Goal: Ask a question

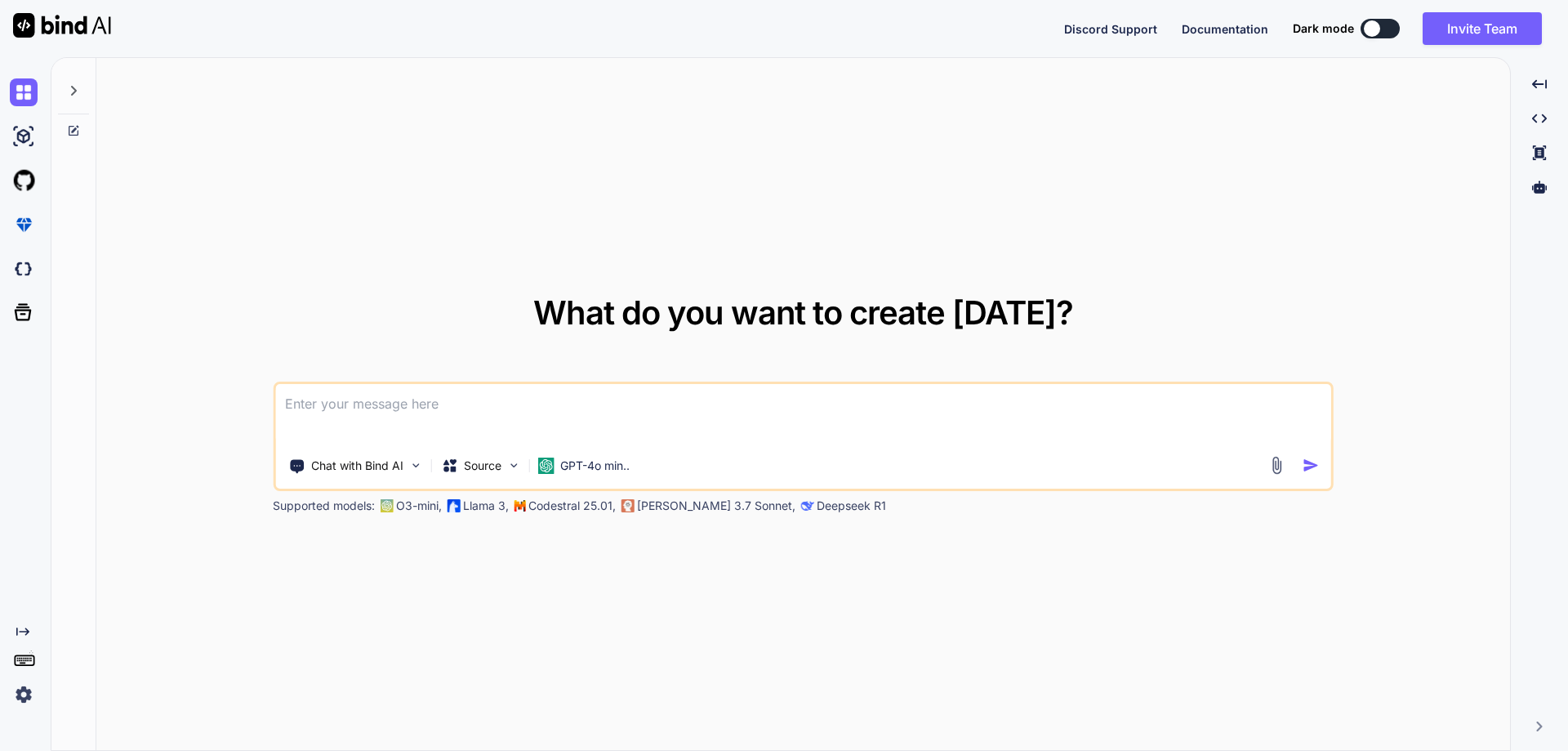
type textarea "x"
click at [623, 415] on textarea at bounding box center [803, 414] width 1056 height 60
click at [394, 412] on textarea at bounding box center [803, 414] width 1056 height 60
type textarea "cod"
type textarea "x"
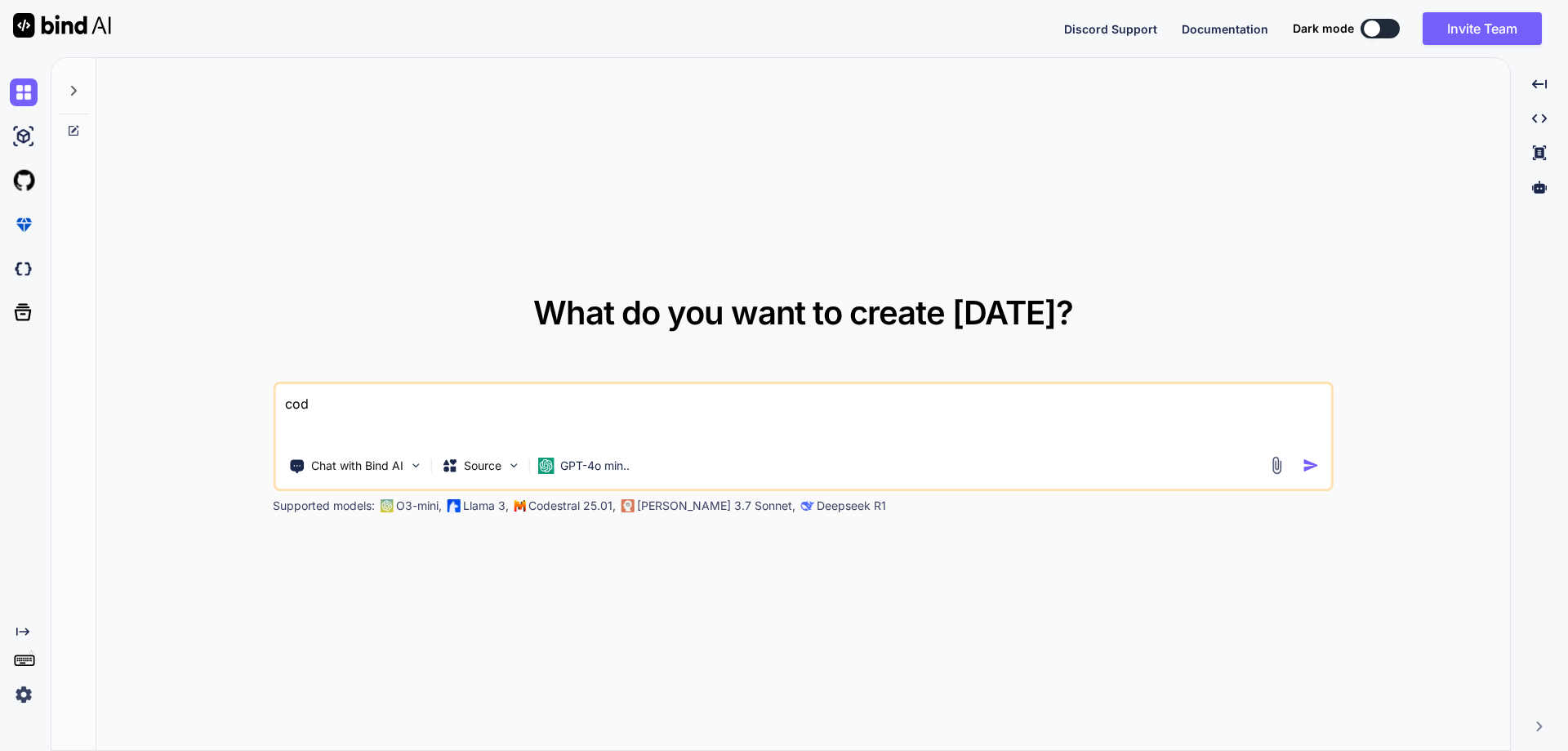
type textarea "code"
type textarea "x"
type textarea "code"
type textarea "x"
type textarea "code r"
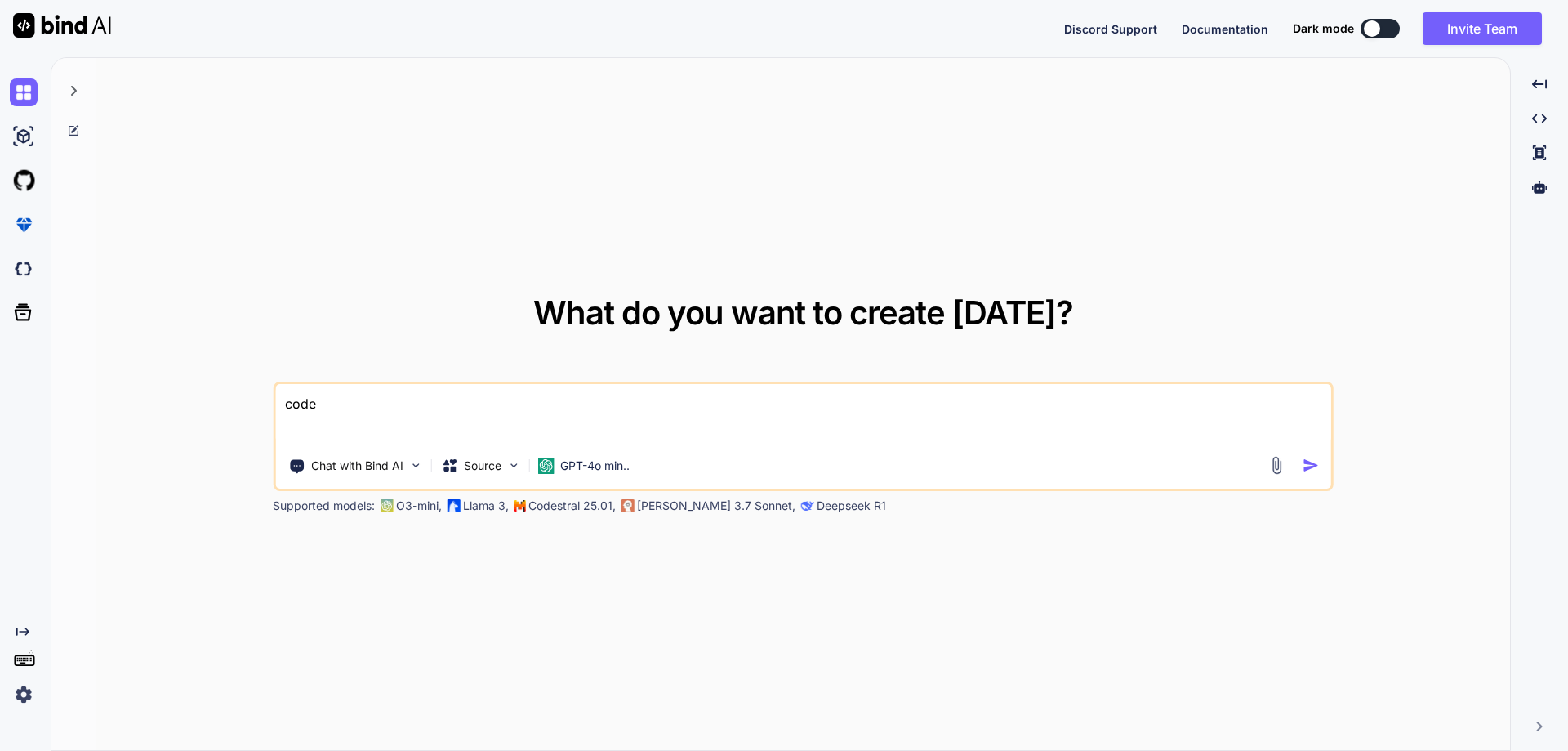
type textarea "x"
type textarea "code re"
type textarea "x"
type textarea "code rev"
type textarea "x"
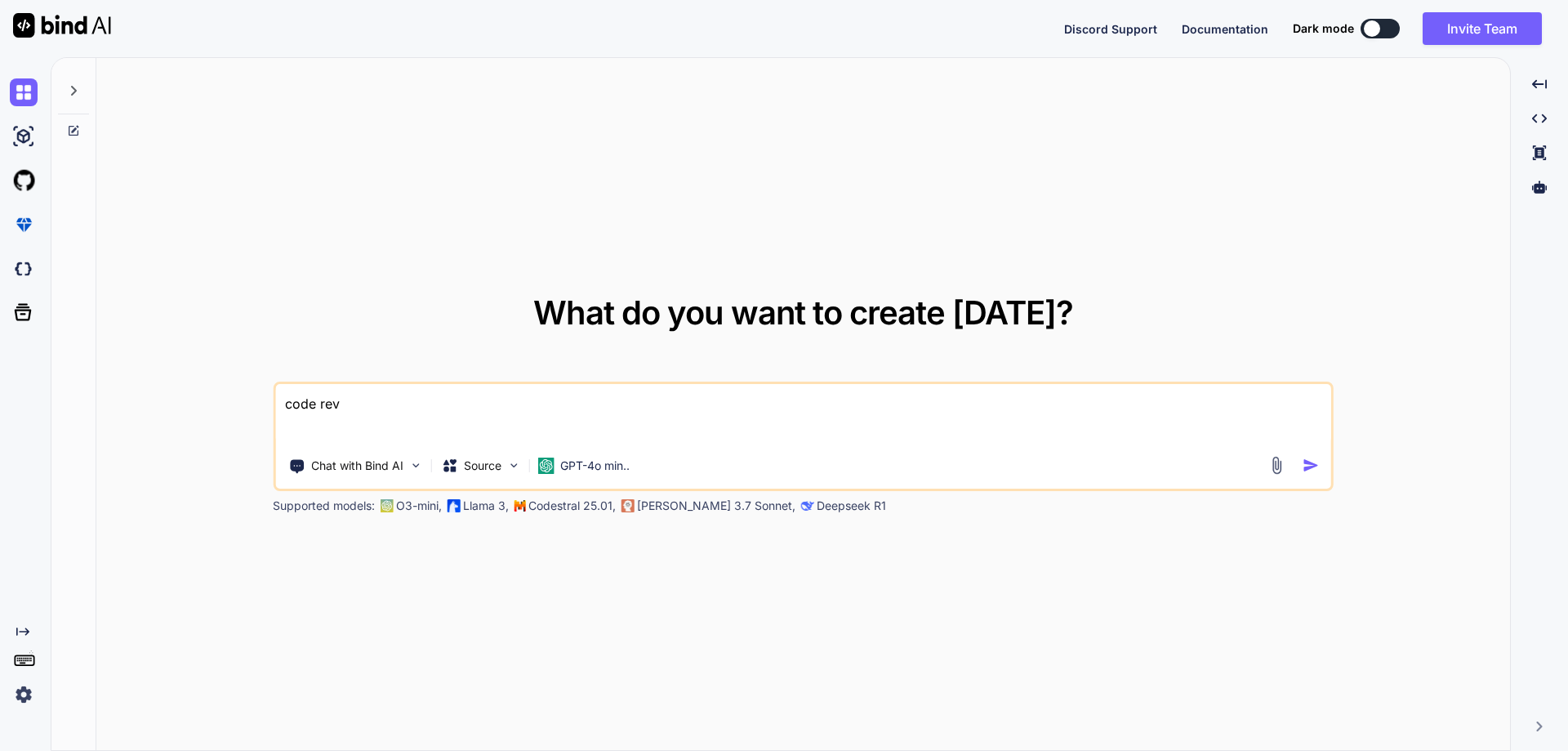
type textarea "code revi"
type textarea "x"
type textarea "code revie"
type textarea "x"
type textarea "code review"
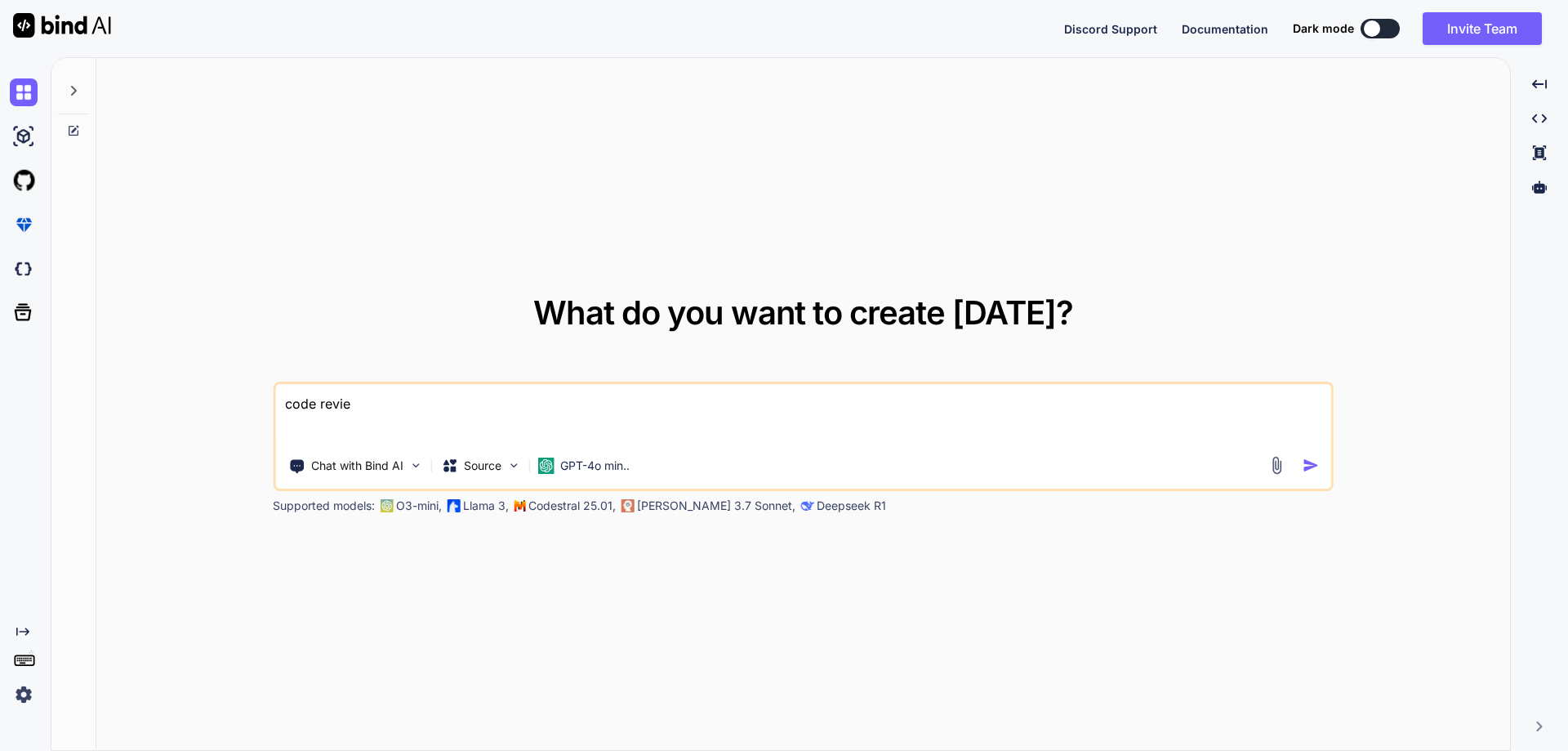
type textarea "x"
type textarea "code review"
type textarea "x"
type textarea "code review p"
type textarea "x"
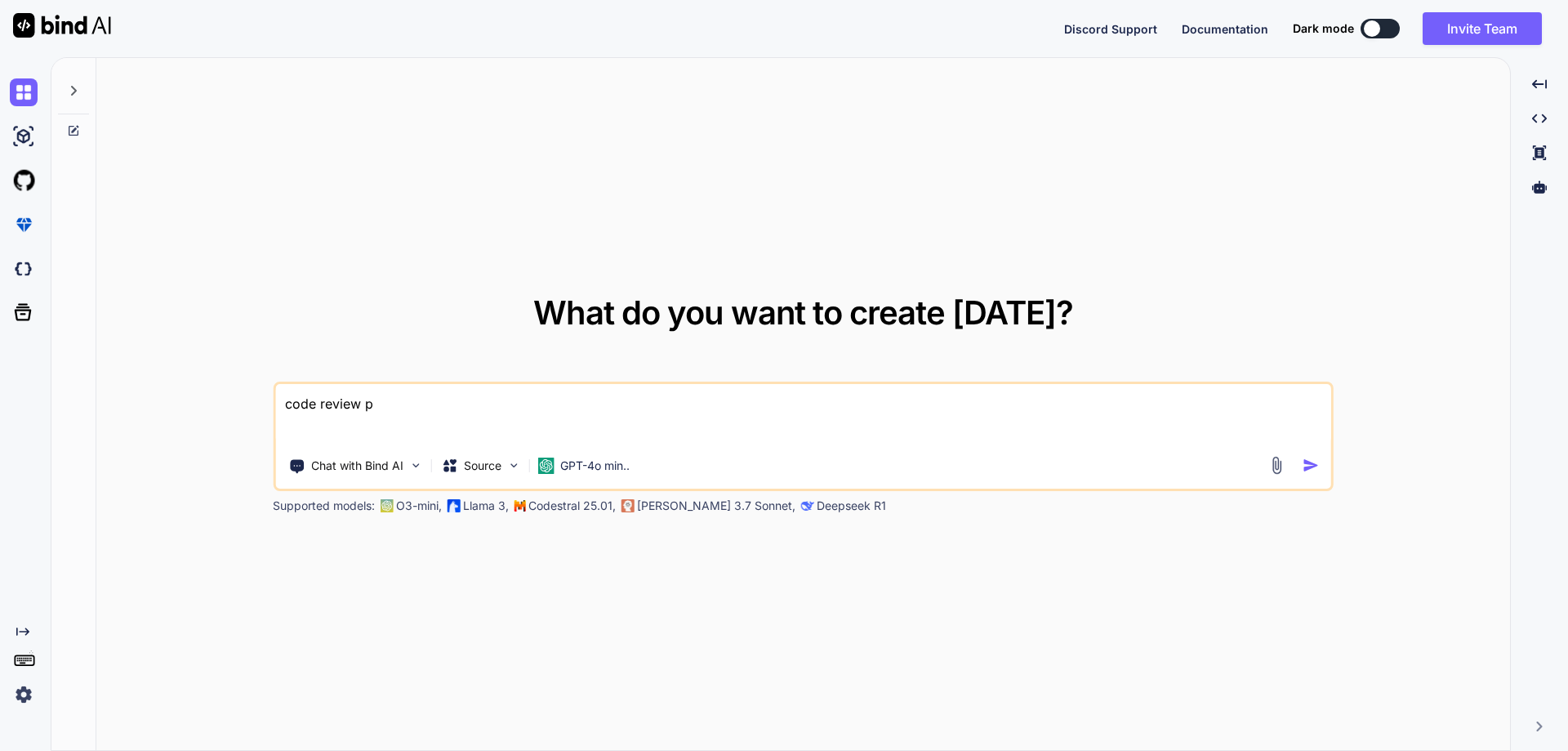
type textarea "code review po"
type textarea "x"
type textarea "code review poi"
type textarea "x"
type textarea "code review poin"
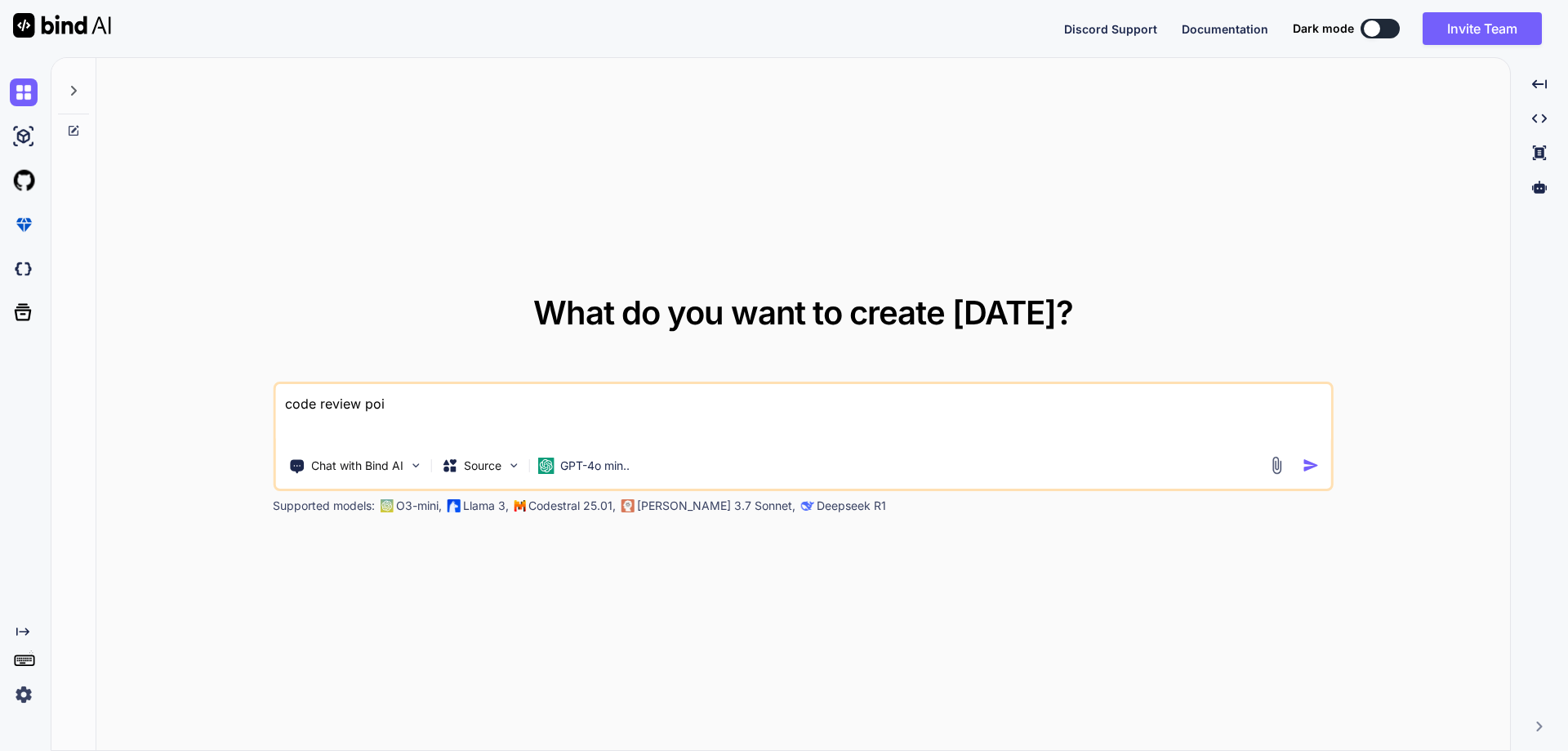
type textarea "x"
type textarea "code review point"
type textarea "x"
type textarea "code review points"
type textarea "x"
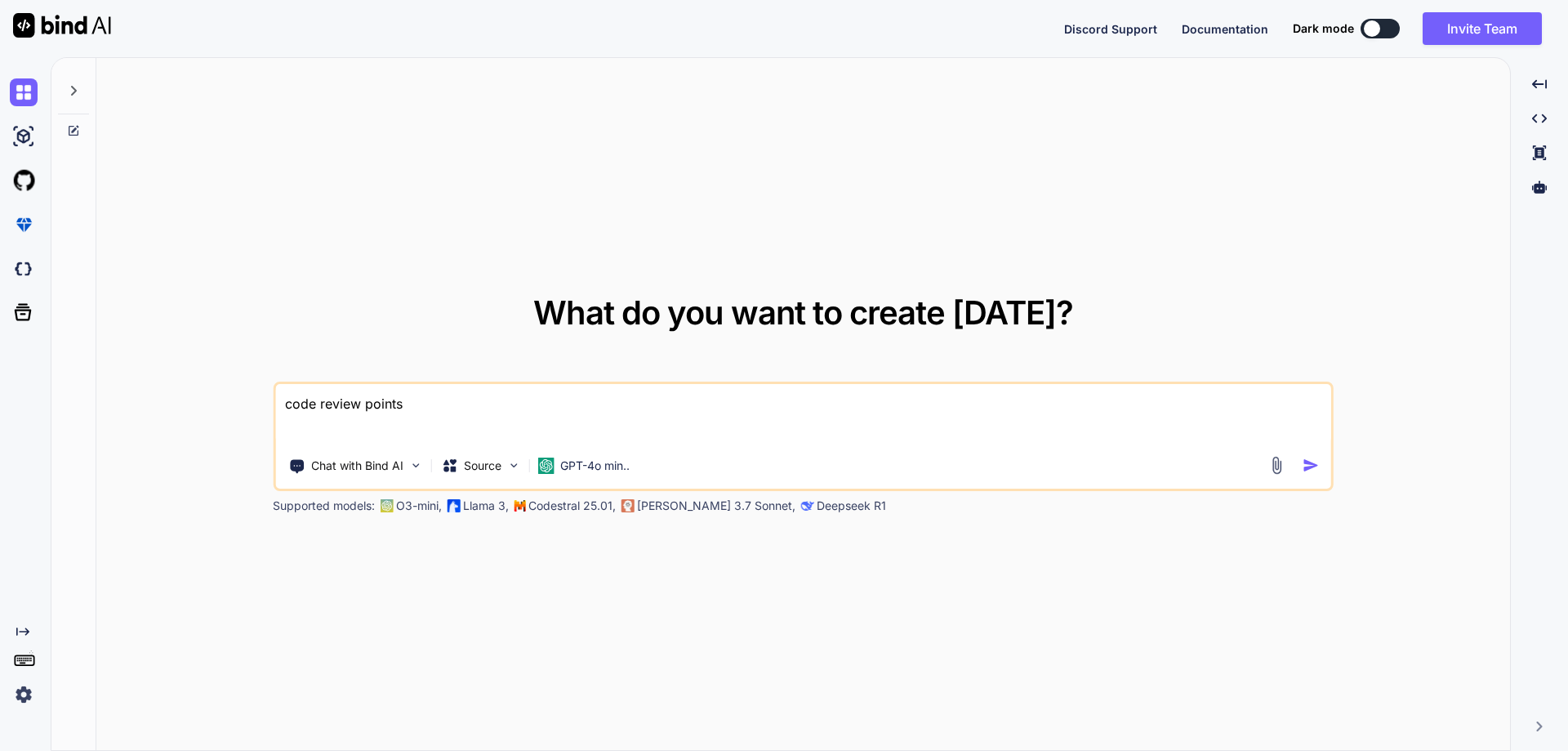
type textarea "code review points"
type textarea "x"
type textarea "code review points i"
type textarea "x"
type textarea "code review points in"
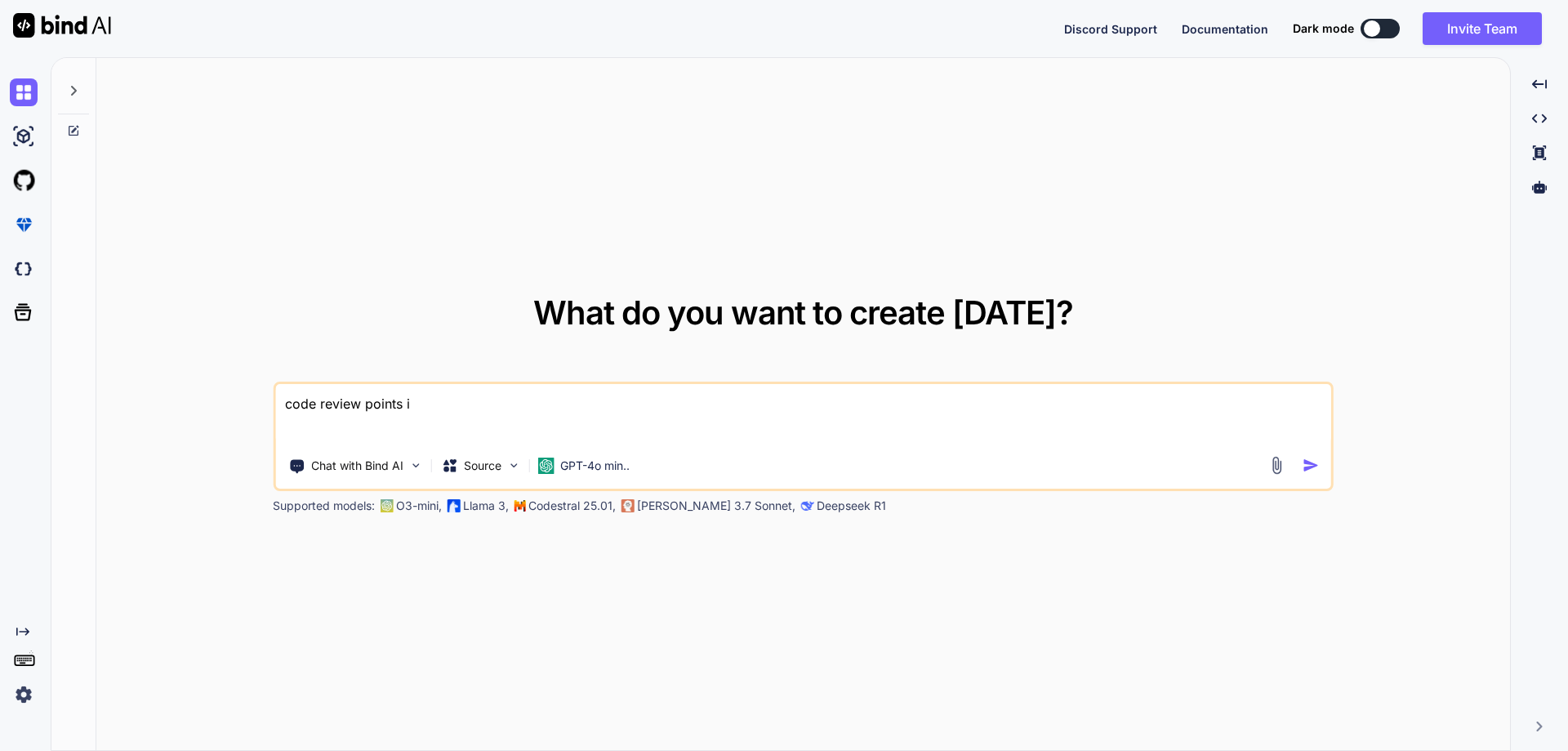
type textarea "x"
type textarea "code review points in"
type textarea "x"
type textarea "code review points in d"
type textarea "x"
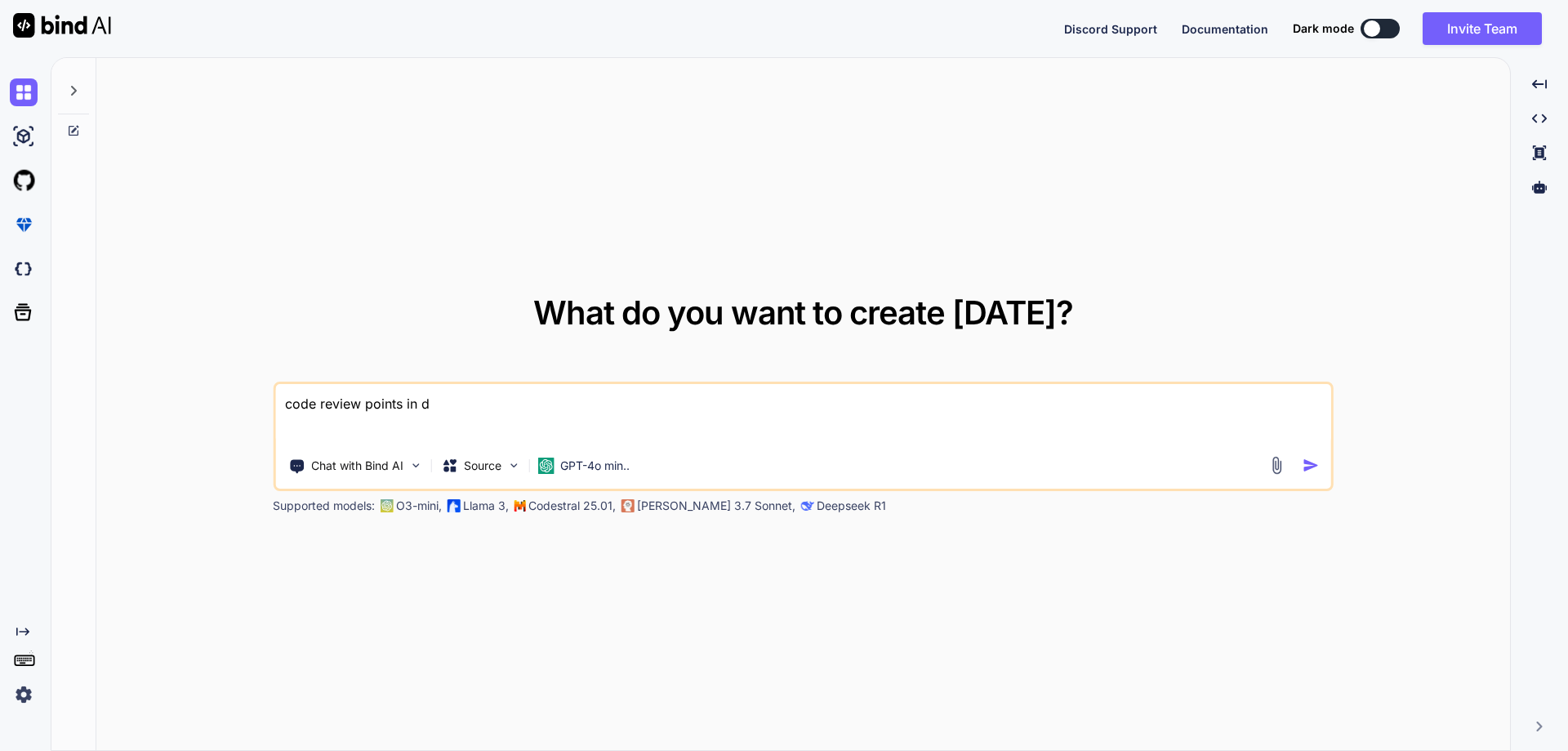
type textarea "code review points in do"
type textarea "x"
type textarea "code review points in dot"
type textarea "x"
type textarea "code review points in dot"
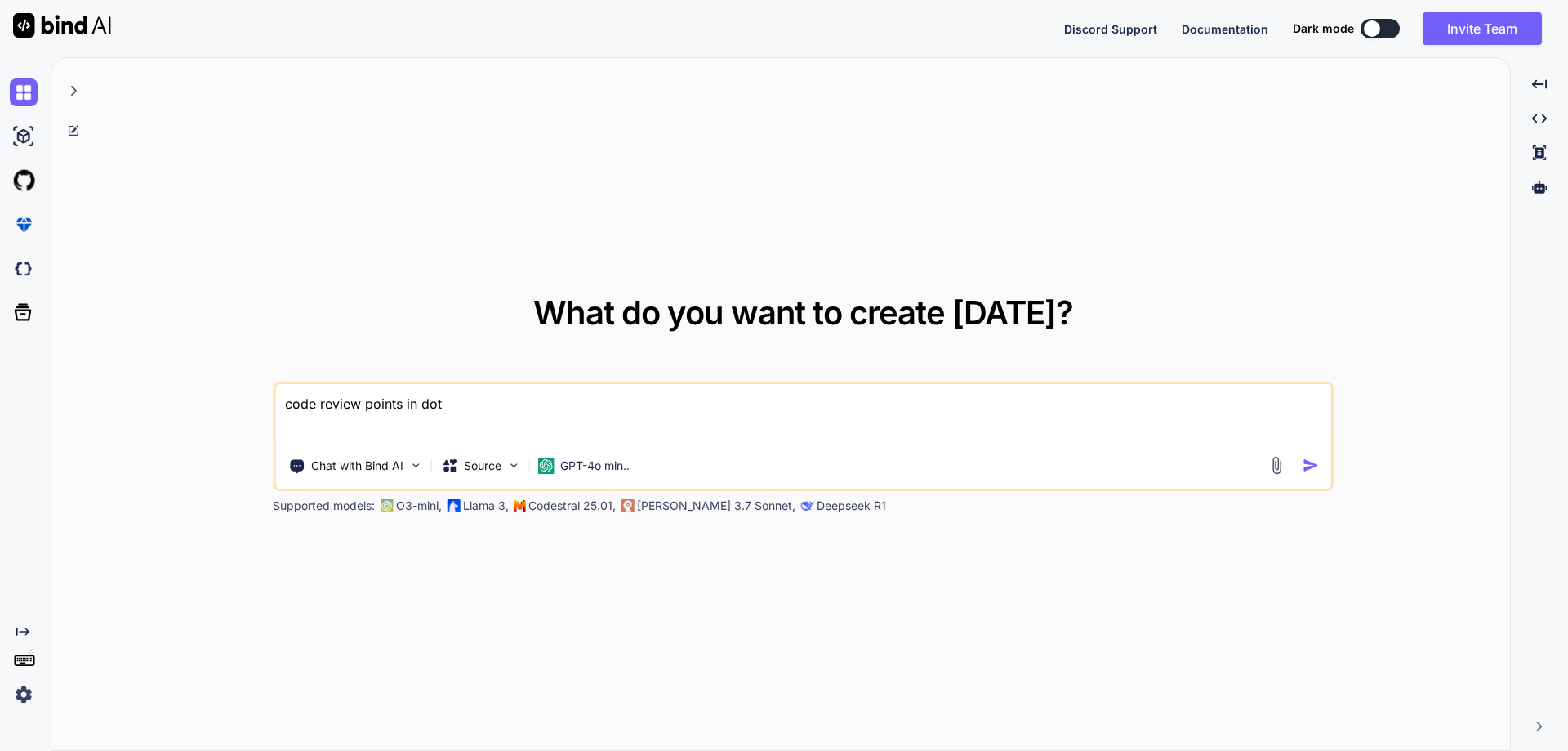
type textarea "x"
type textarea "code review points in dot n"
type textarea "x"
type textarea "code review points in dot ne"
type textarea "x"
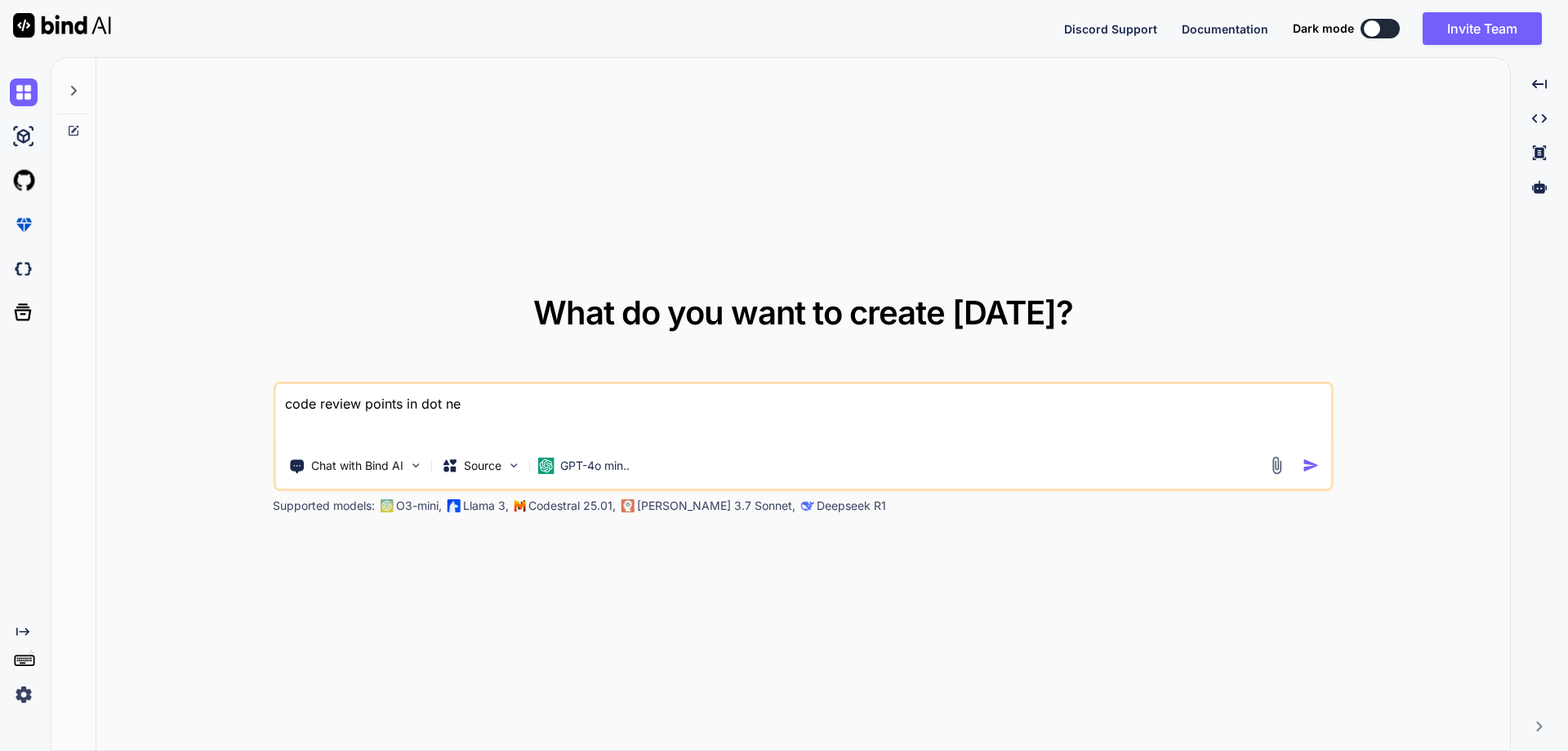
type textarea "code review points in dot net"
type textarea "x"
type textarea "code review points in dot net"
type textarea "x"
type textarea "code review points in dot net c"
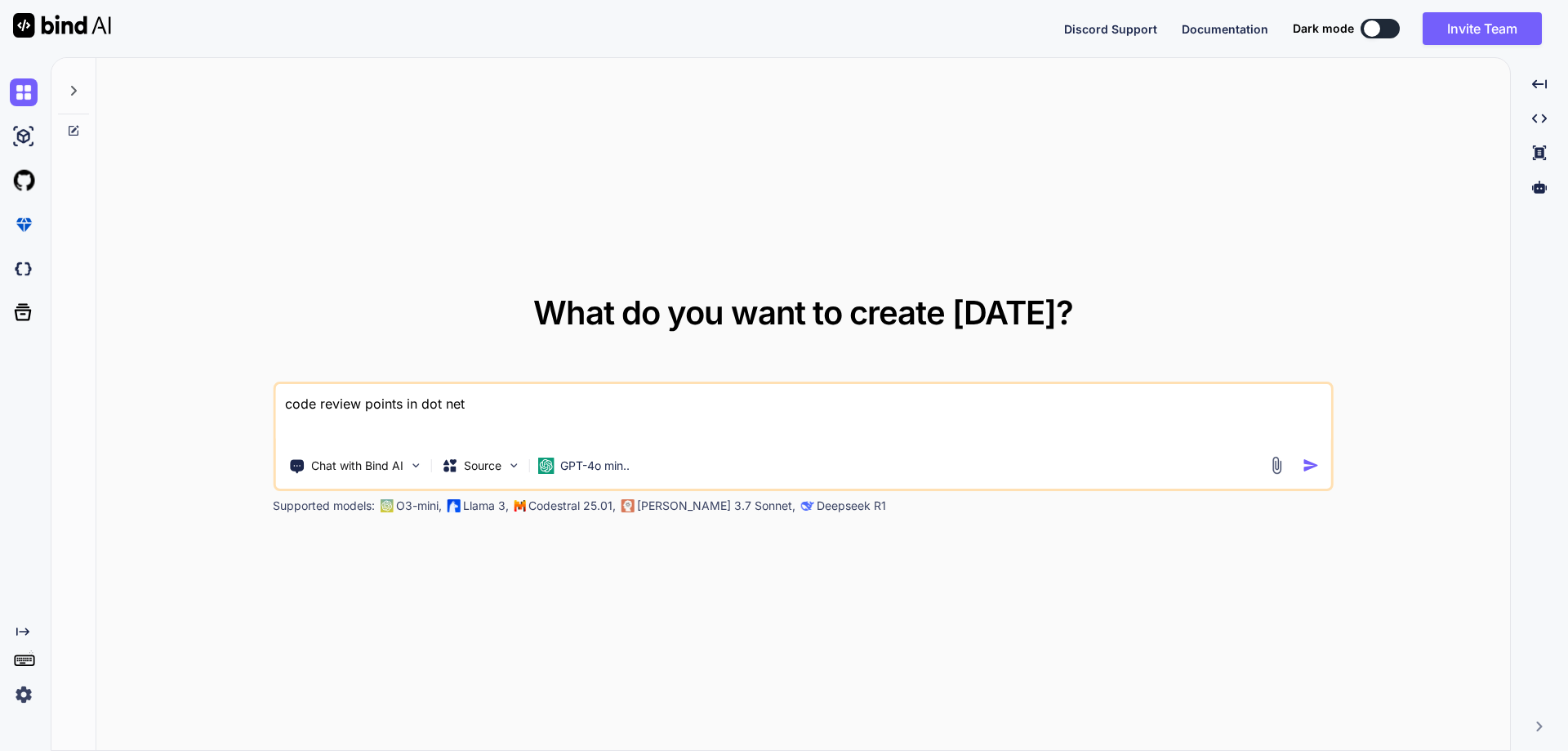
type textarea "x"
type textarea "code review points in dot net co"
type textarea "x"
type textarea "code review points in dot net cor"
type textarea "x"
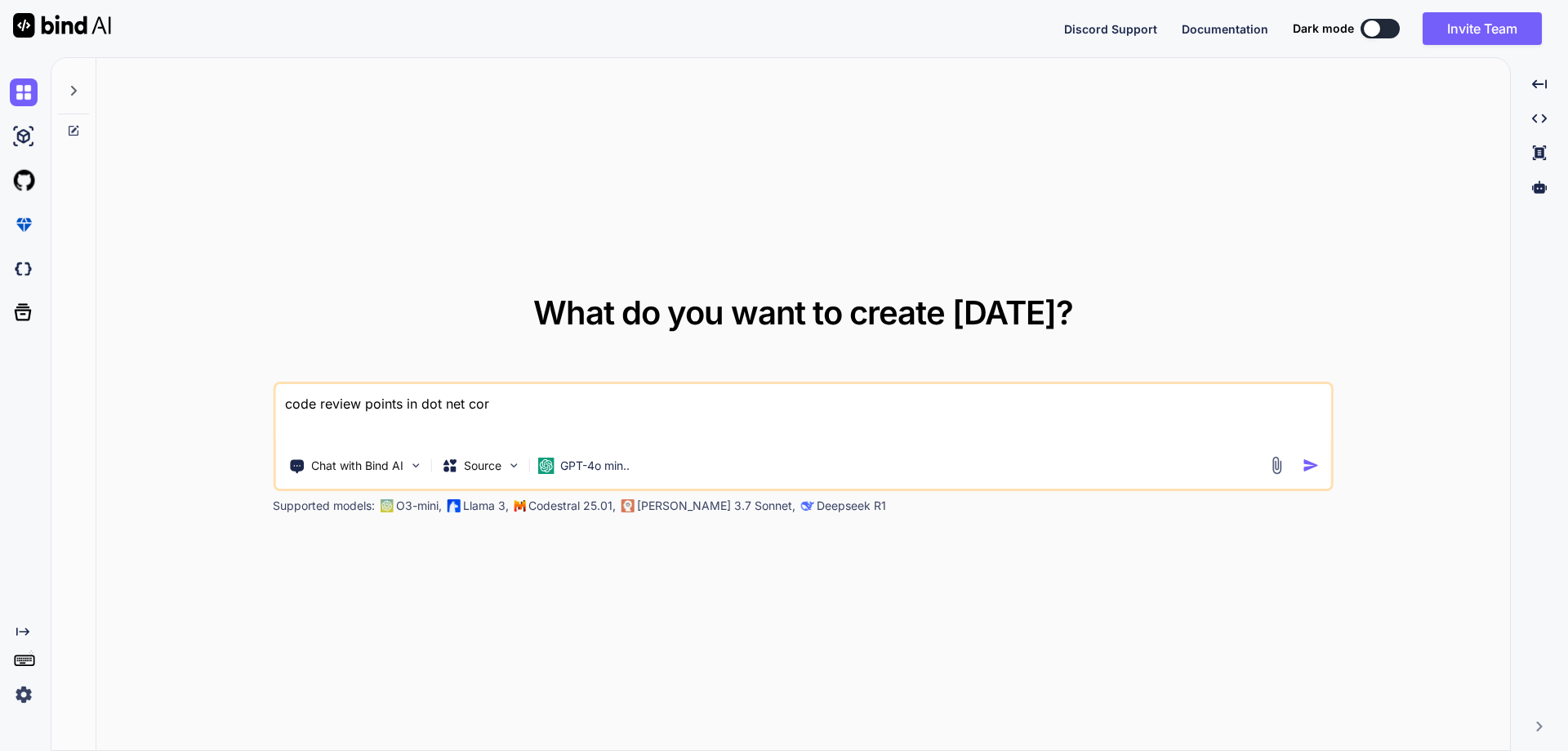
type textarea "code review points in dot net core"
type textarea "x"
type textarea "code review points in dot net core"
type textarea "x"
type textarea "code review points in dot net core w"
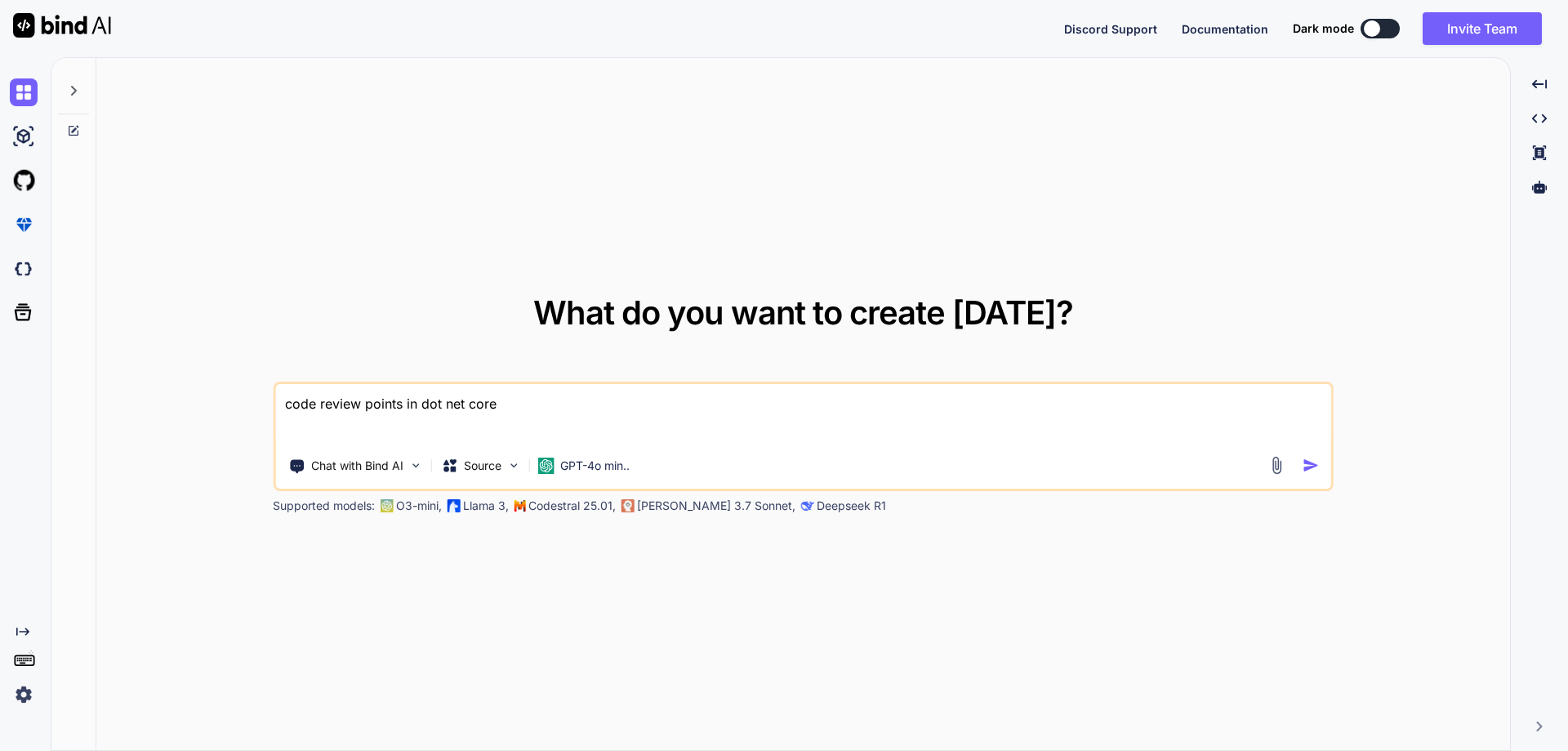
type textarea "x"
type textarea "code review points in dot net core we"
type textarea "x"
type textarea "code review points in dot net core web"
type textarea "x"
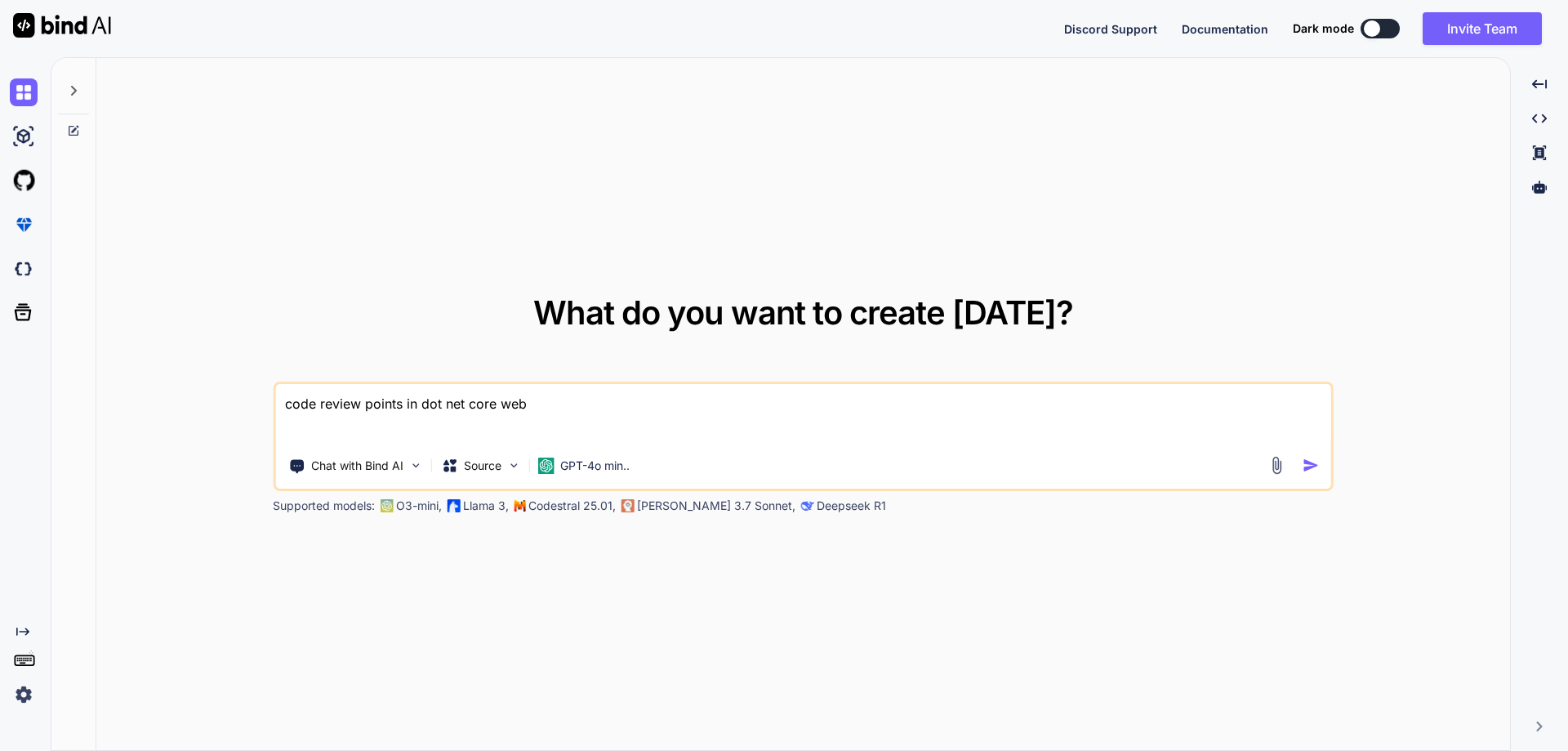
type textarea "code review points in dot net core web"
type textarea "x"
type textarea "code review points in dot net core web a"
type textarea "x"
type textarea "code review points in dot net core web ap"
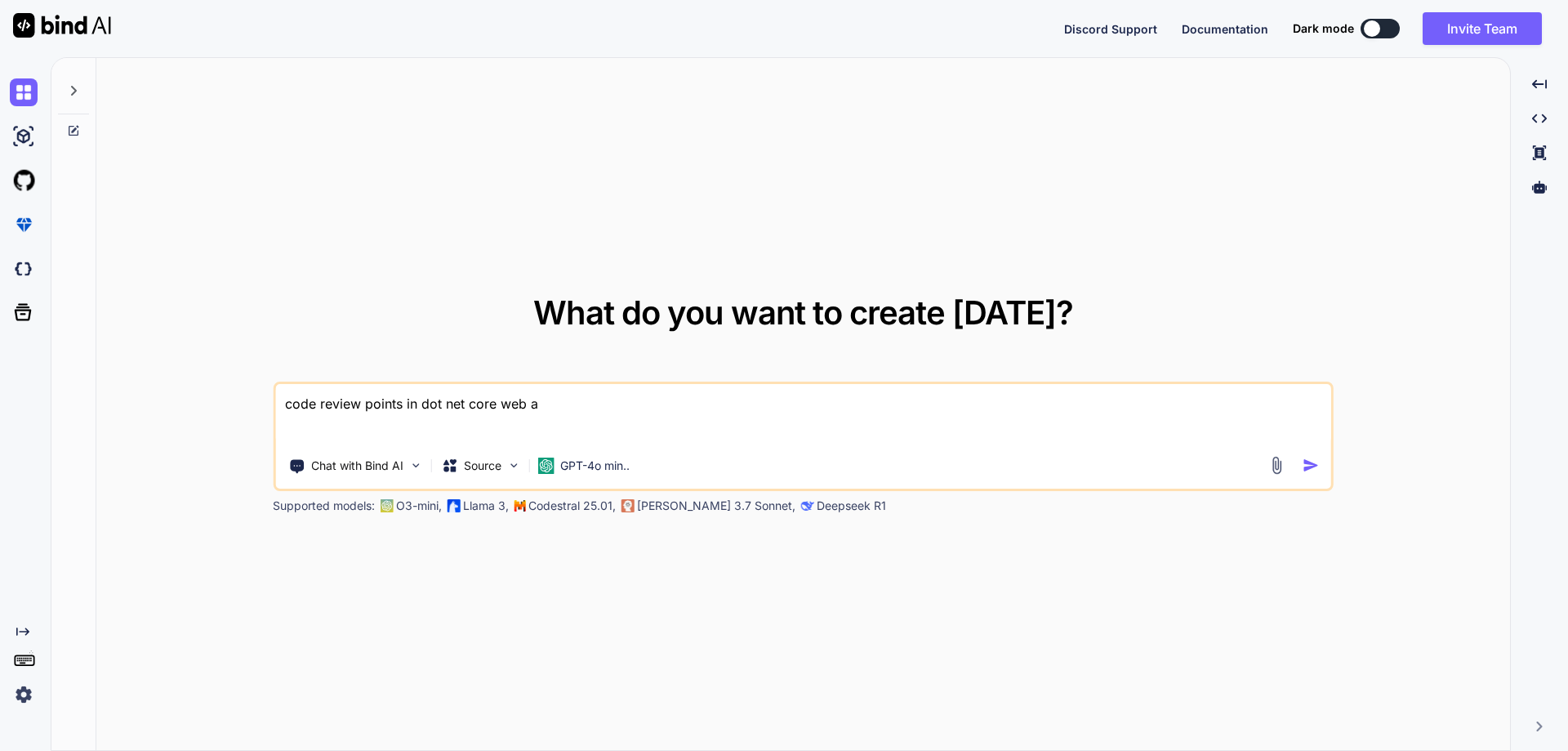
type textarea "x"
type textarea "code review points in dot net core web api"
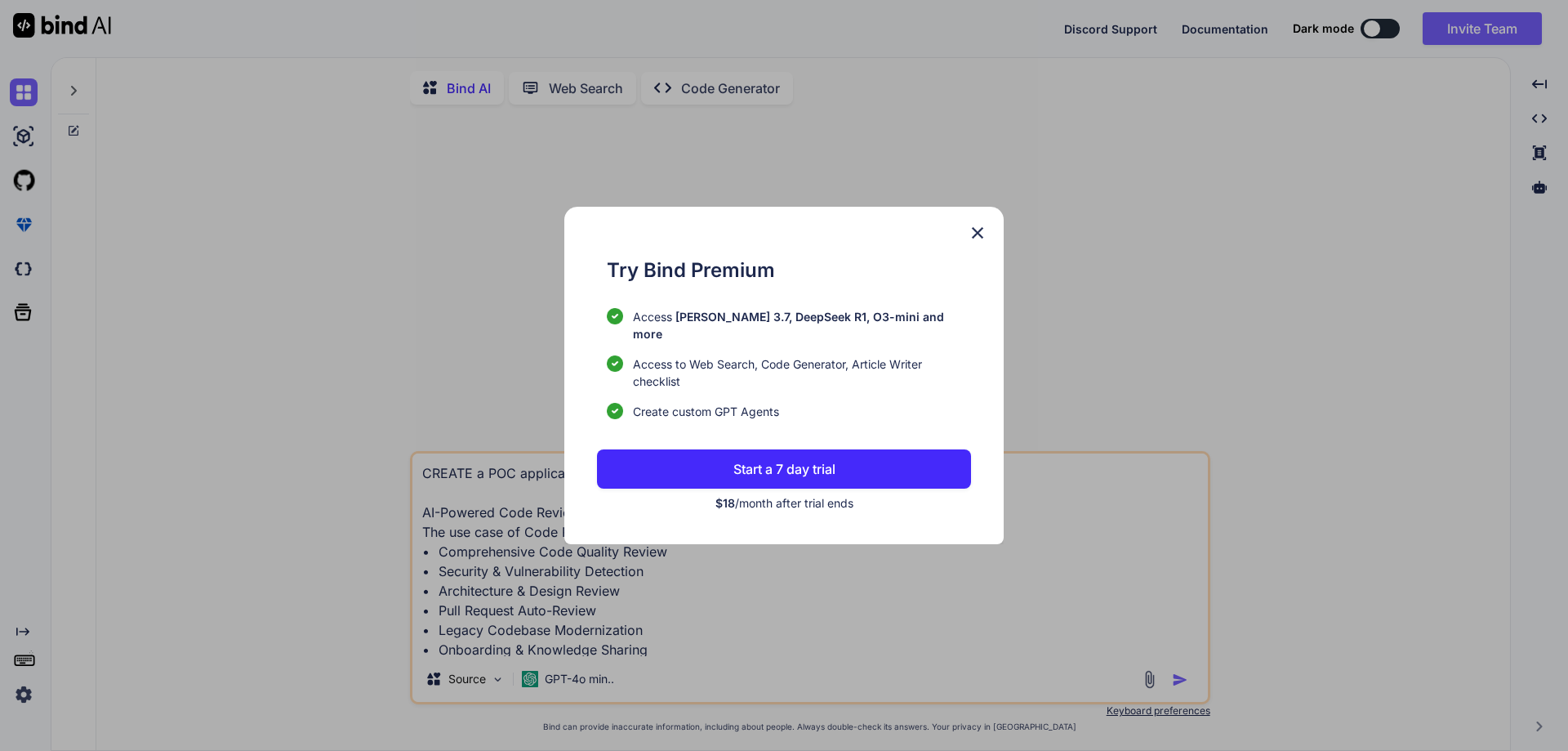
type textarea "x"
click at [977, 243] on img at bounding box center [978, 233] width 20 height 20
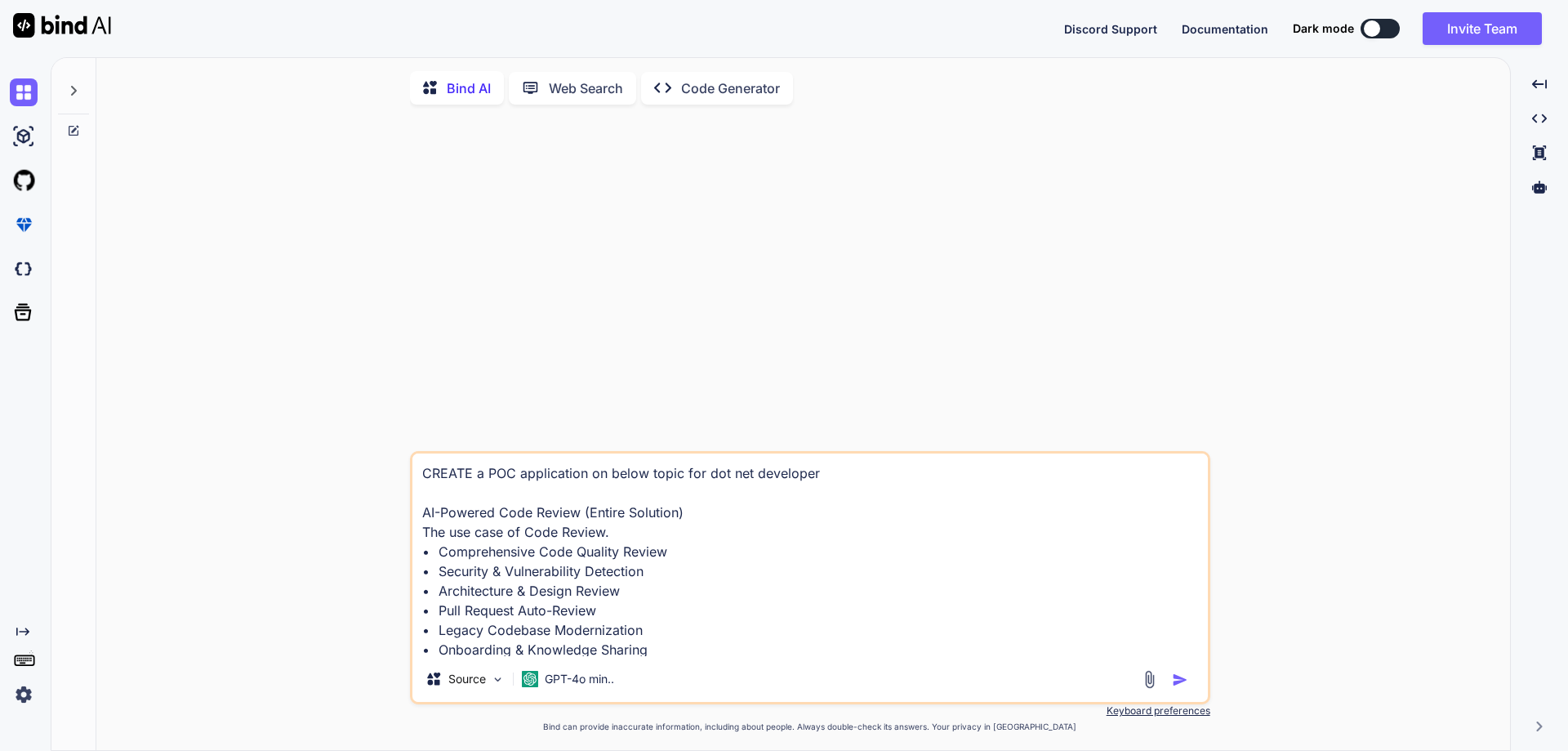
click at [1178, 681] on img "button" at bounding box center [1181, 680] width 17 height 17
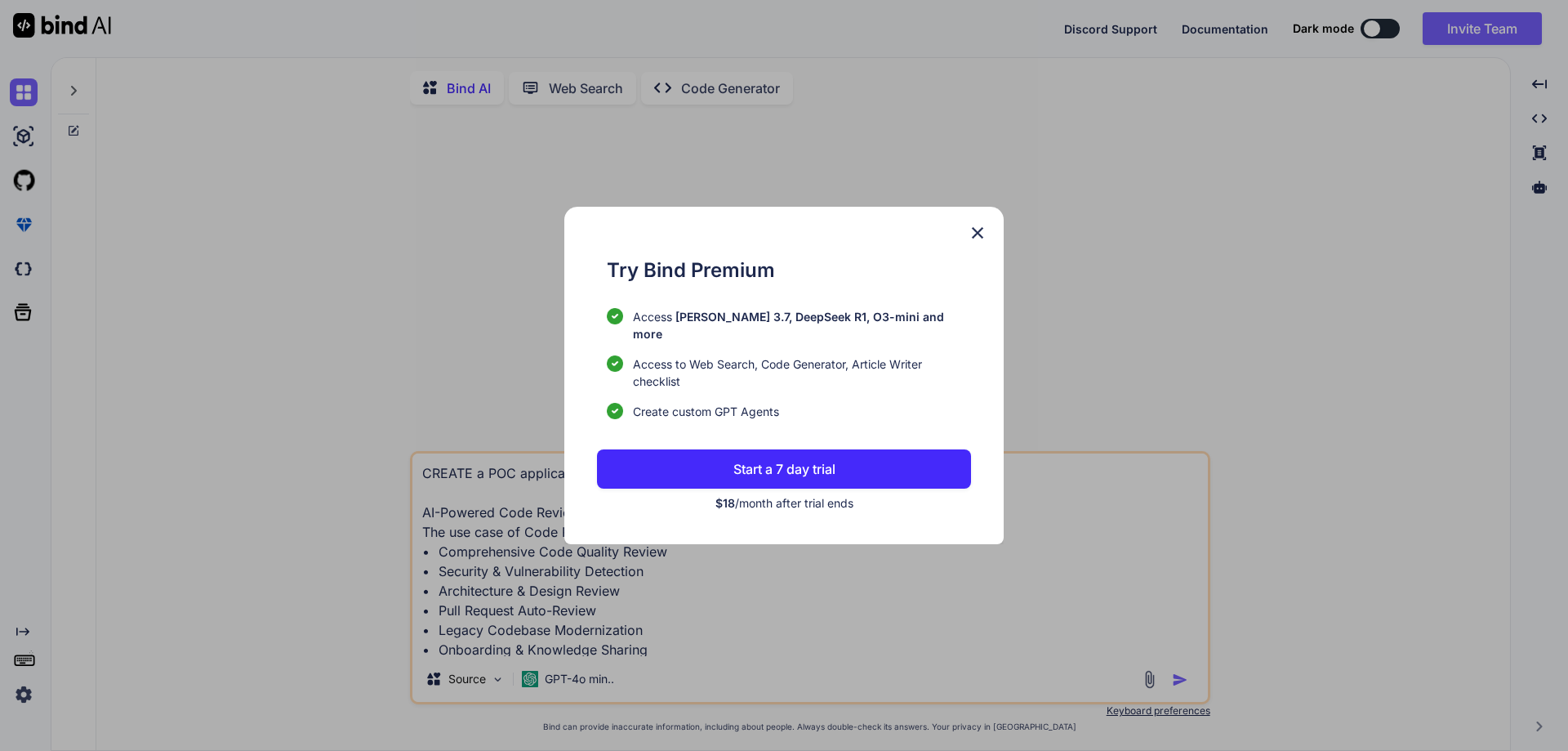
click at [799, 469] on p "Start a 7 day trial" at bounding box center [784, 469] width 102 height 20
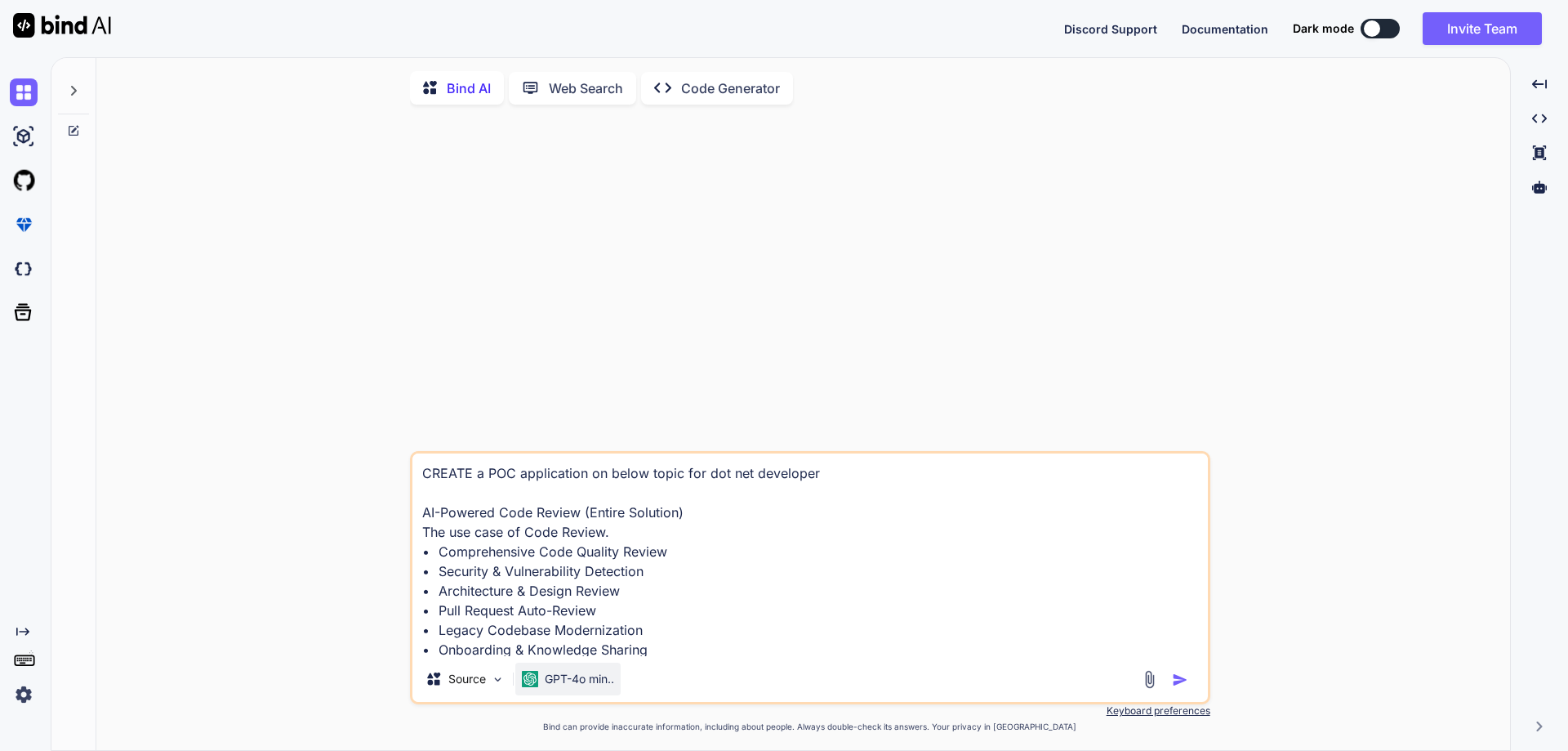
click at [583, 680] on p "GPT-4o min.." at bounding box center [580, 679] width 70 height 17
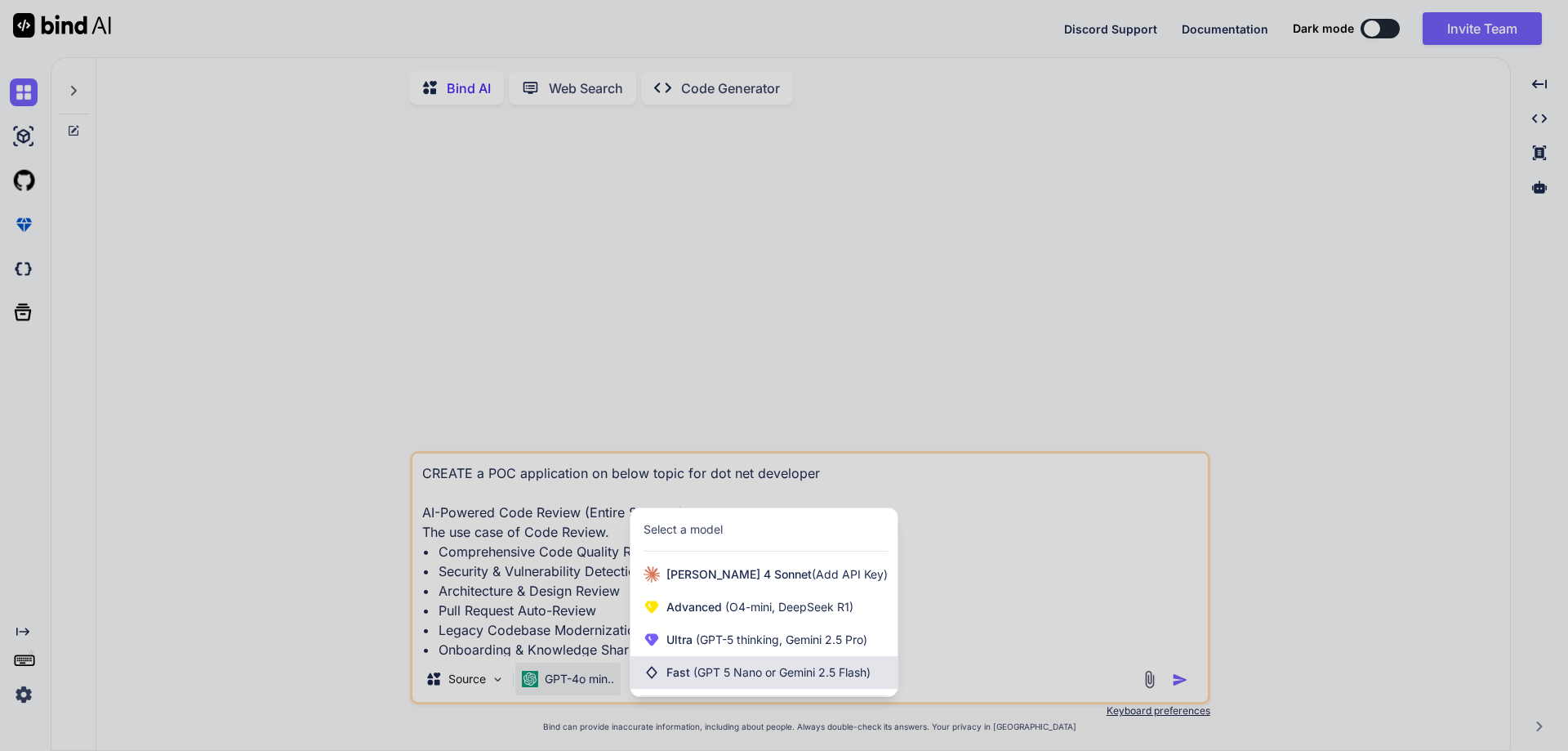
click at [700, 679] on span "(GPT 5 Nano or Gemini 2.5 Flash)" at bounding box center [782, 672] width 177 height 14
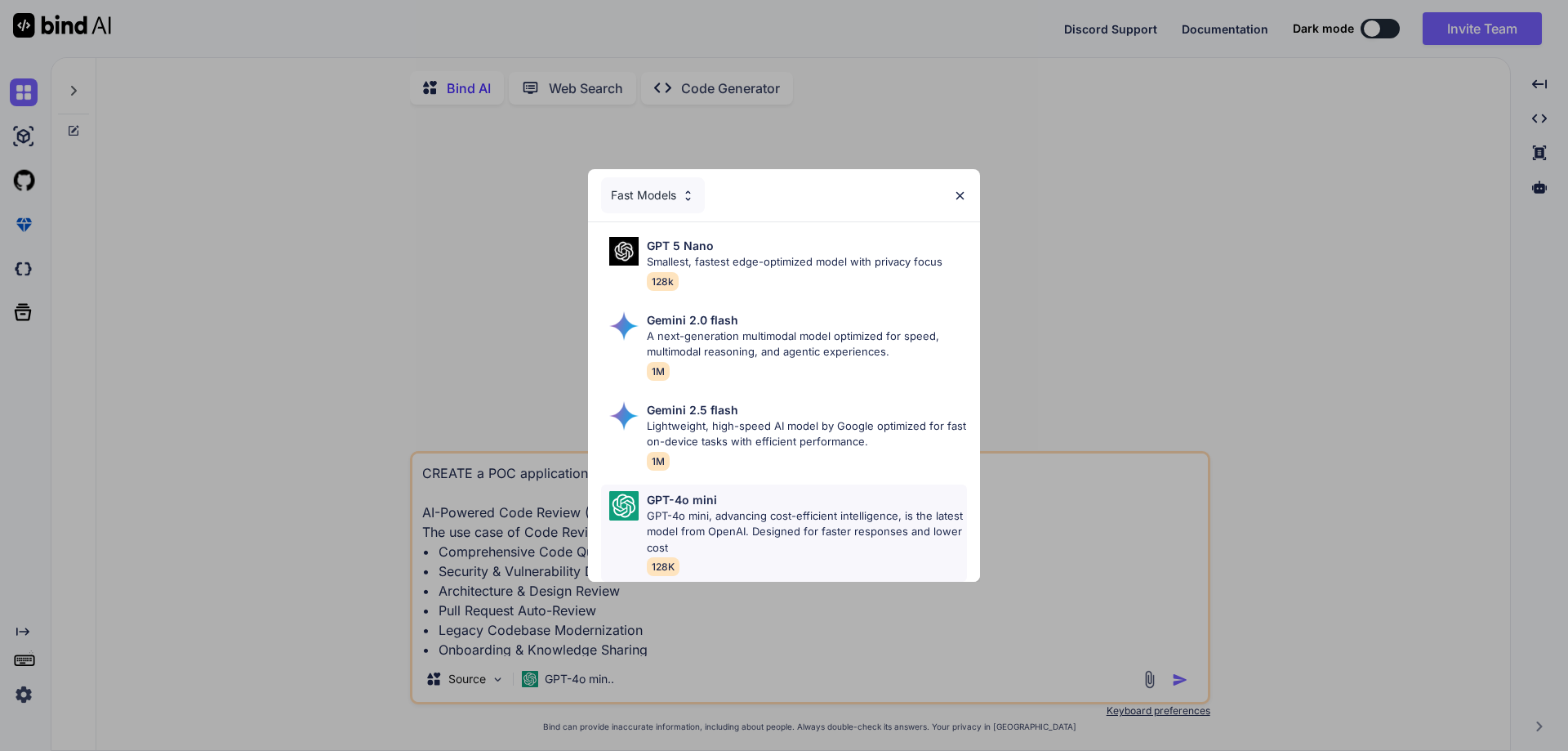
click at [742, 524] on p "GPT-4o mini, advancing cost-efficient intelligence, is the latest model from Op…" at bounding box center [806, 532] width 320 height 48
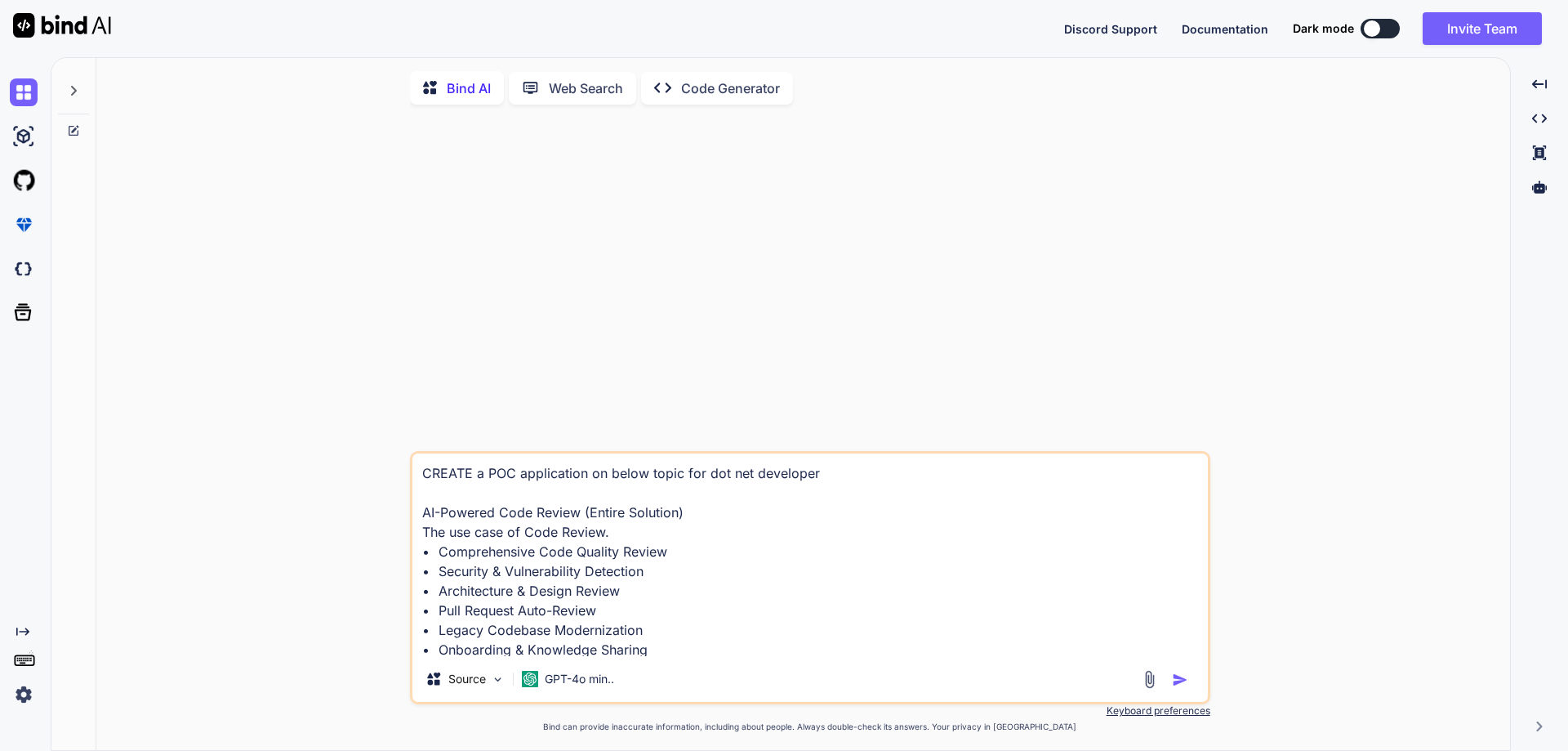
click at [1176, 682] on img "button" at bounding box center [1181, 680] width 17 height 17
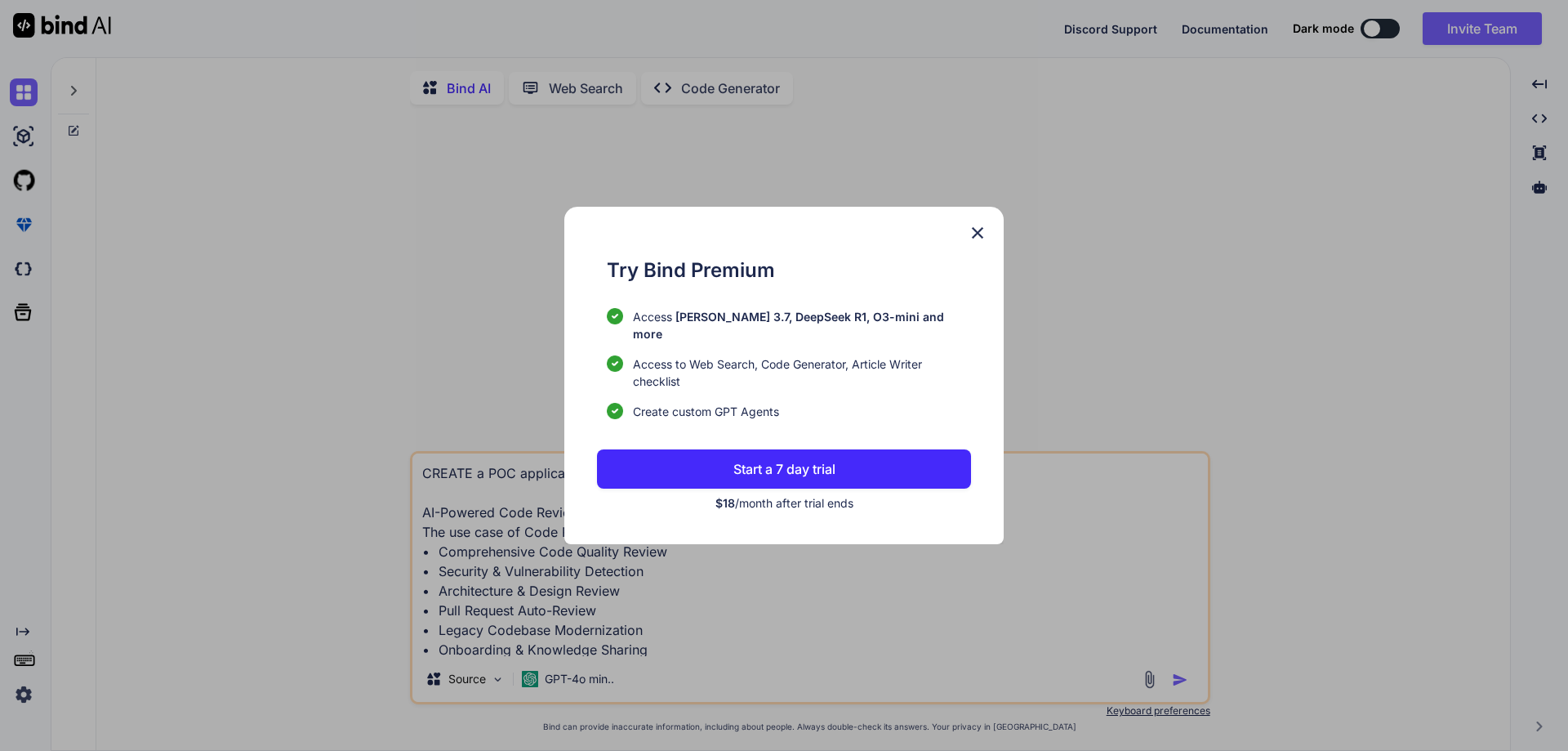
click at [980, 238] on img at bounding box center [978, 233] width 20 height 20
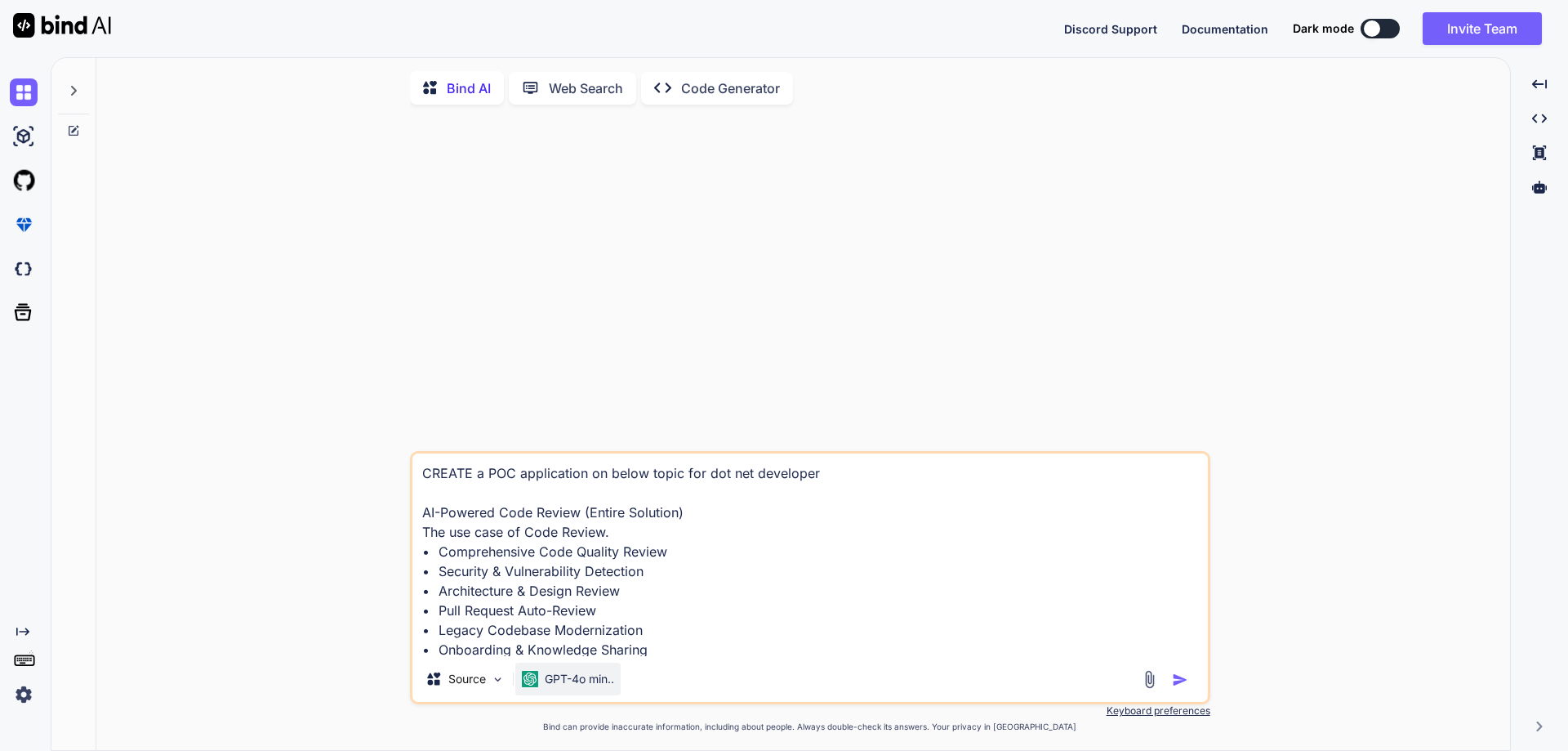
click at [573, 673] on div "GPT-4o min.." at bounding box center [567, 678] width 105 height 32
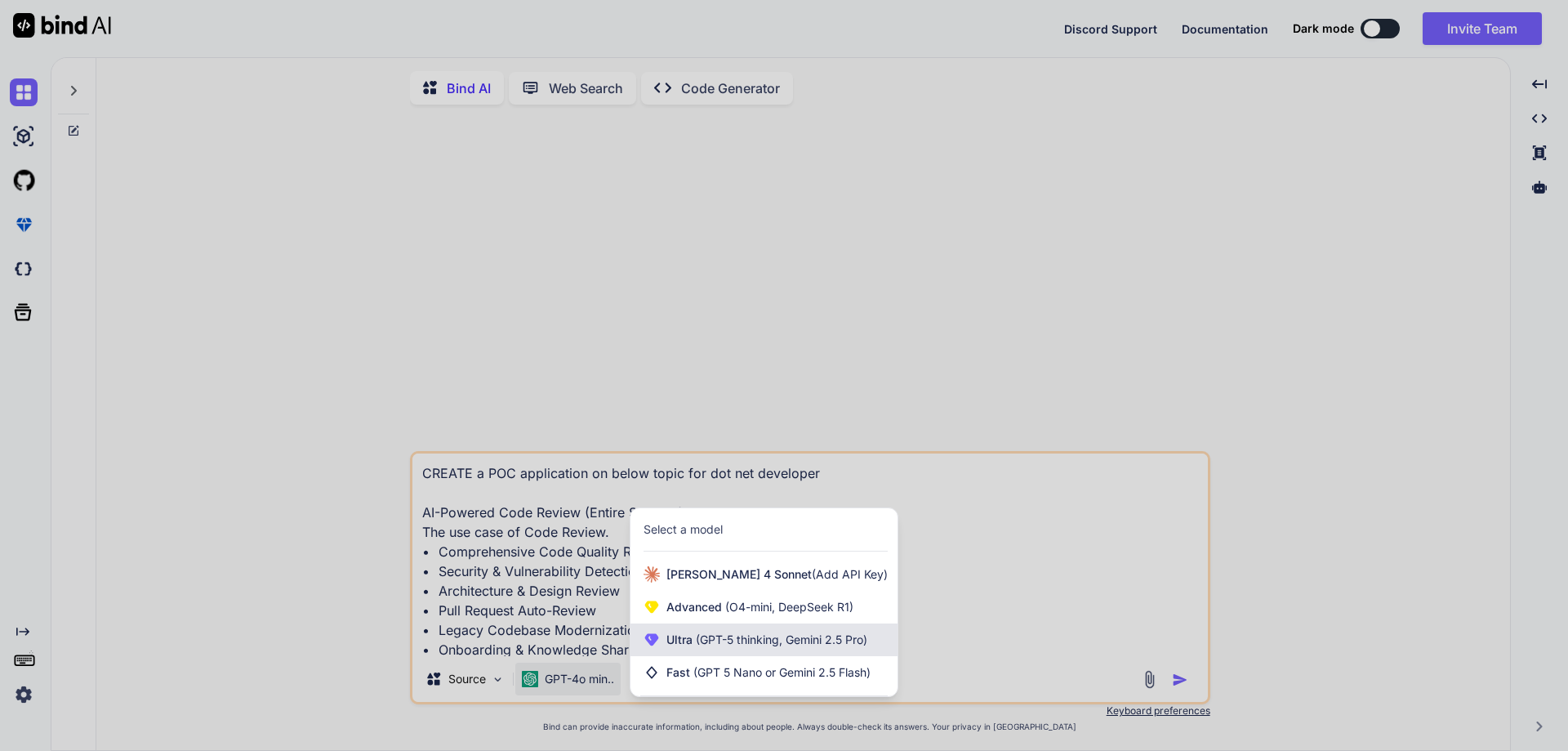
click at [695, 644] on span "(GPT-5 thinking, Gemini 2.5 Pro)" at bounding box center [780, 639] width 175 height 14
type textarea "x"
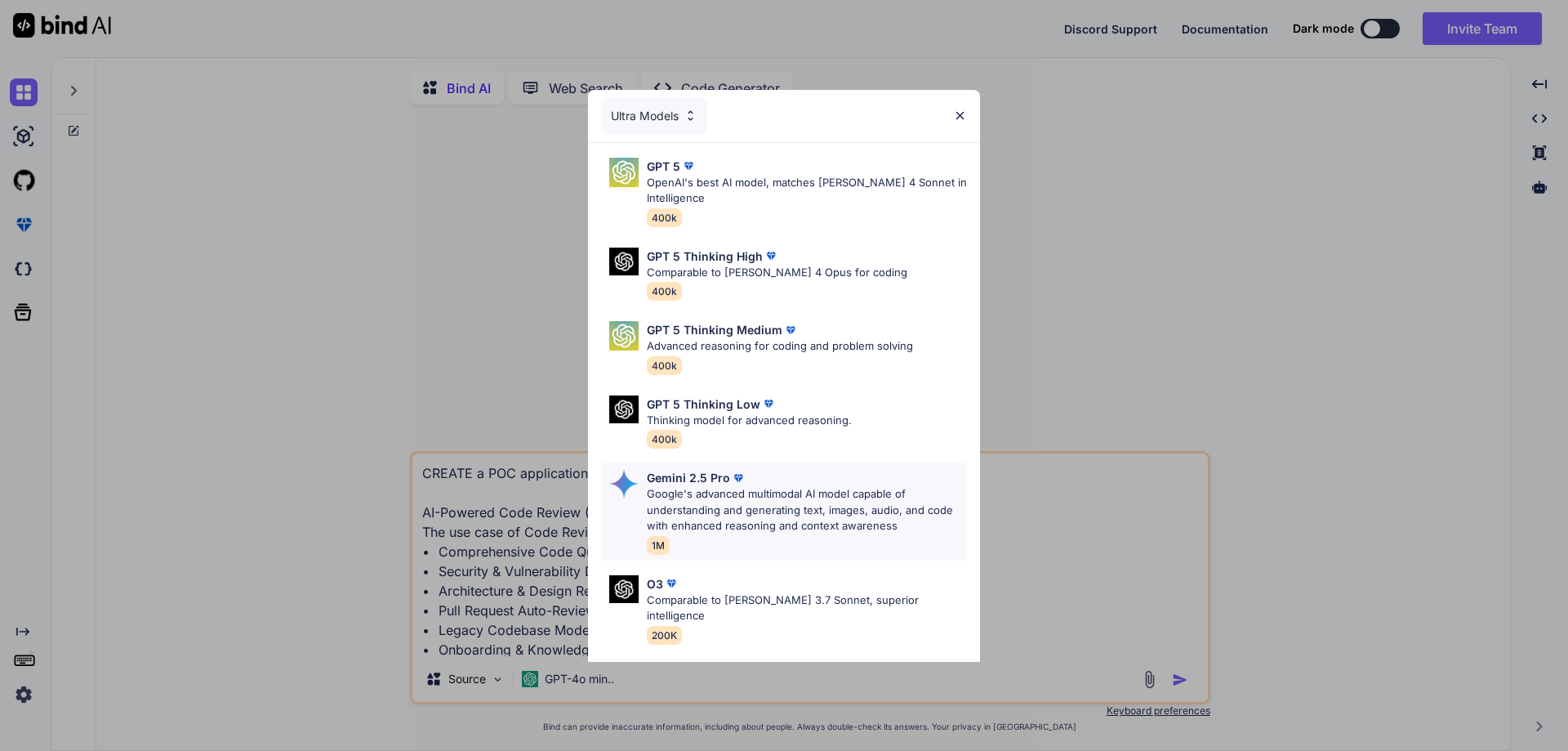
click at [721, 485] on p "Gemini 2.5 Pro" at bounding box center [688, 477] width 84 height 17
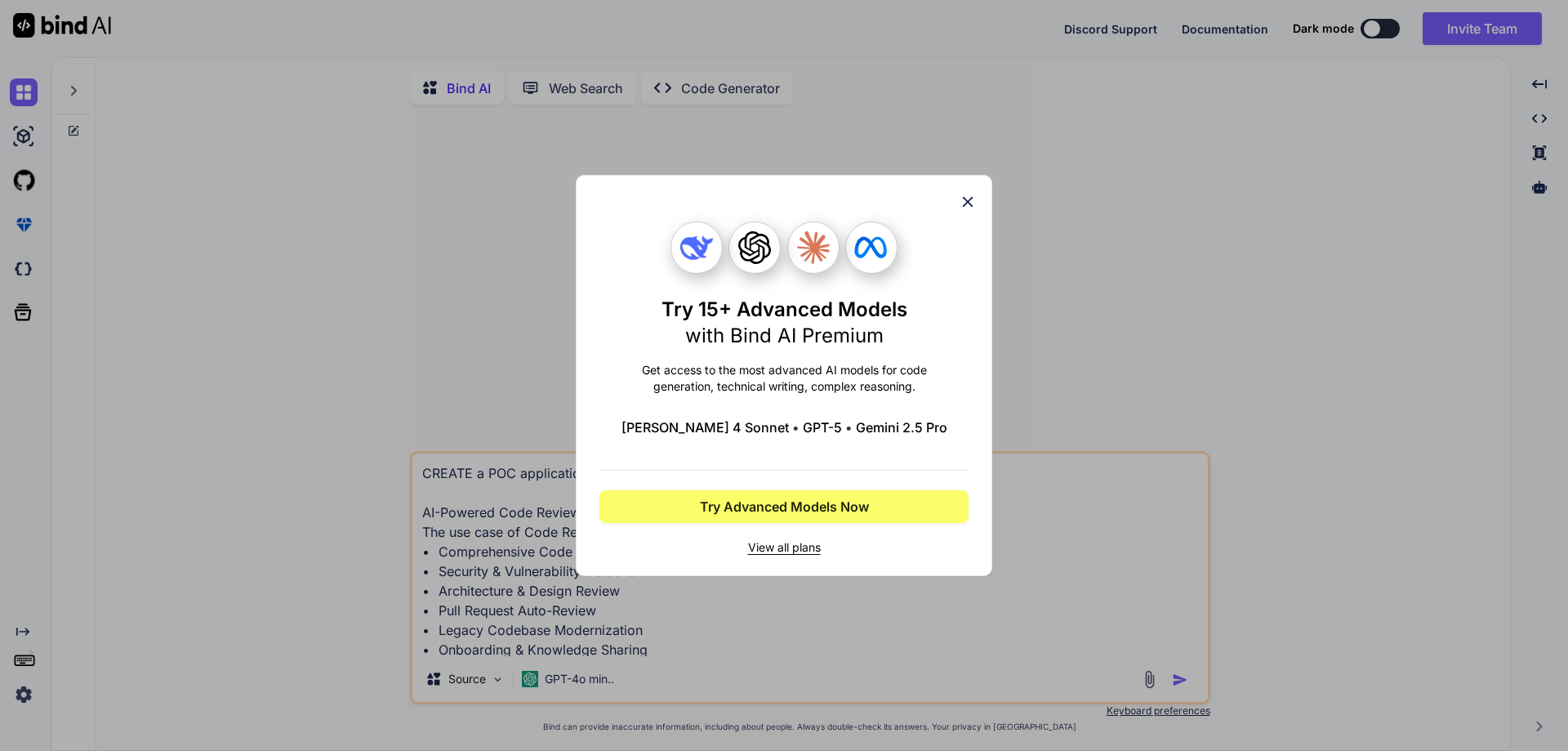
click at [970, 201] on icon at bounding box center [968, 202] width 18 height 18
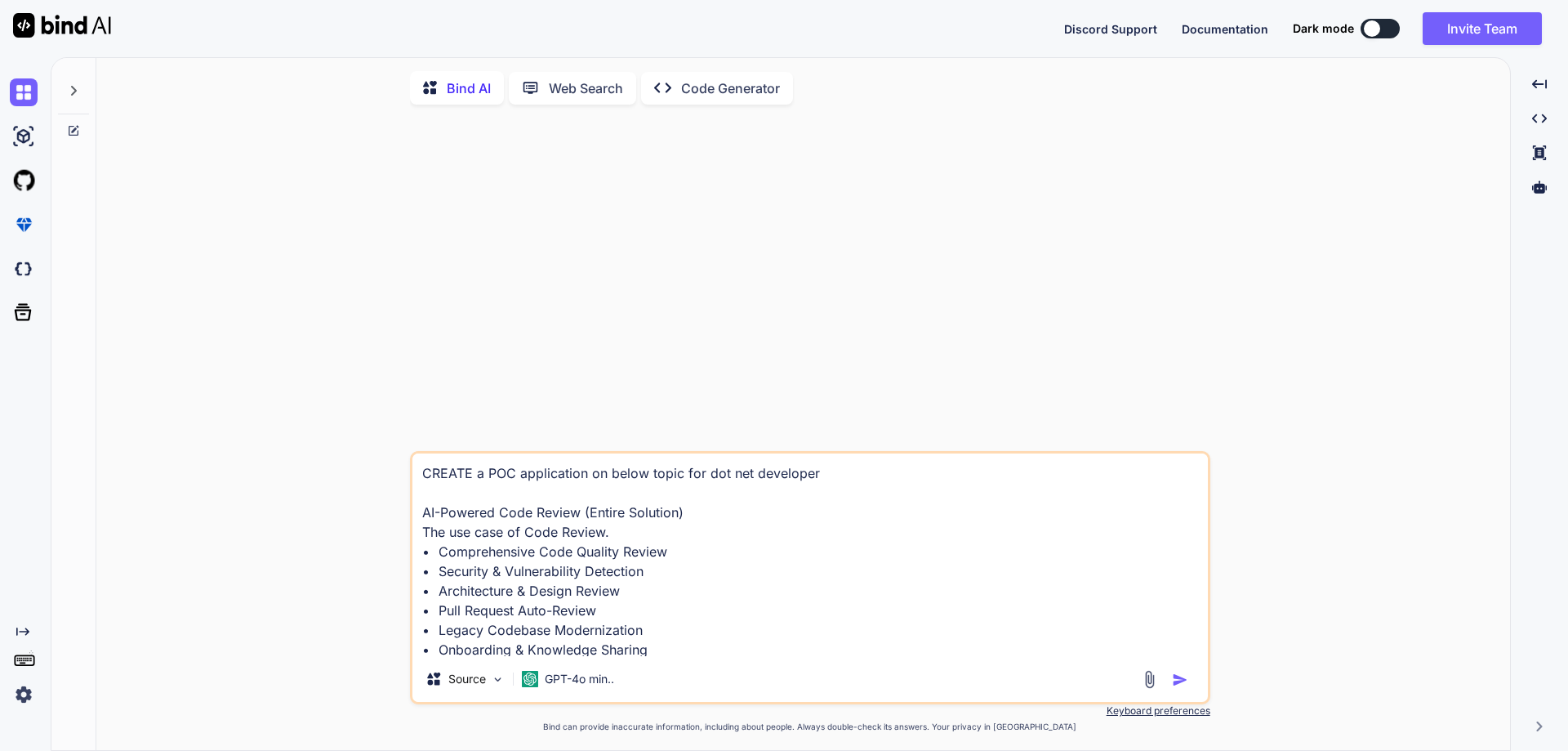
click at [685, 561] on textarea "CREATE a POC application on below topic for dot net developer AI-Powered Code R…" at bounding box center [810, 554] width 796 height 203
type textarea "x"
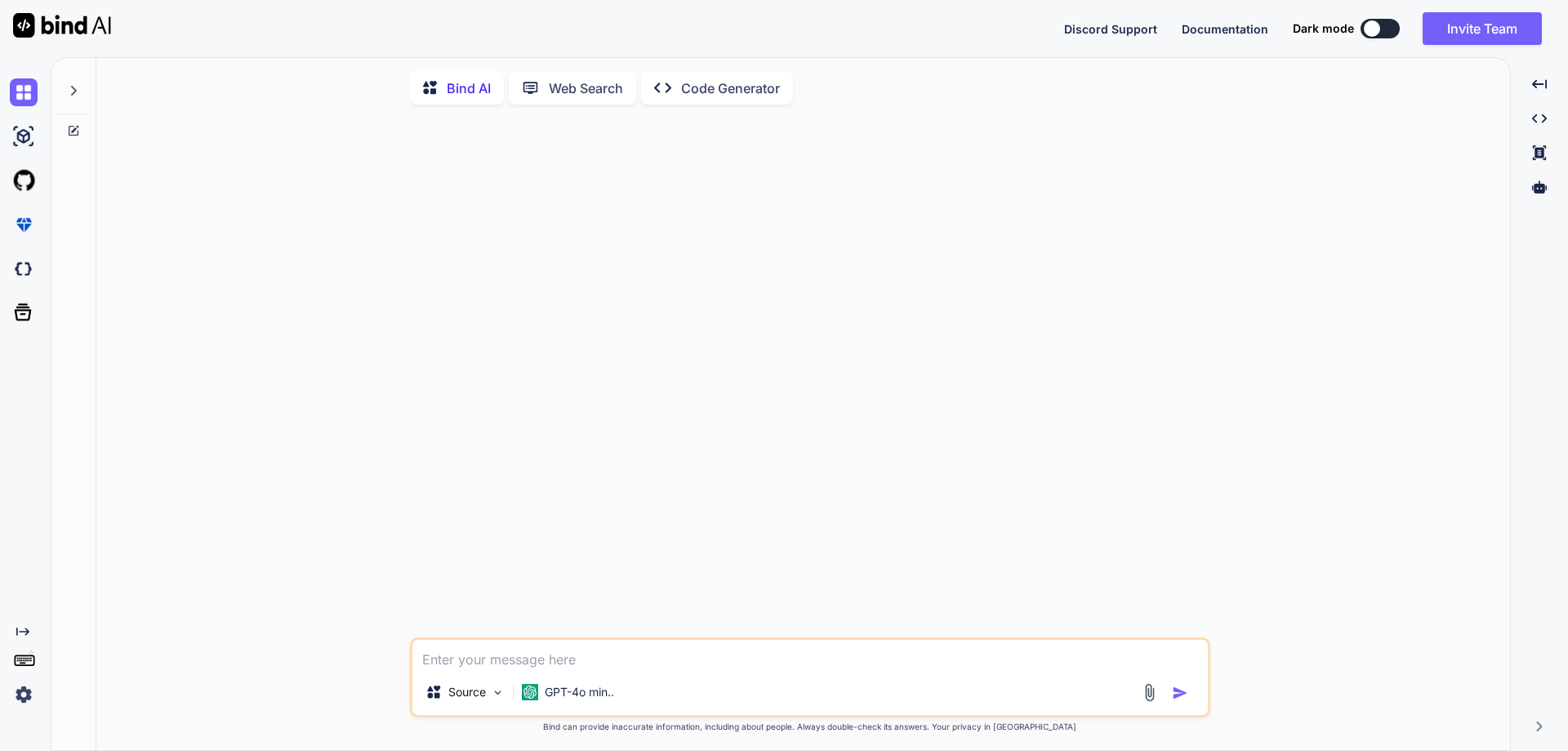
click at [79, 89] on icon at bounding box center [74, 91] width 13 height 13
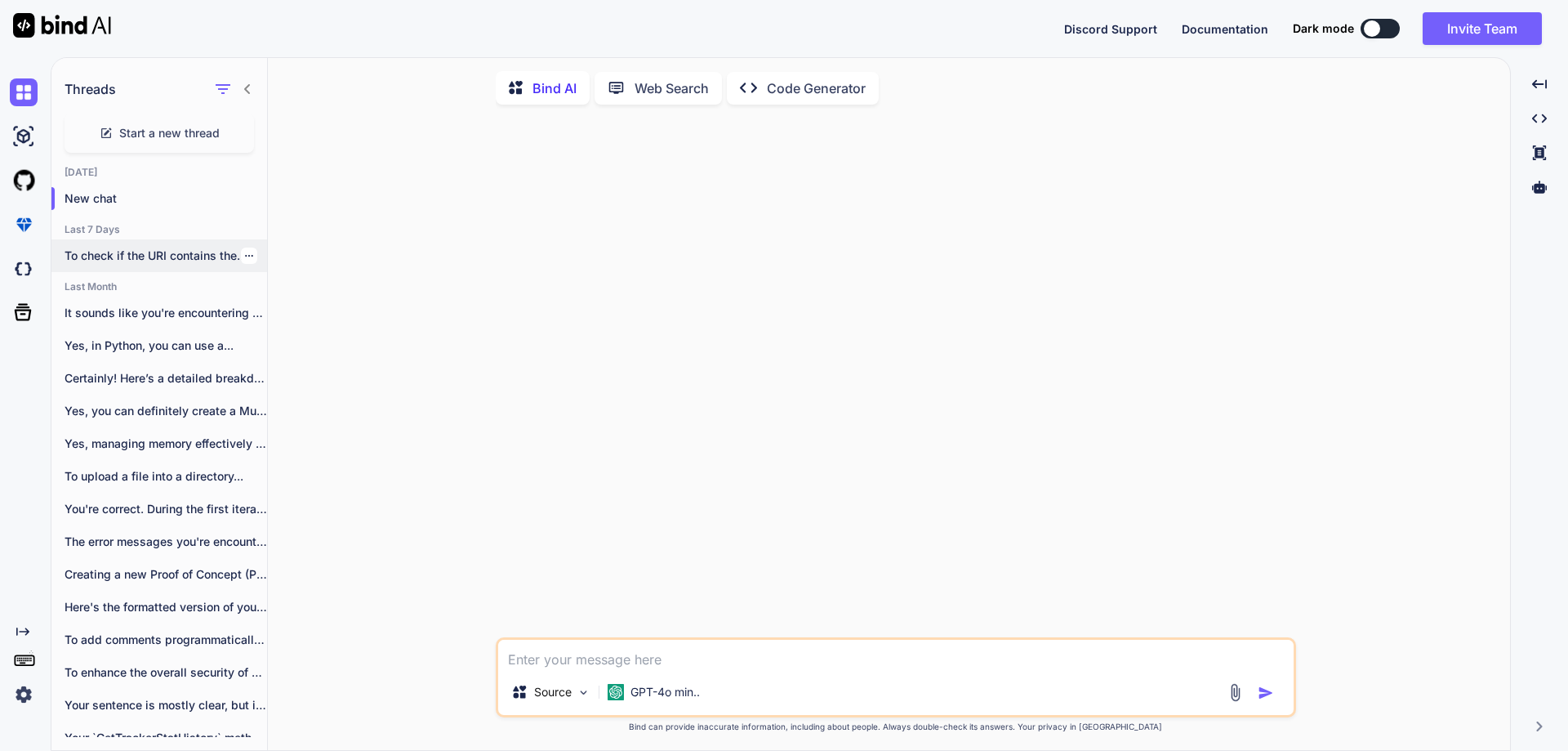
click at [147, 259] on p "To check if the URI contains the..." at bounding box center [166, 256] width 203 height 17
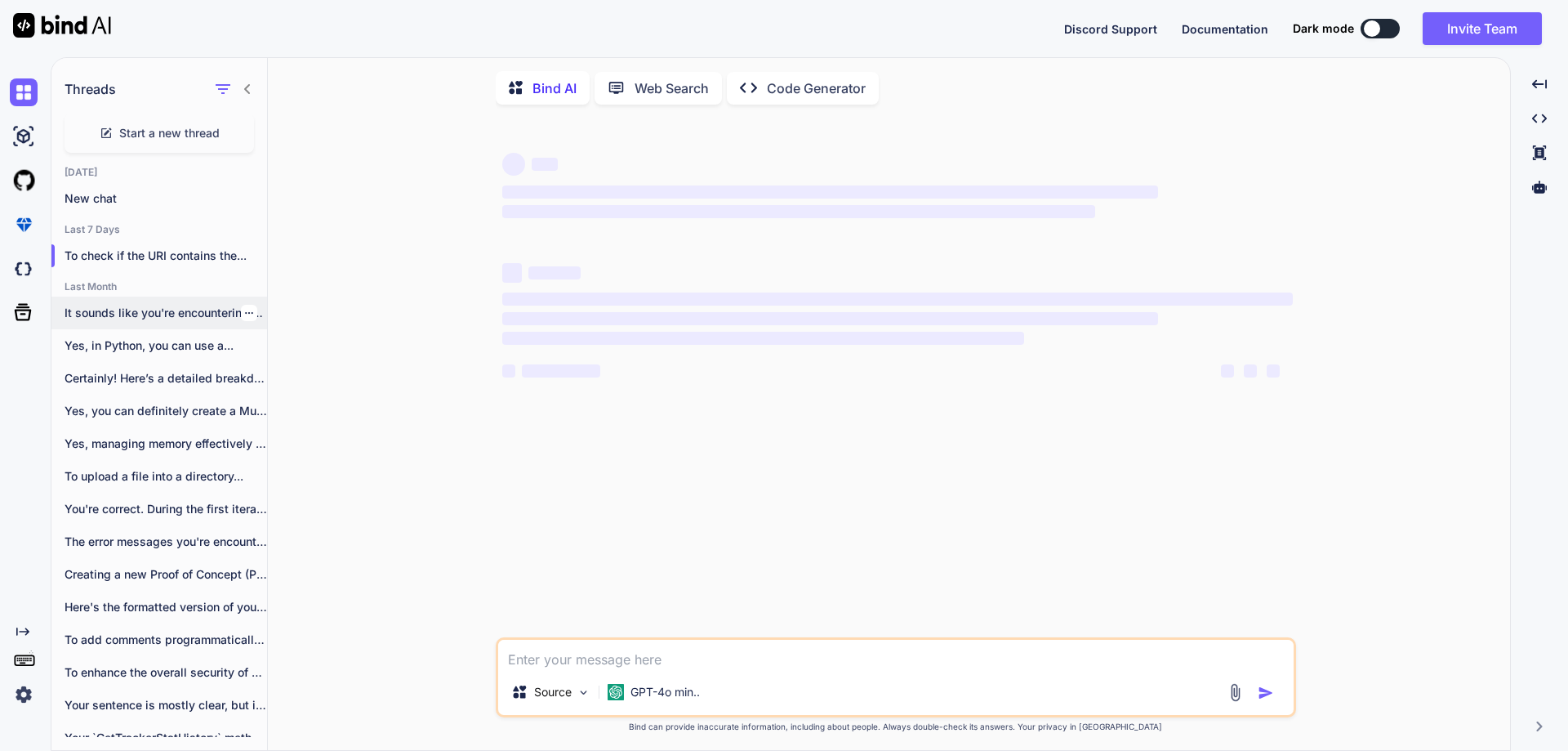
click at [245, 310] on icon "button" at bounding box center [249, 313] width 10 height 10
click at [291, 377] on span "Delete" at bounding box center [286, 378] width 35 height 17
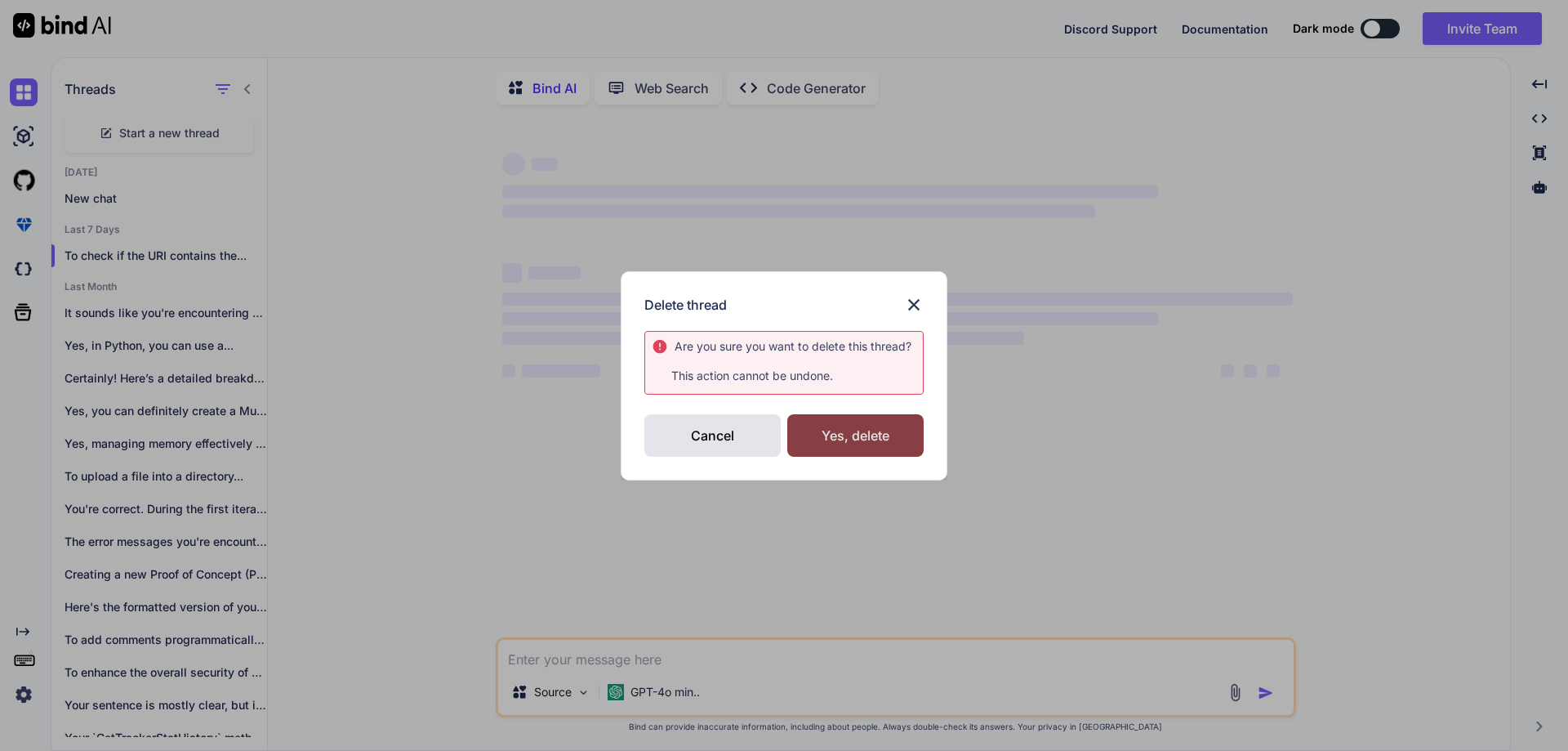
click at [867, 442] on div "Yes, delete" at bounding box center [855, 435] width 137 height 42
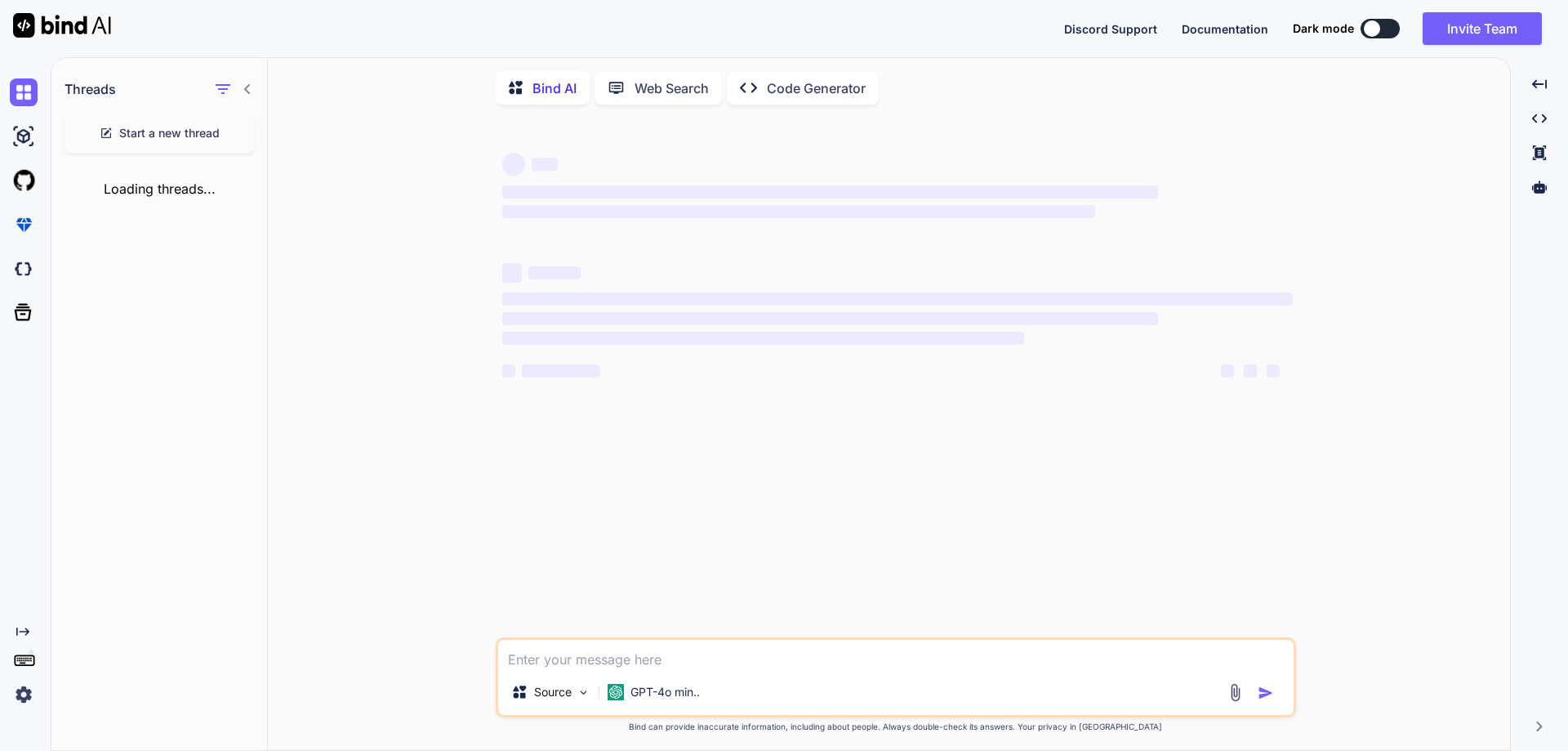
click at [185, 132] on span "Start a new thread" at bounding box center [169, 133] width 100 height 17
type textarea "x"
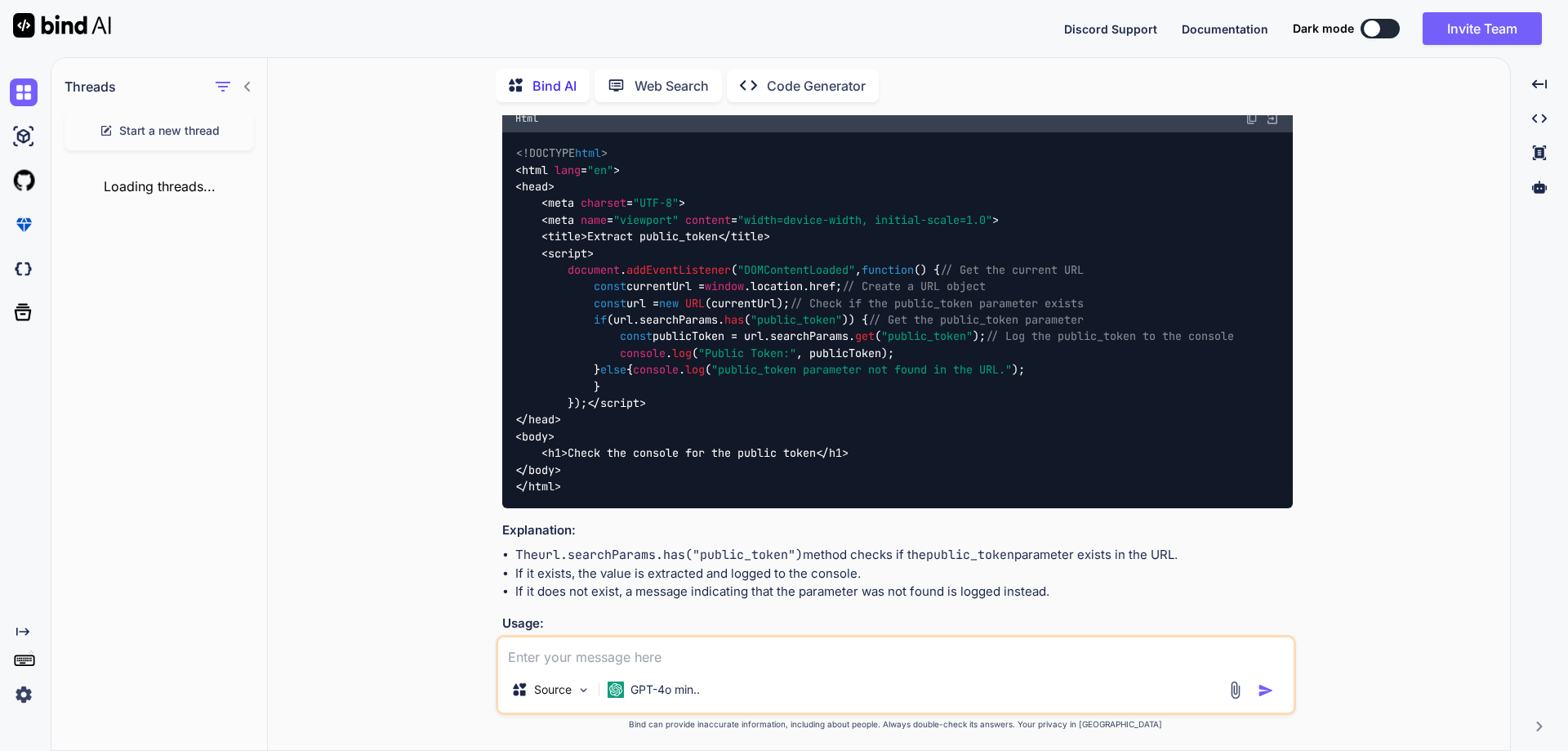
scroll to position [960, 0]
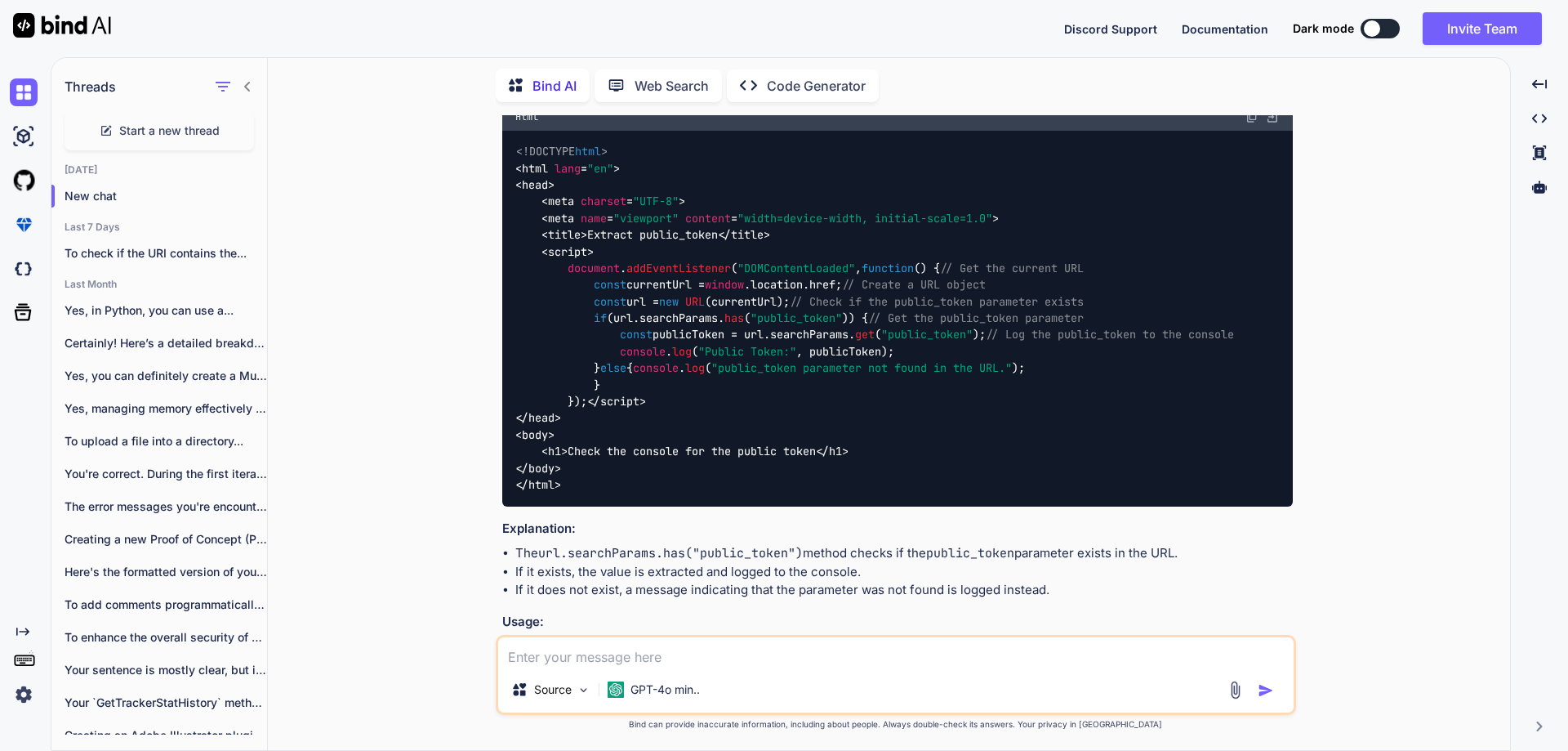
click at [591, 650] on textarea at bounding box center [896, 652] width 796 height 30
click at [244, 306] on icon "button" at bounding box center [249, 311] width 10 height 10
click at [288, 374] on span "Delete" at bounding box center [286, 372] width 35 height 17
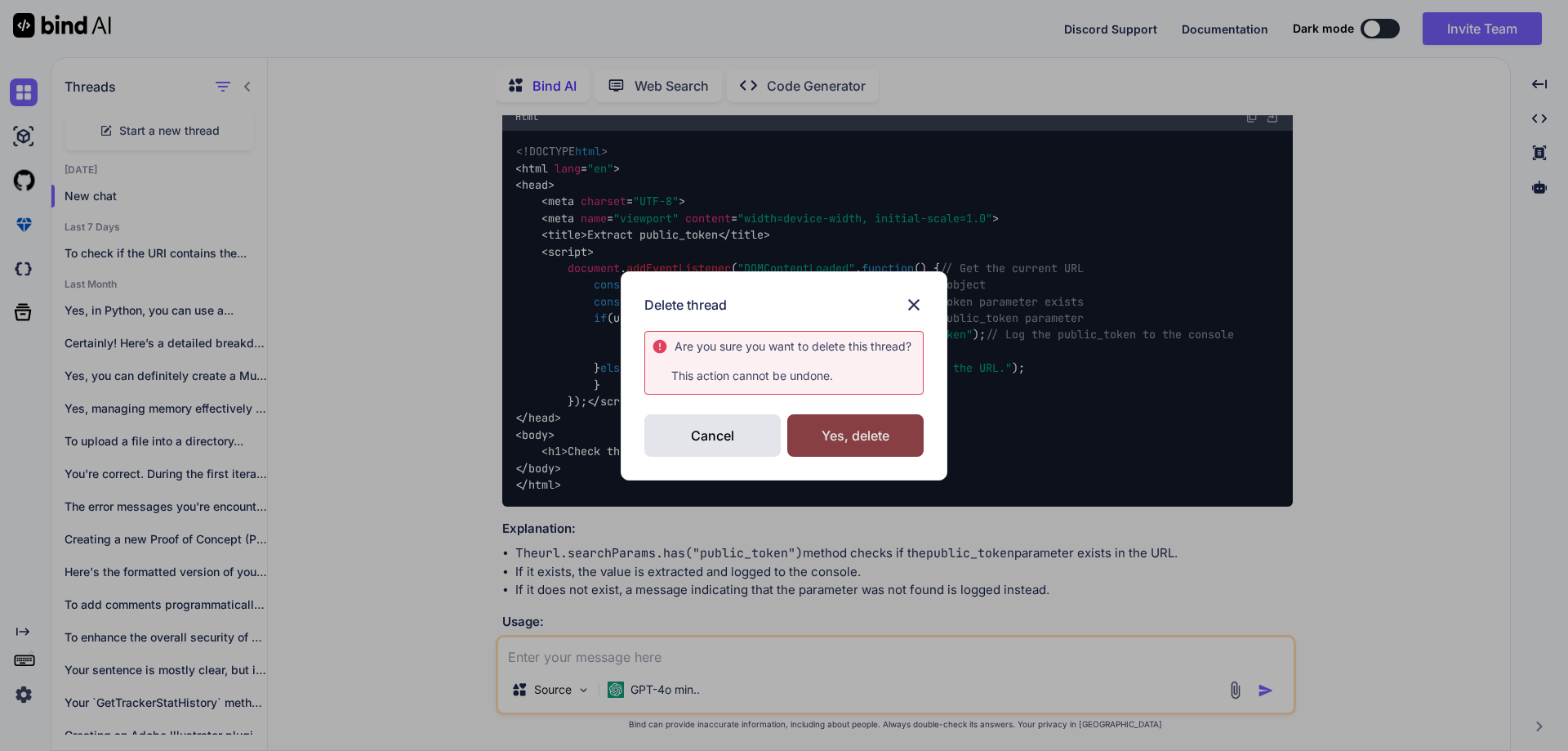
click at [880, 440] on div "Yes, delete" at bounding box center [855, 435] width 137 height 42
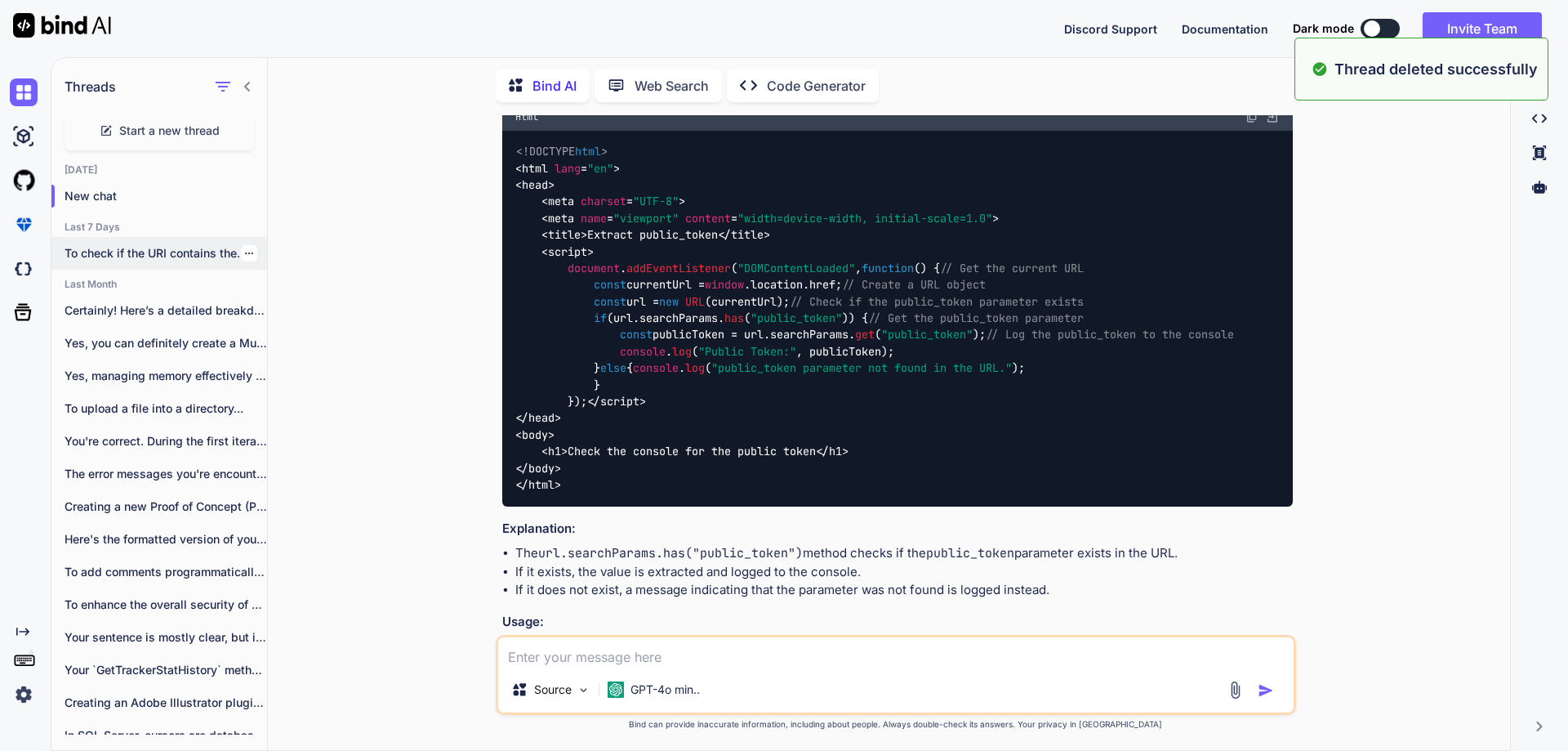
click at [244, 248] on icon "button" at bounding box center [249, 253] width 10 height 10
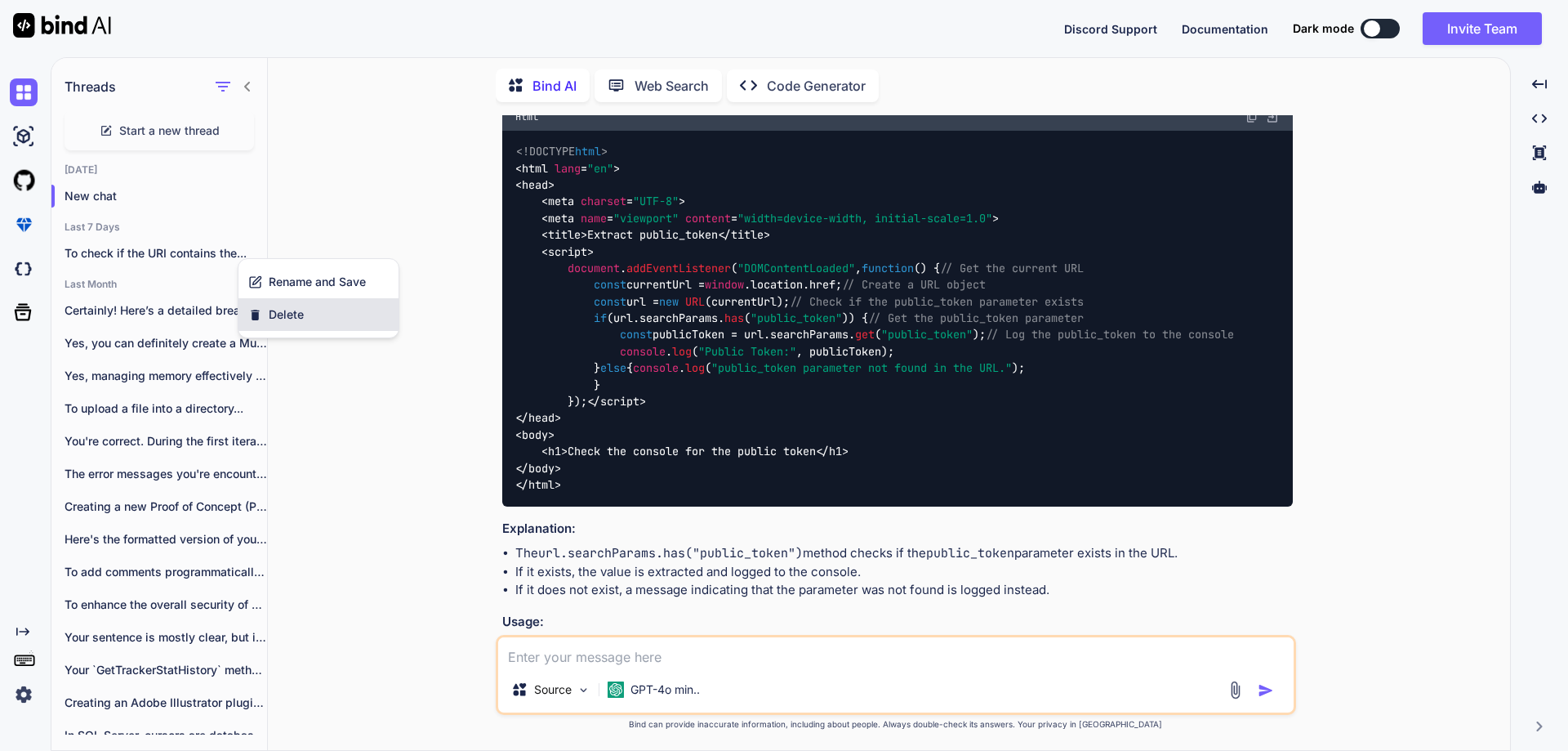
click at [301, 317] on span "Delete" at bounding box center [286, 315] width 35 height 17
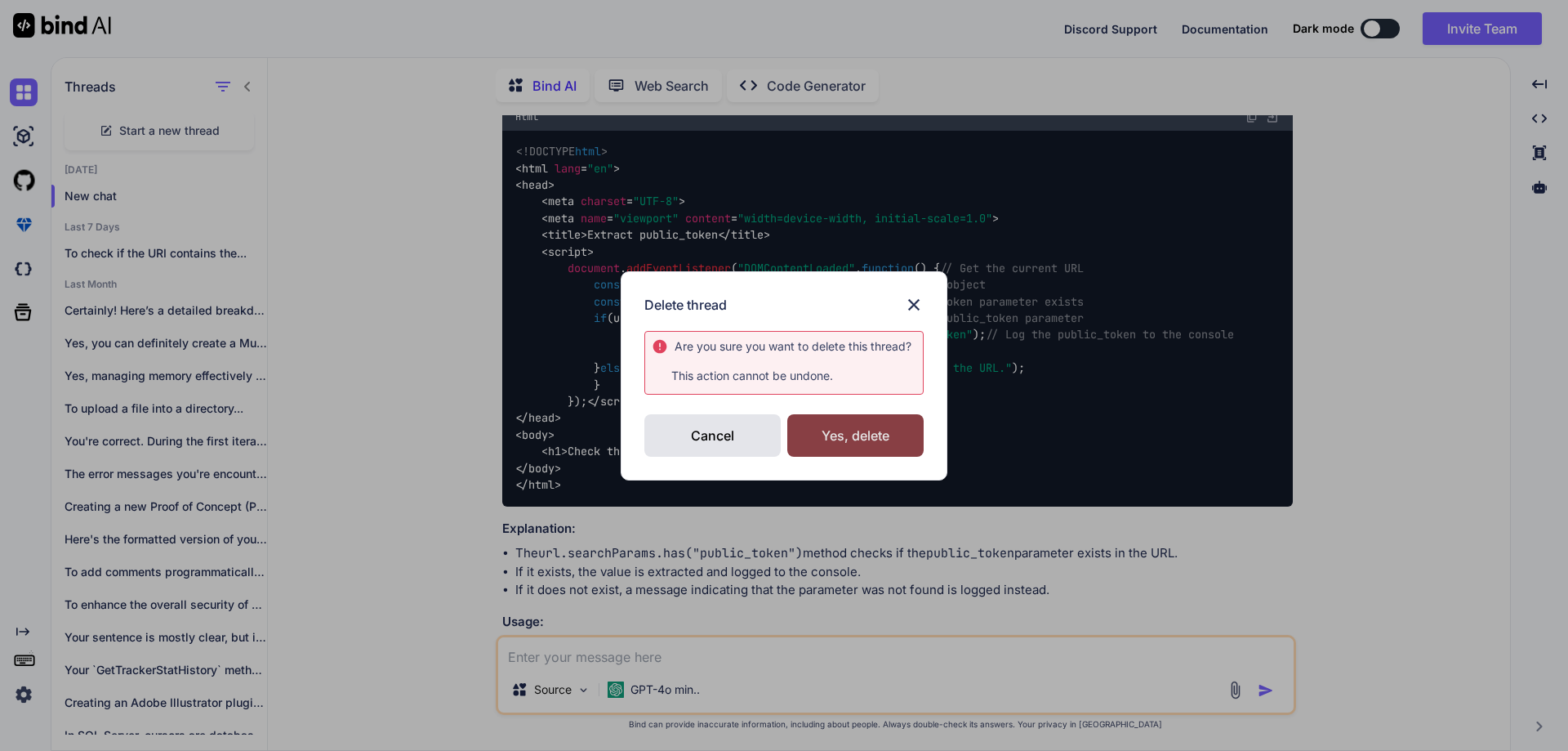
click at [892, 427] on div "Yes, delete" at bounding box center [855, 435] width 137 height 42
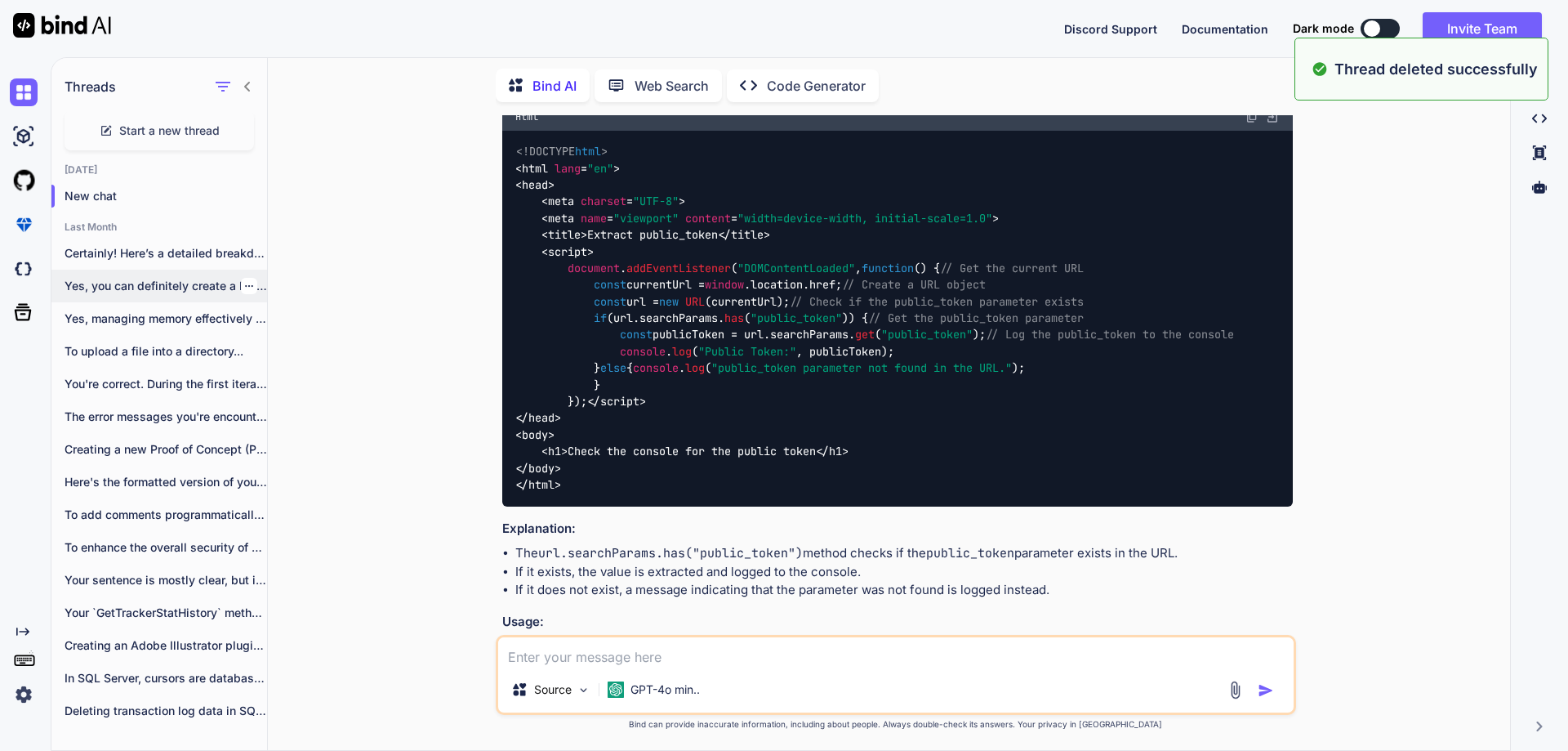
click at [253, 283] on p "Yes, you can definitely create a Multiple..." at bounding box center [166, 286] width 203 height 17
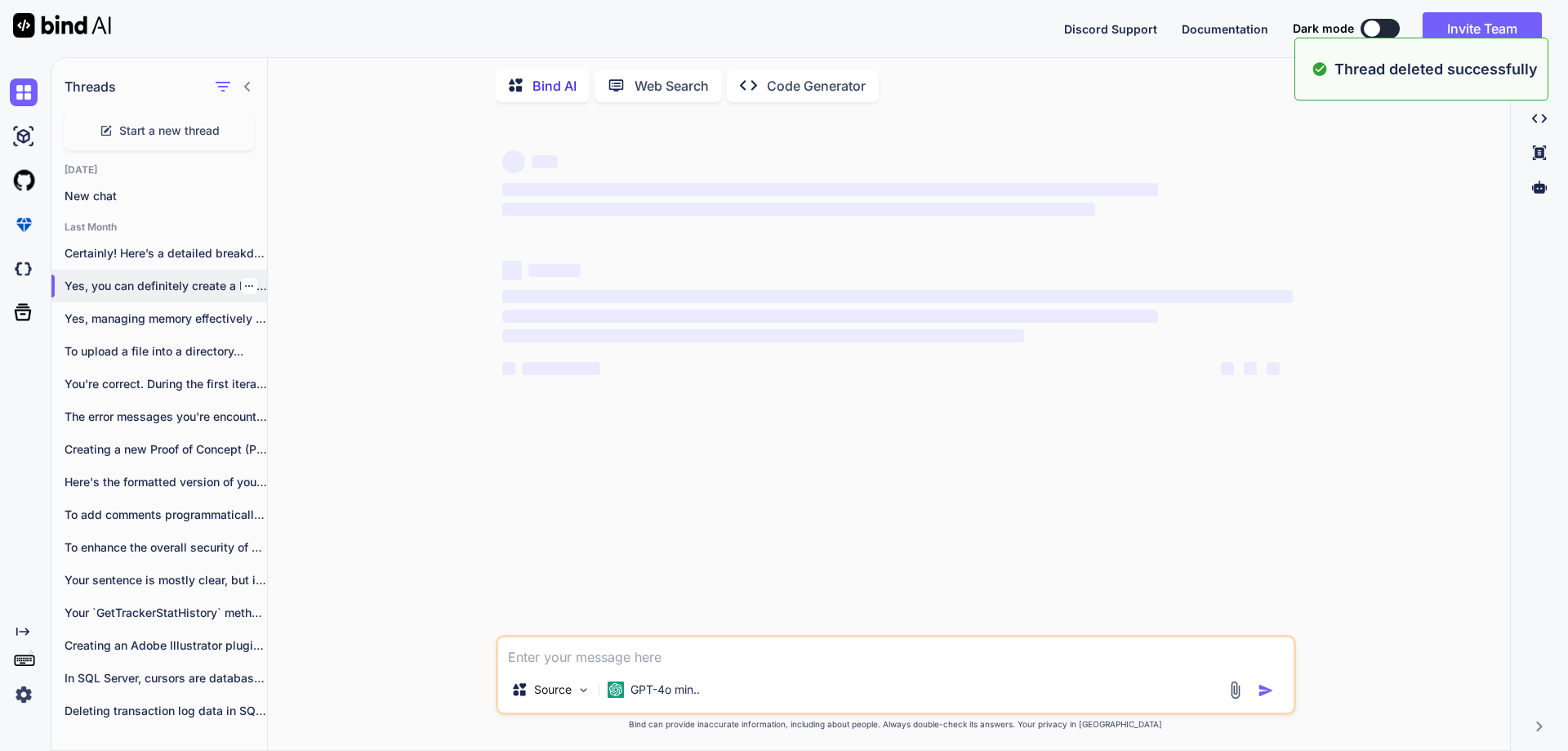
click at [248, 281] on div at bounding box center [249, 286] width 17 height 17
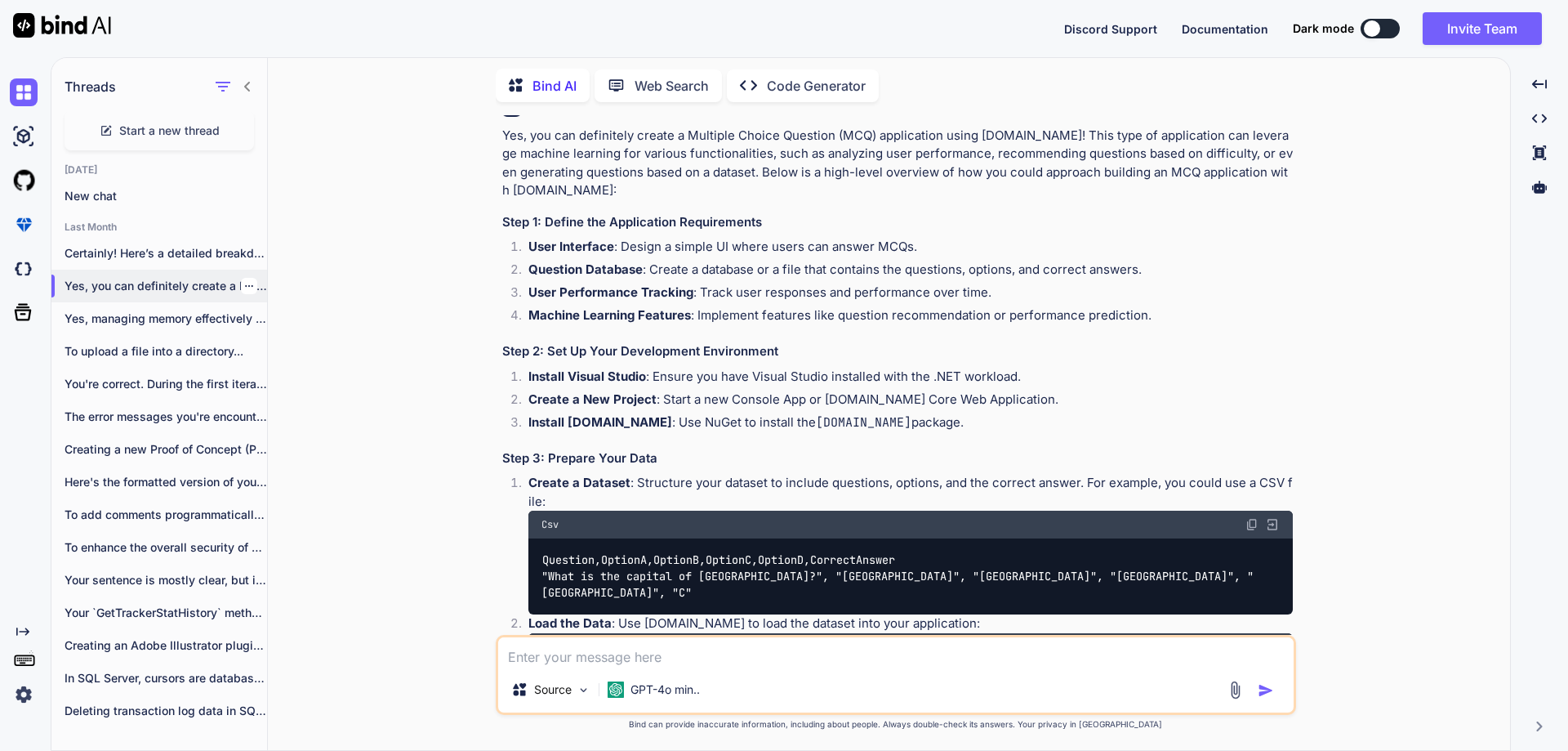
click at [248, 281] on div at bounding box center [249, 286] width 17 height 17
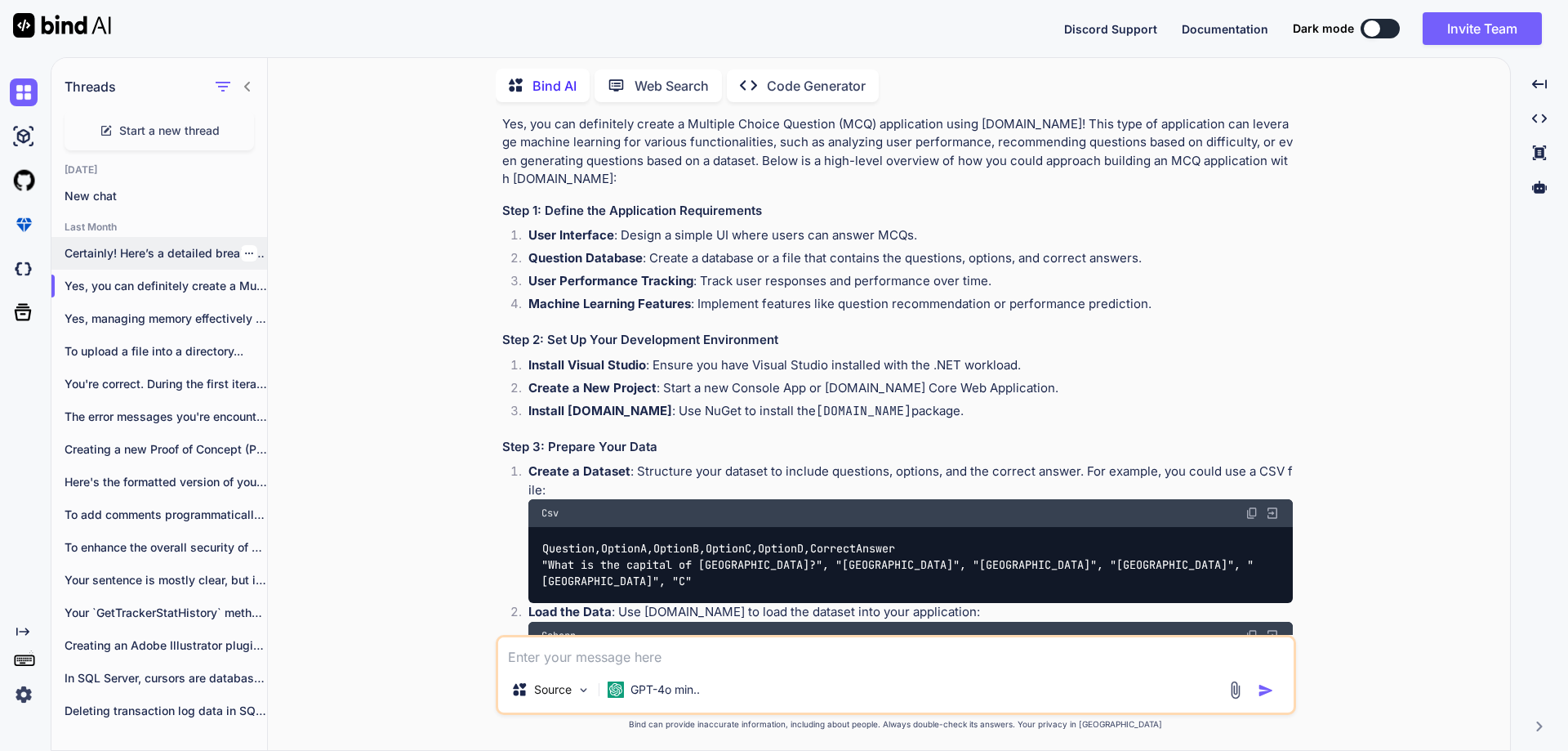
click at [247, 248] on icon "button" at bounding box center [249, 253] width 10 height 10
click at [285, 313] on span "Delete" at bounding box center [286, 315] width 35 height 17
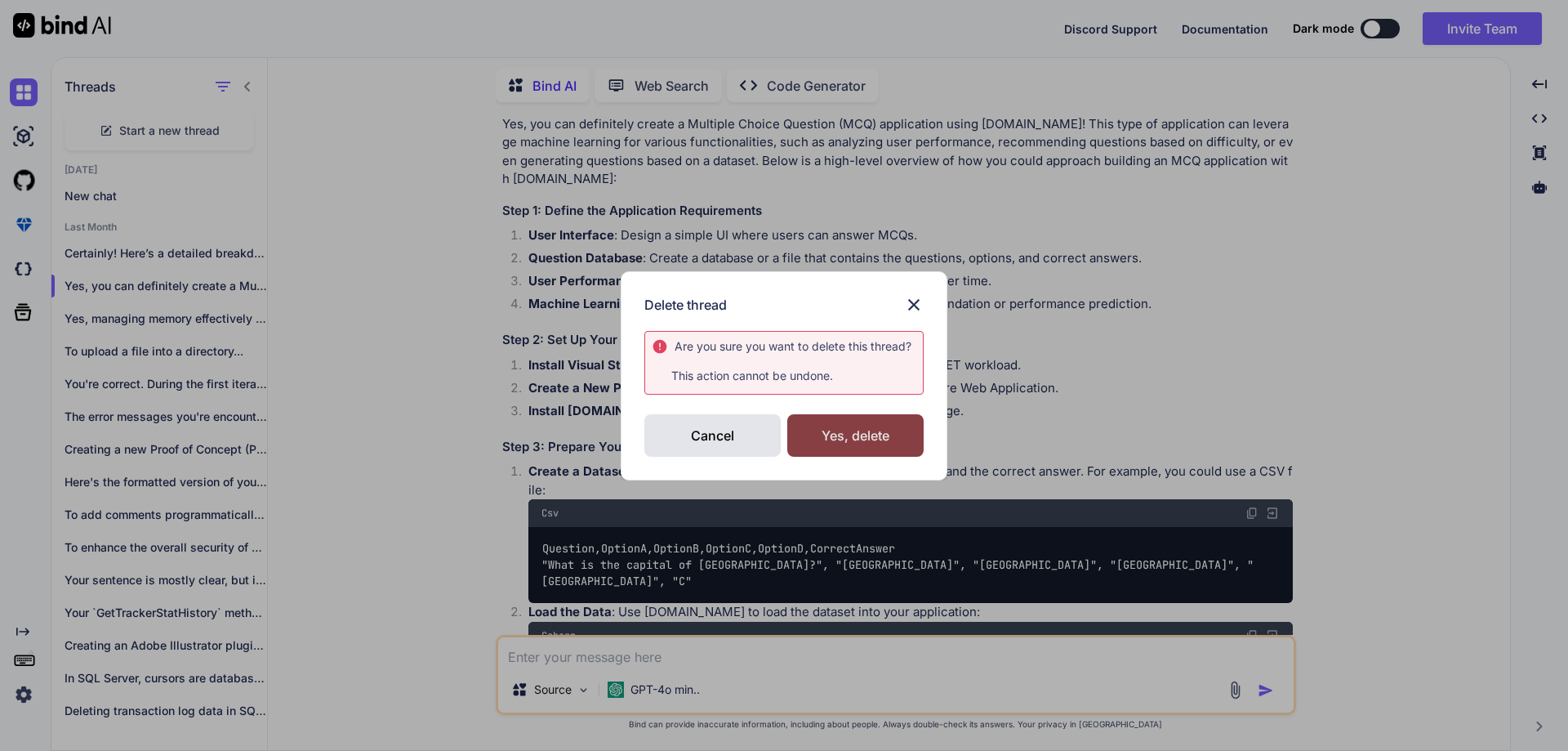
click at [897, 433] on div "Yes, delete" at bounding box center [855, 435] width 137 height 42
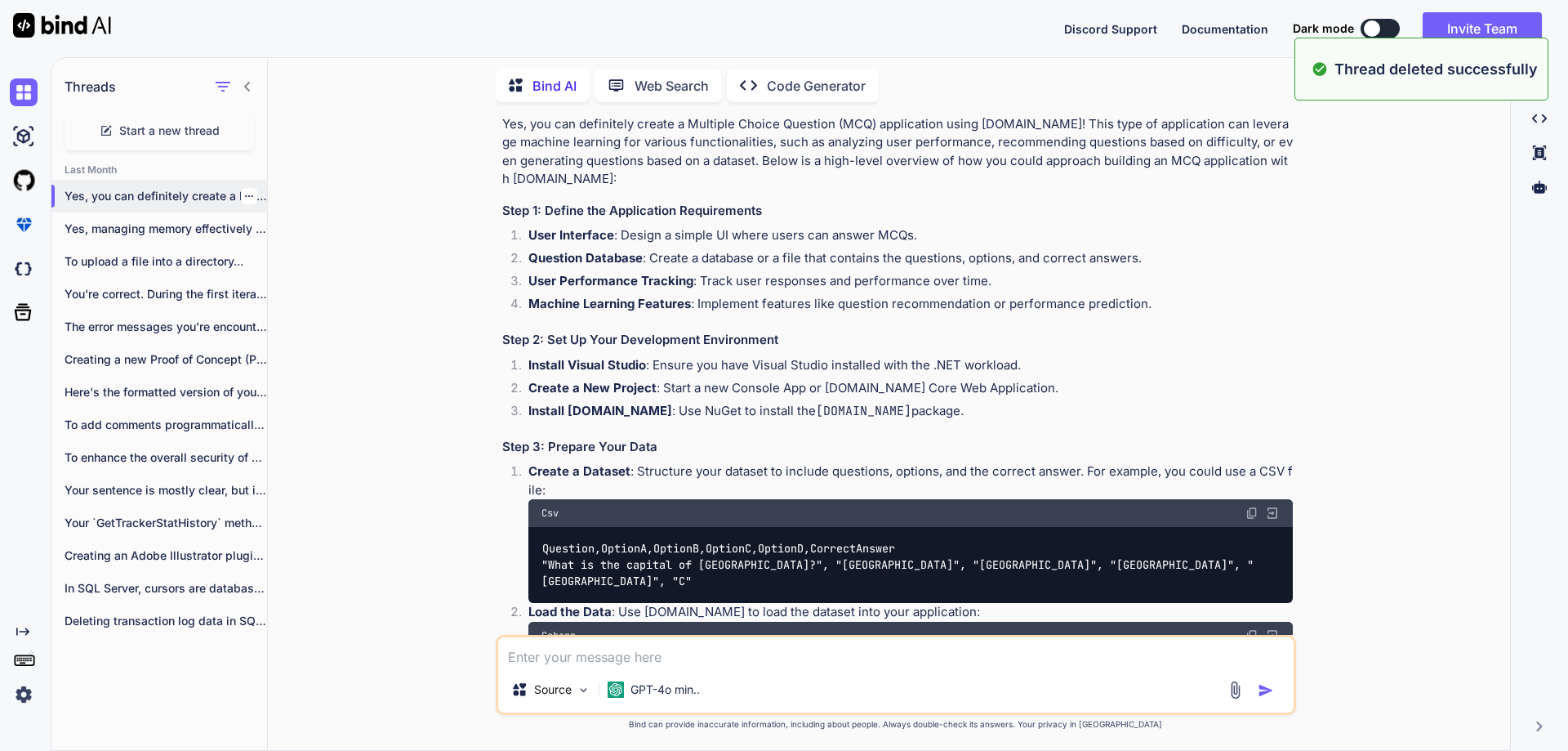
click at [248, 190] on div at bounding box center [249, 196] width 17 height 17
click at [245, 195] on icon "button" at bounding box center [249, 196] width 8 height 2
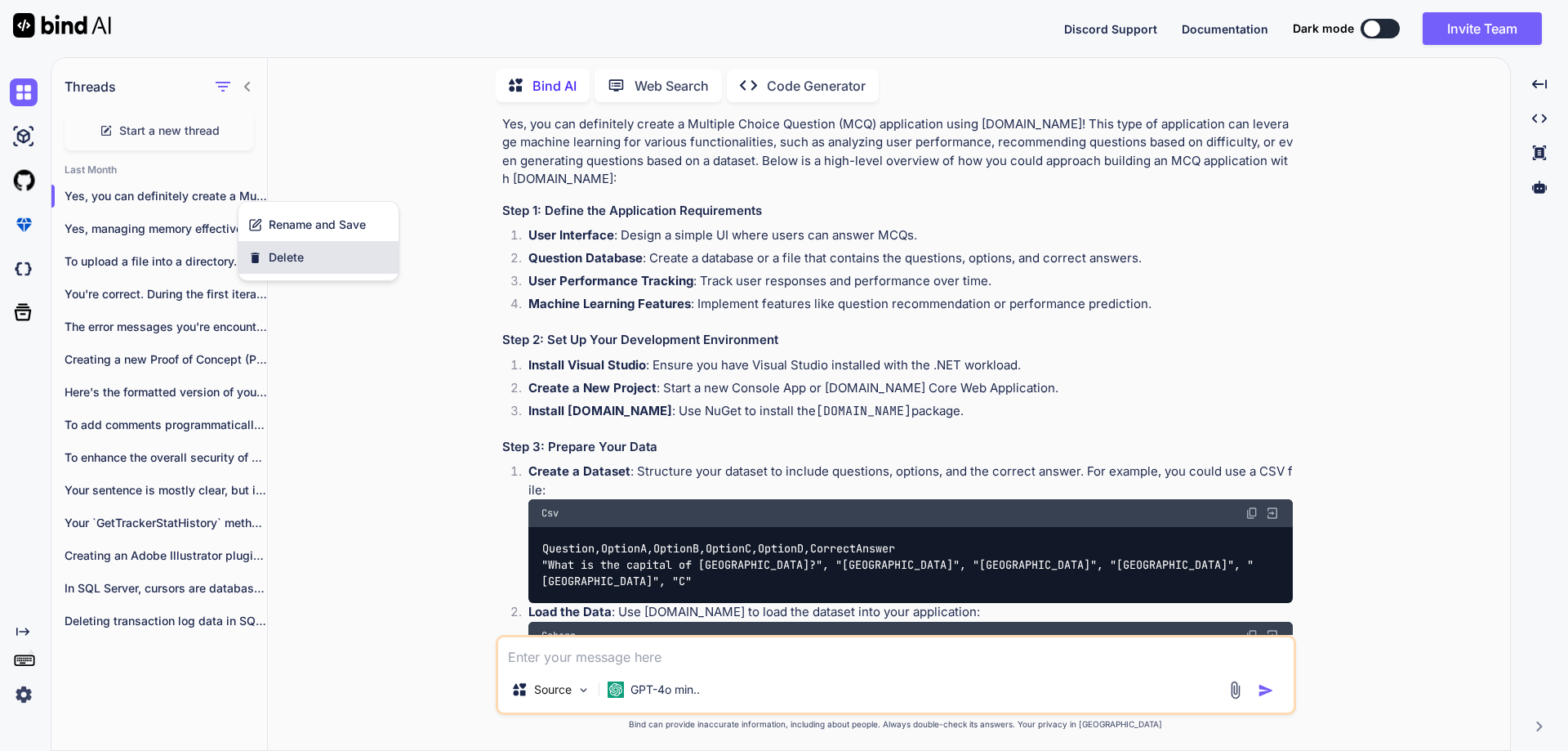
click at [295, 258] on span "Delete" at bounding box center [286, 258] width 35 height 17
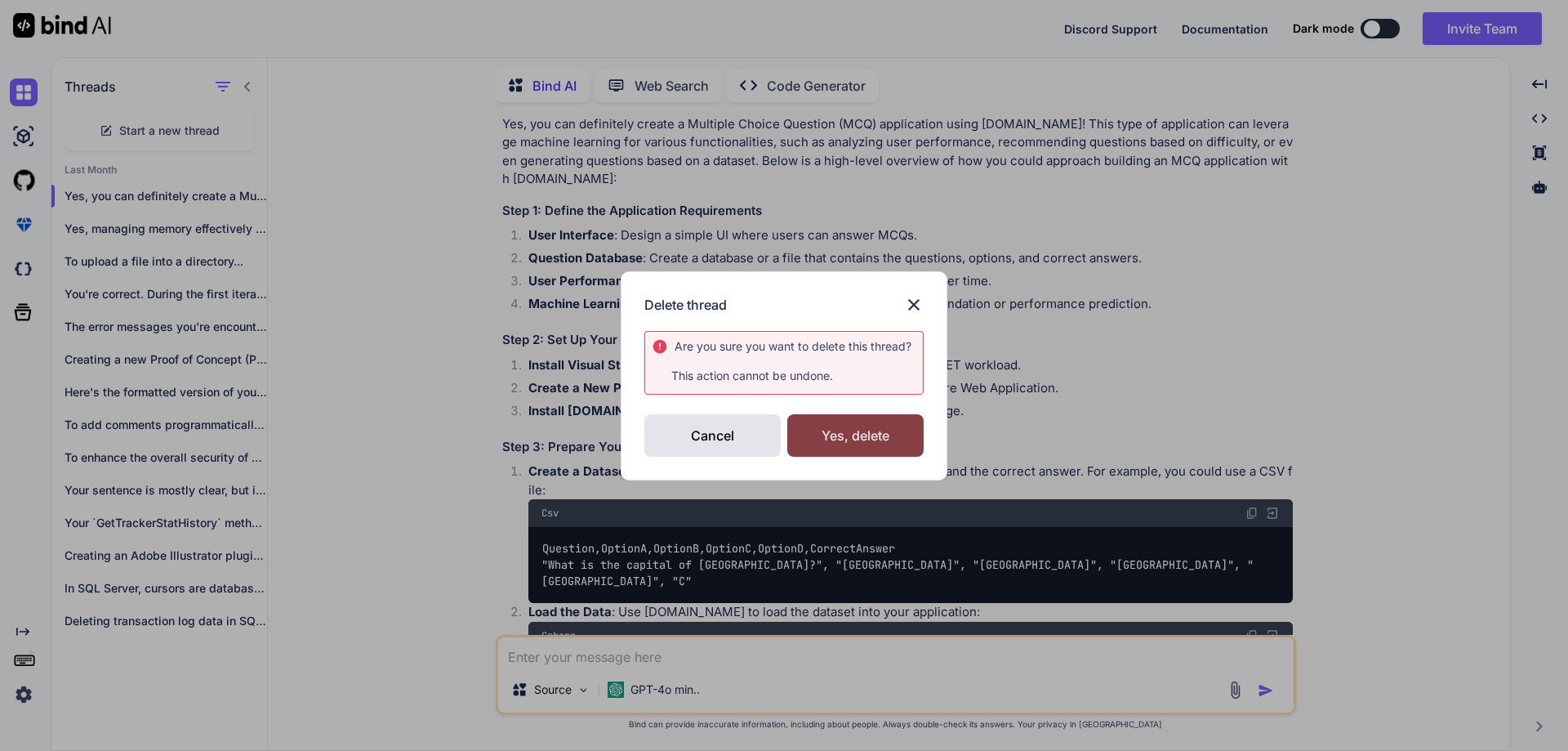
click at [827, 438] on div "Yes, delete" at bounding box center [855, 435] width 137 height 42
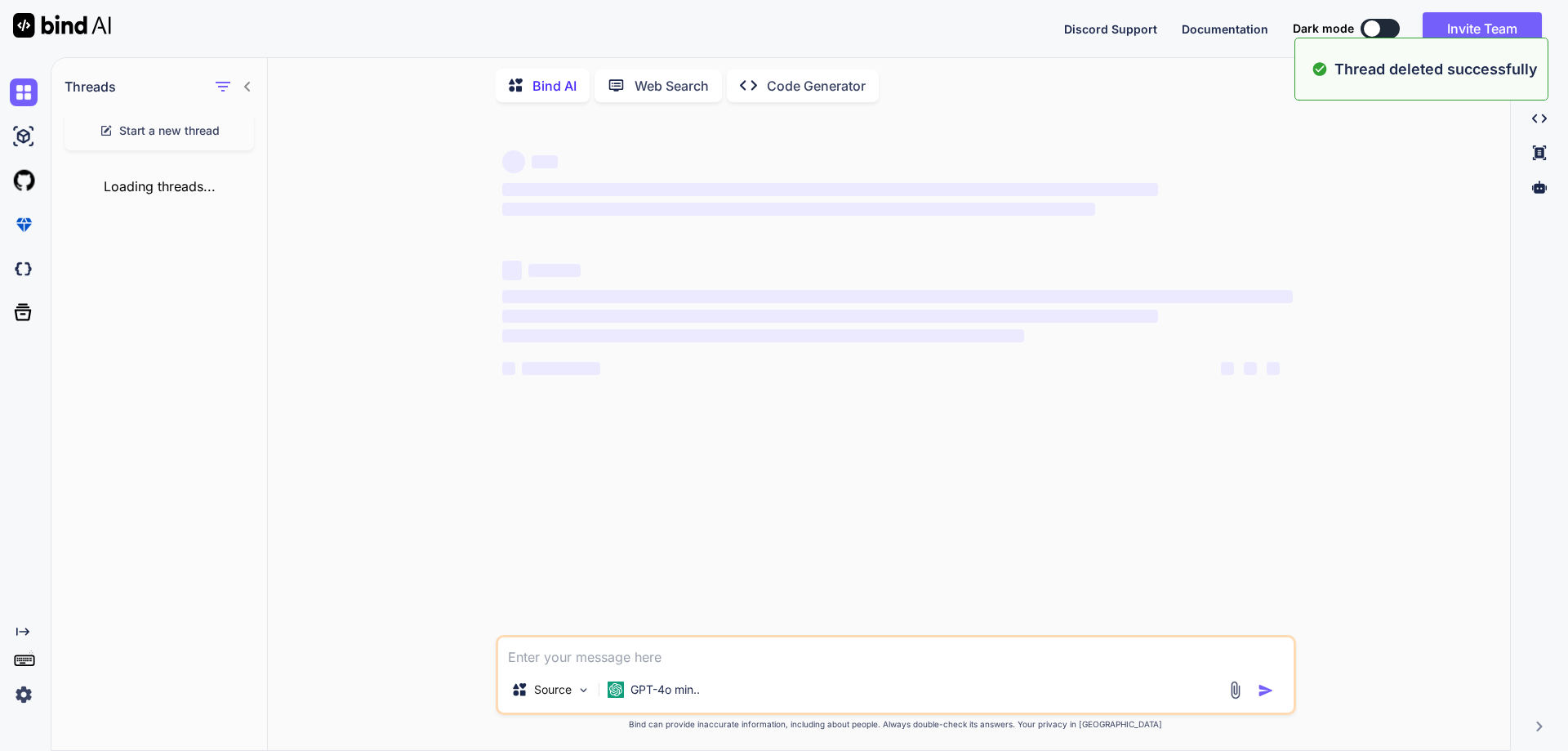
scroll to position [0, 0]
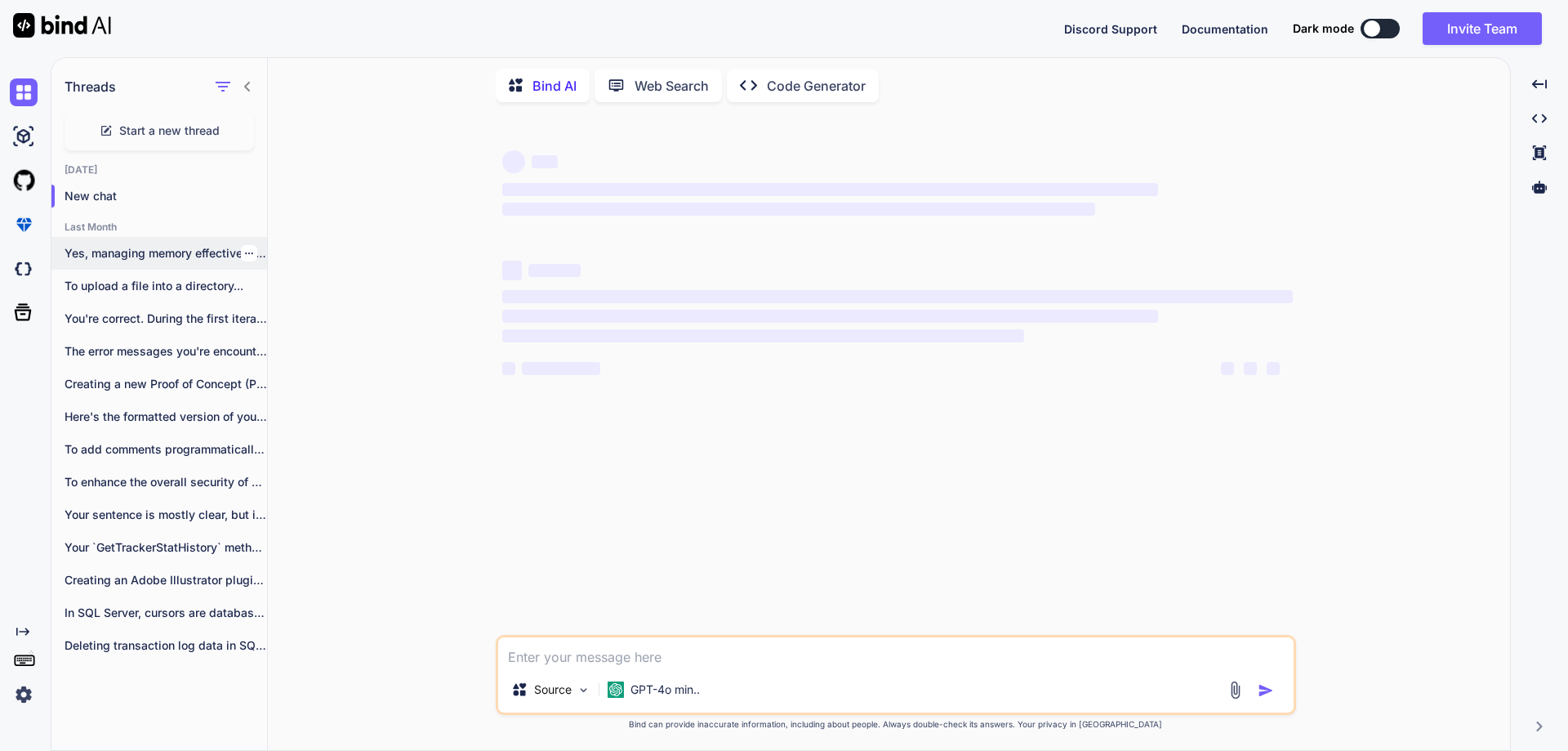
click at [244, 248] on icon "button" at bounding box center [249, 253] width 10 height 10
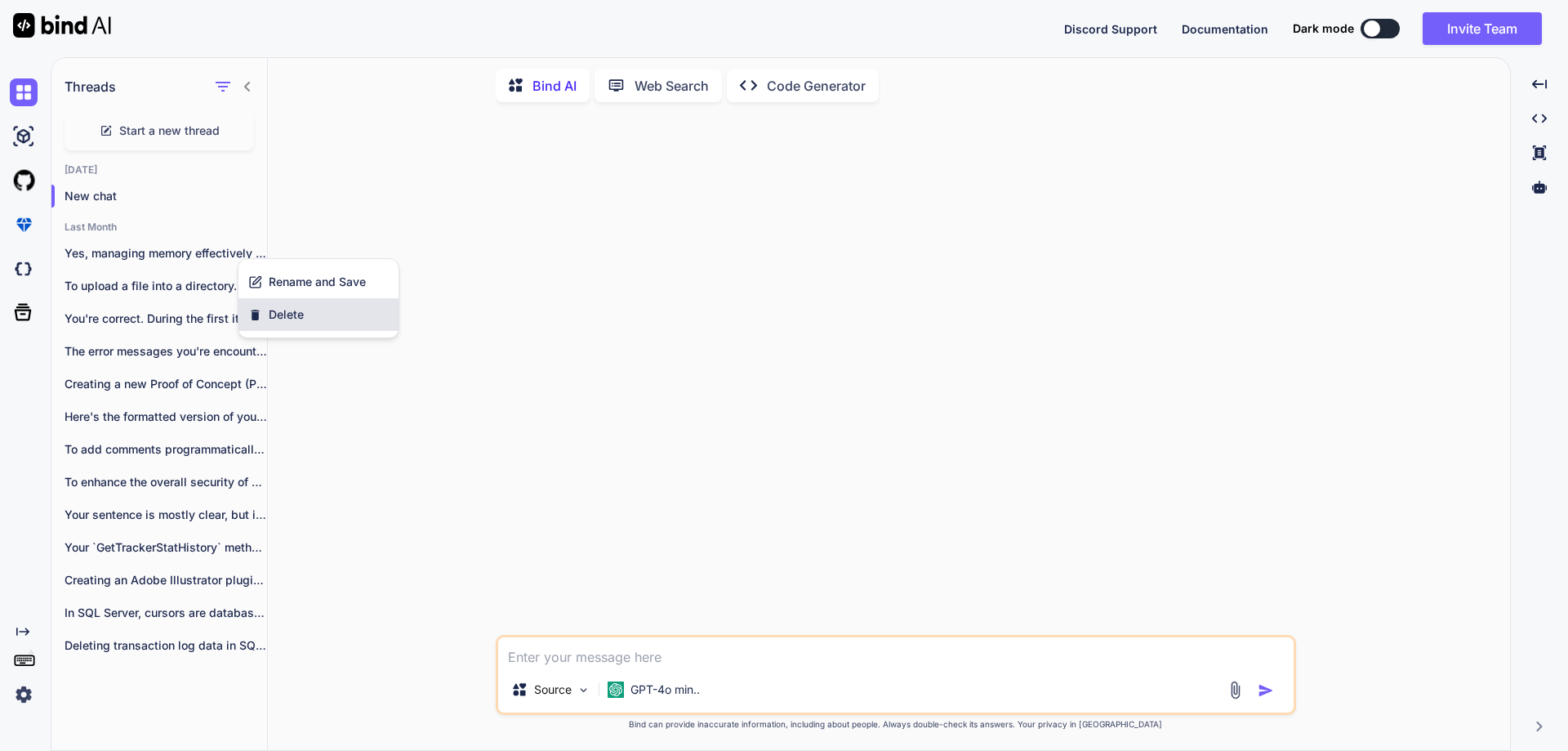
click at [295, 316] on span "Delete" at bounding box center [286, 315] width 35 height 17
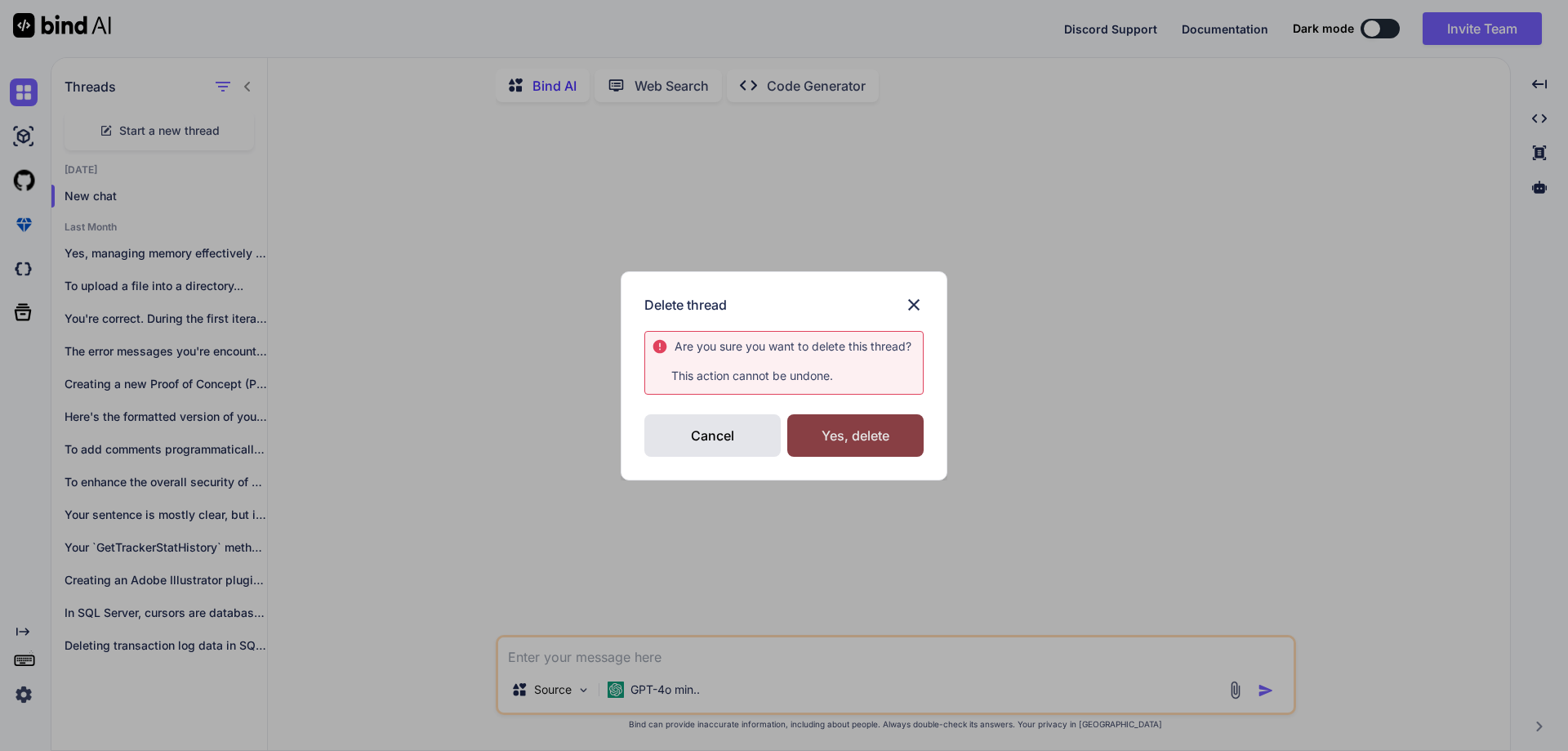
click at [879, 440] on div "Yes, delete" at bounding box center [855, 435] width 137 height 42
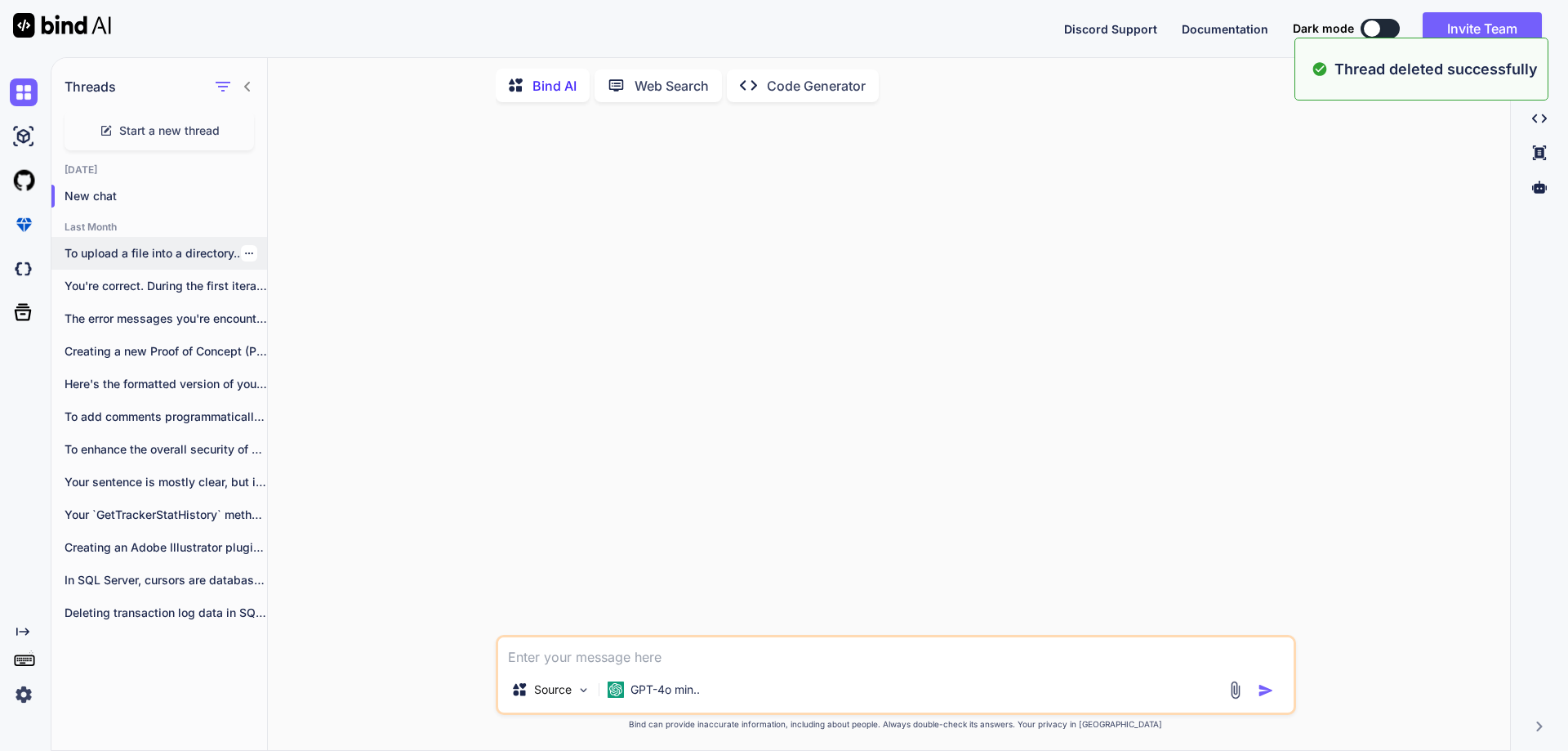
click at [245, 251] on icon "button" at bounding box center [249, 253] width 10 height 10
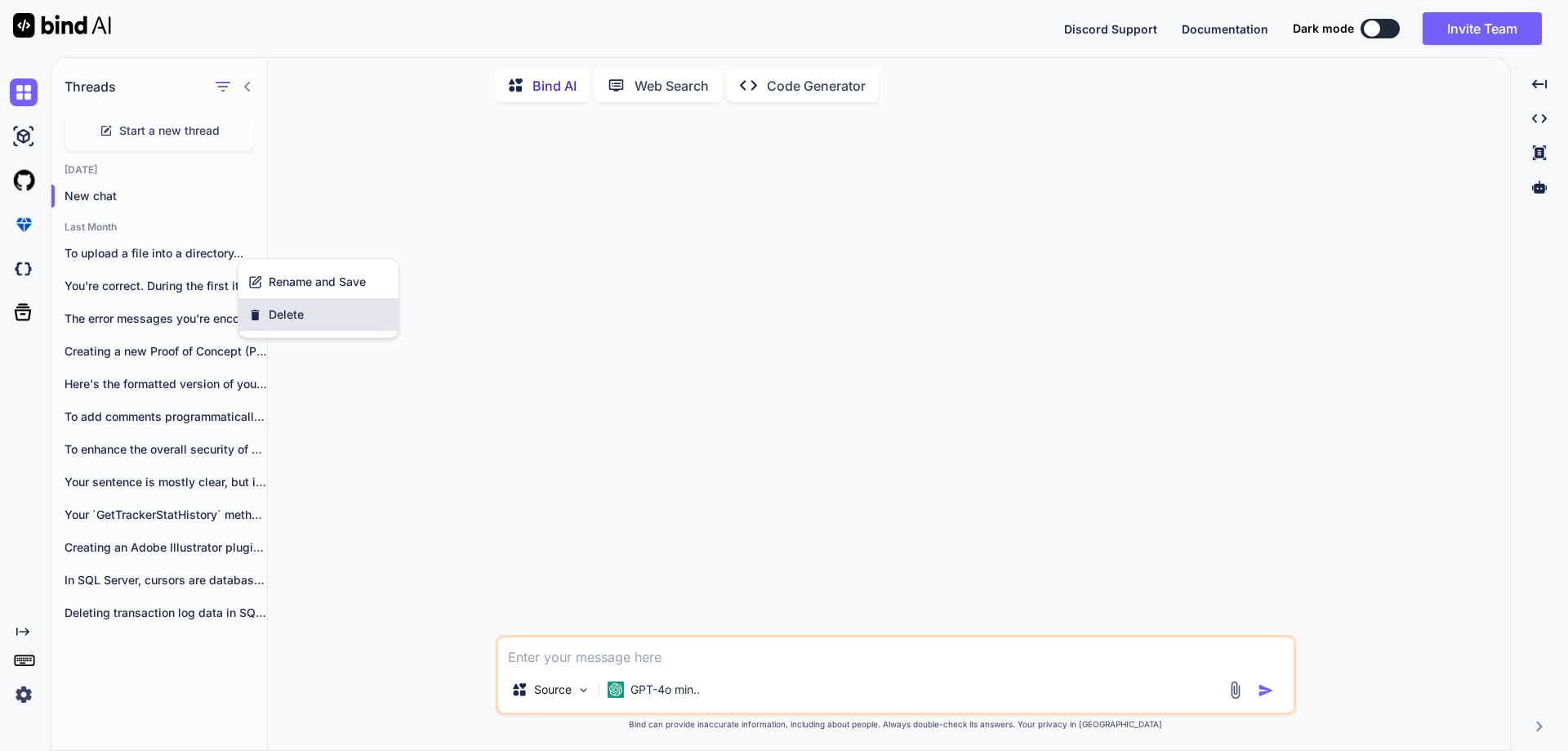
click at [304, 314] on div "Delete" at bounding box center [318, 314] width 160 height 32
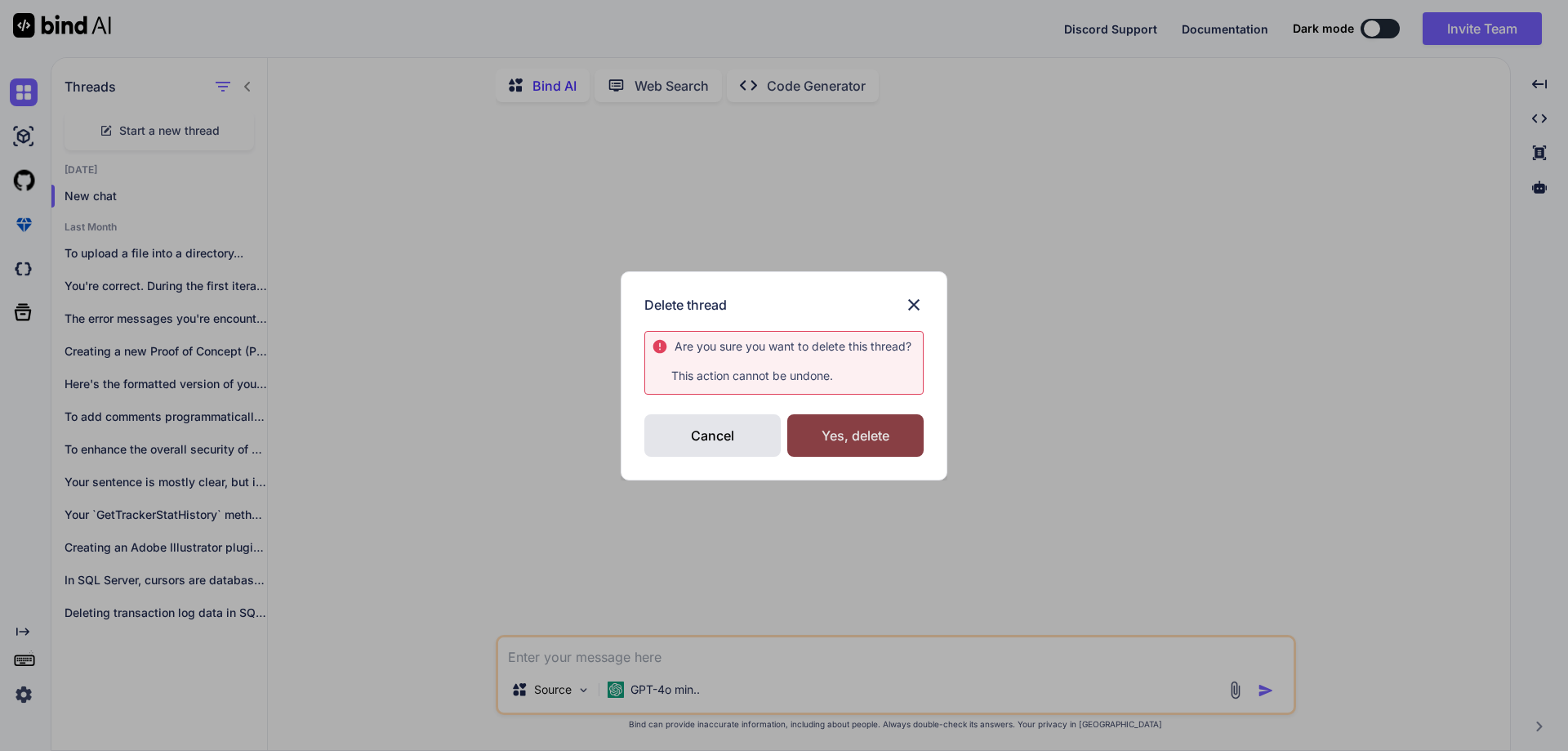
click at [891, 440] on div "Yes, delete" at bounding box center [855, 435] width 137 height 42
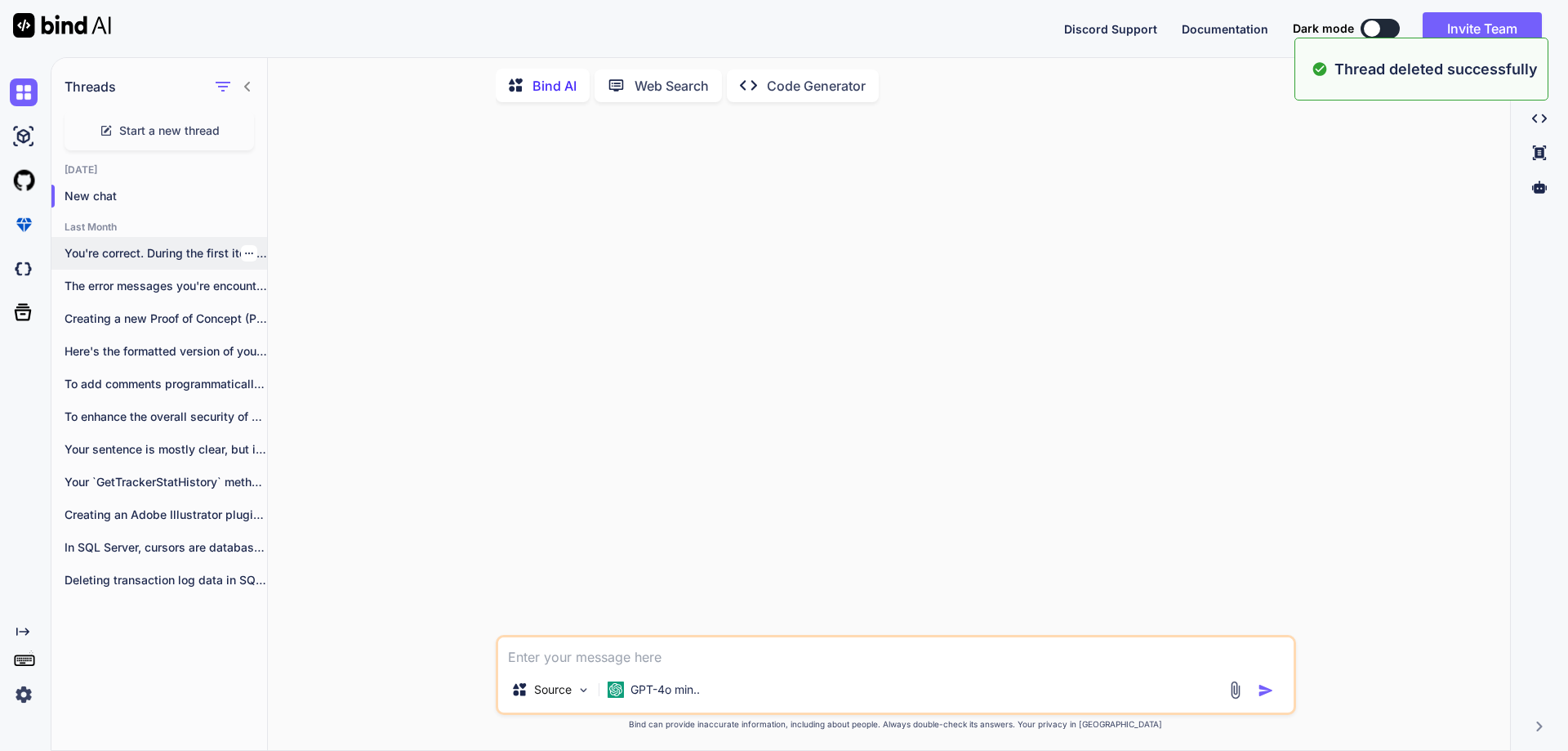
click at [245, 253] on icon "button" at bounding box center [249, 253] width 8 height 2
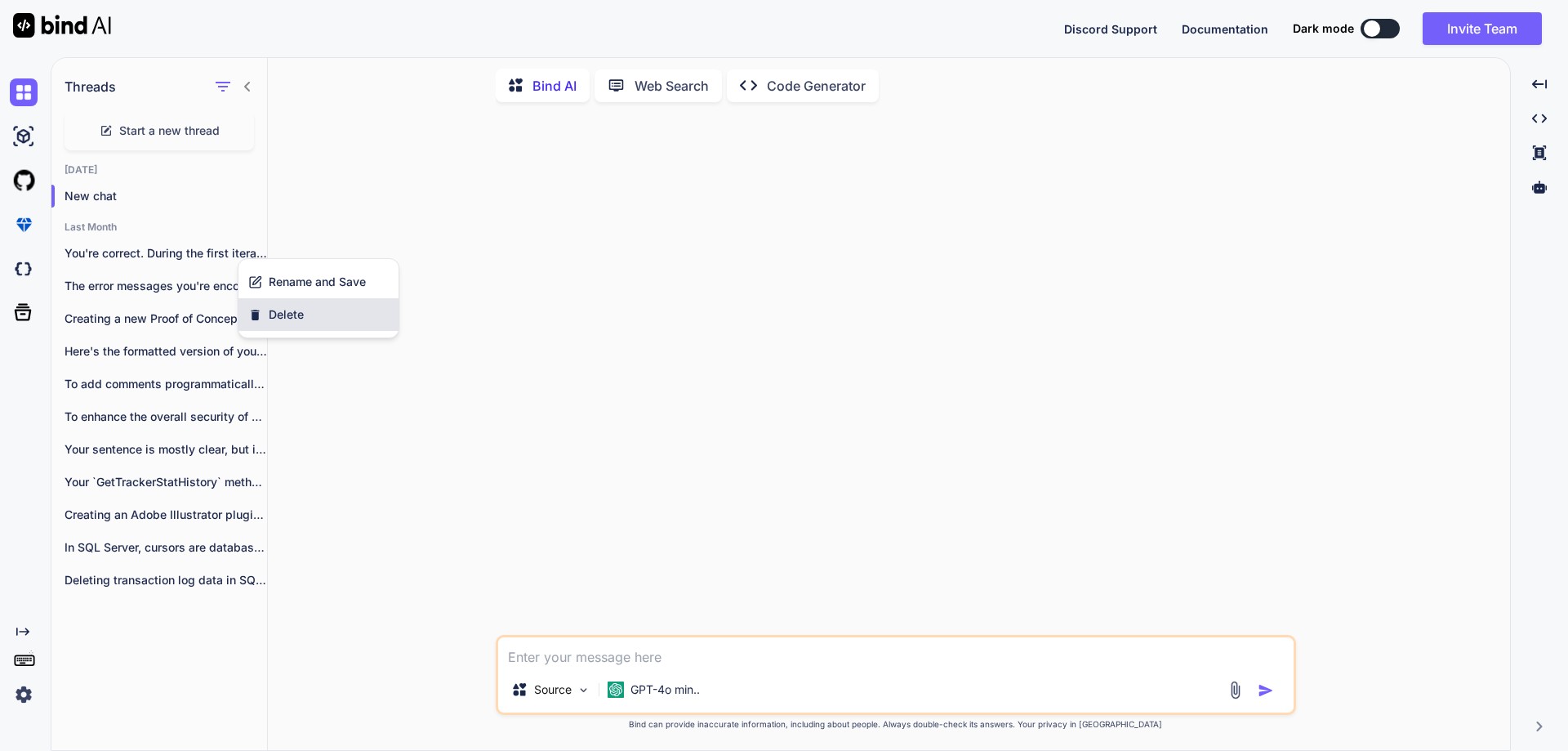
click at [305, 323] on div "Delete" at bounding box center [318, 314] width 160 height 32
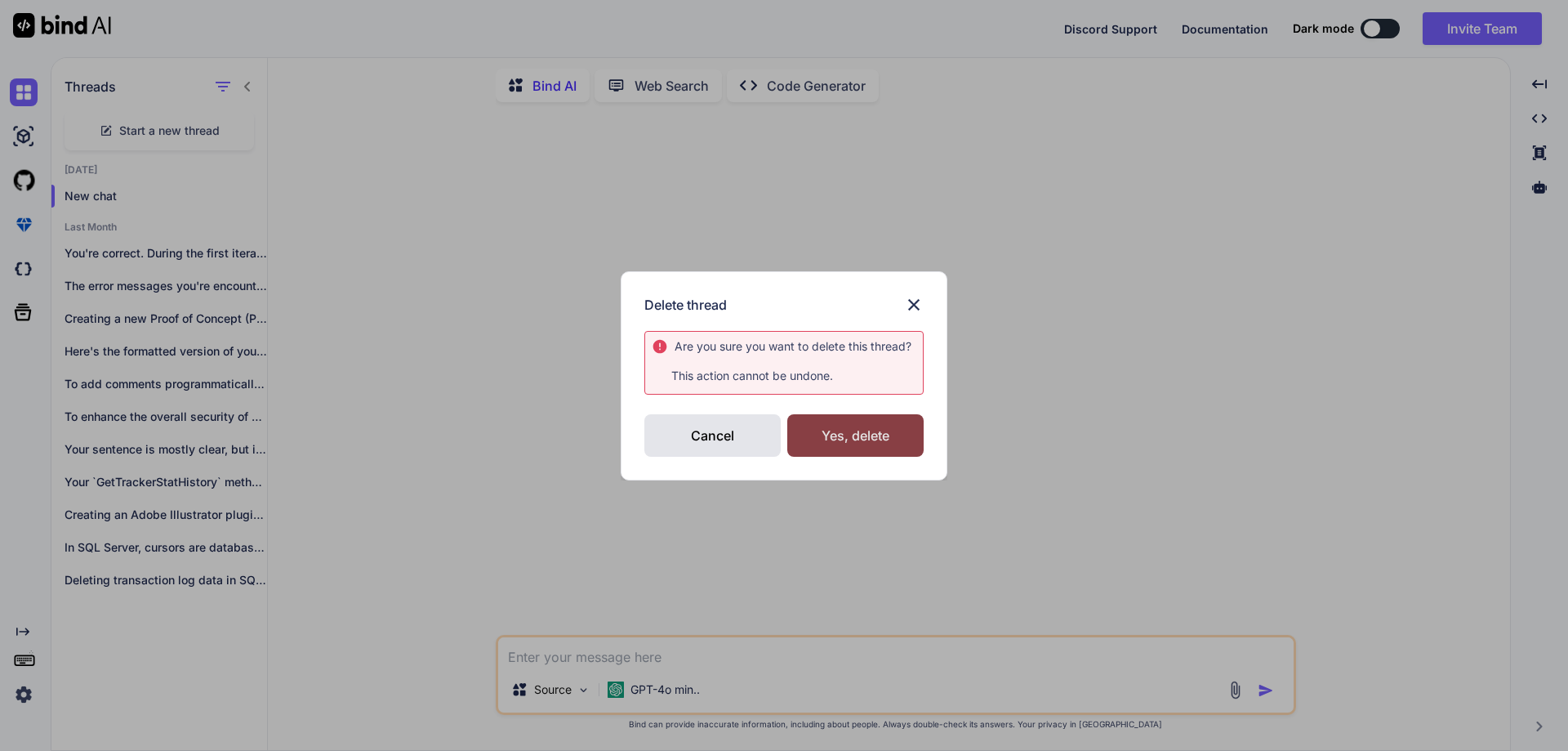
click at [860, 440] on div "Yes, delete" at bounding box center [855, 435] width 137 height 42
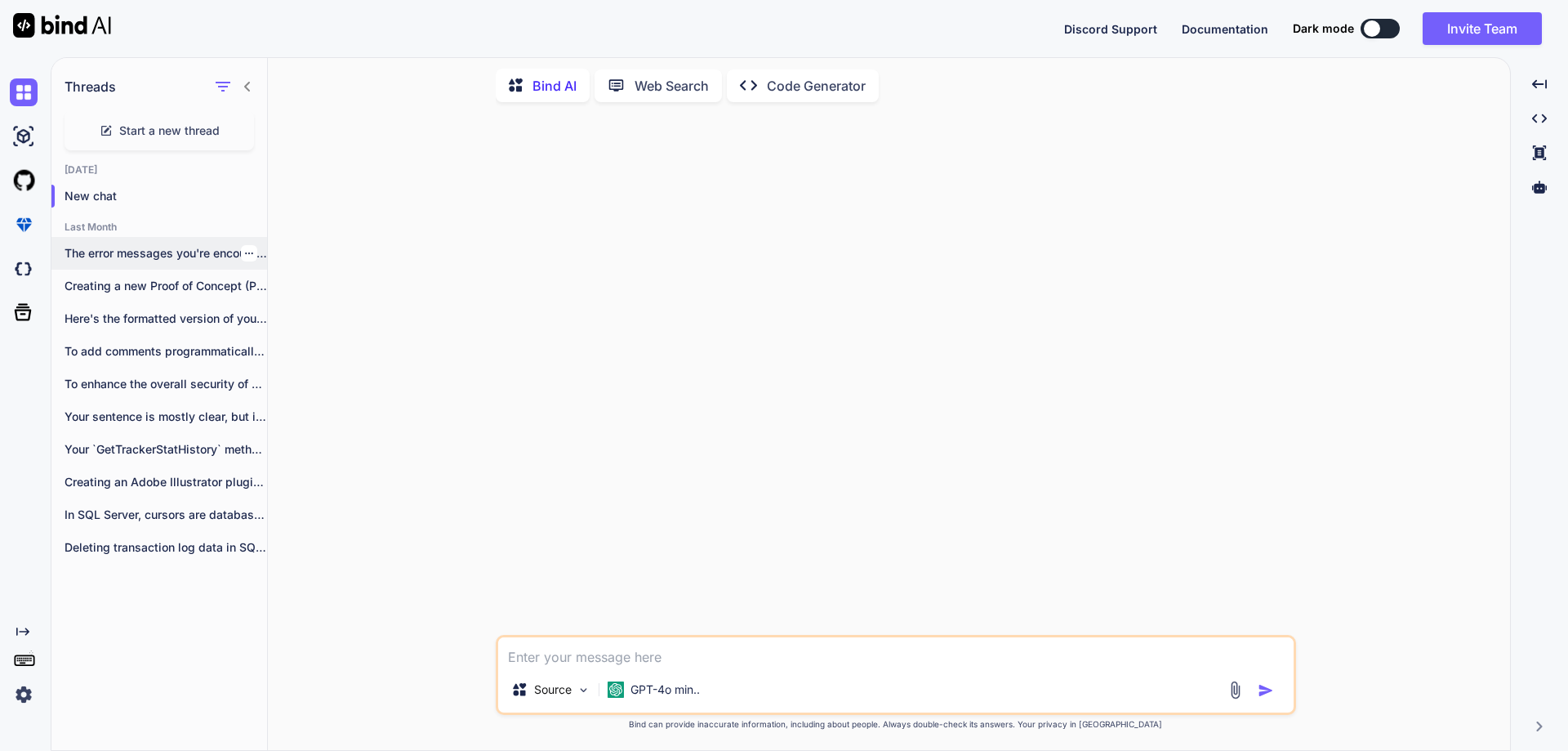
click at [244, 250] on icon "button" at bounding box center [249, 253] width 10 height 10
click at [317, 321] on div "Delete" at bounding box center [318, 314] width 160 height 32
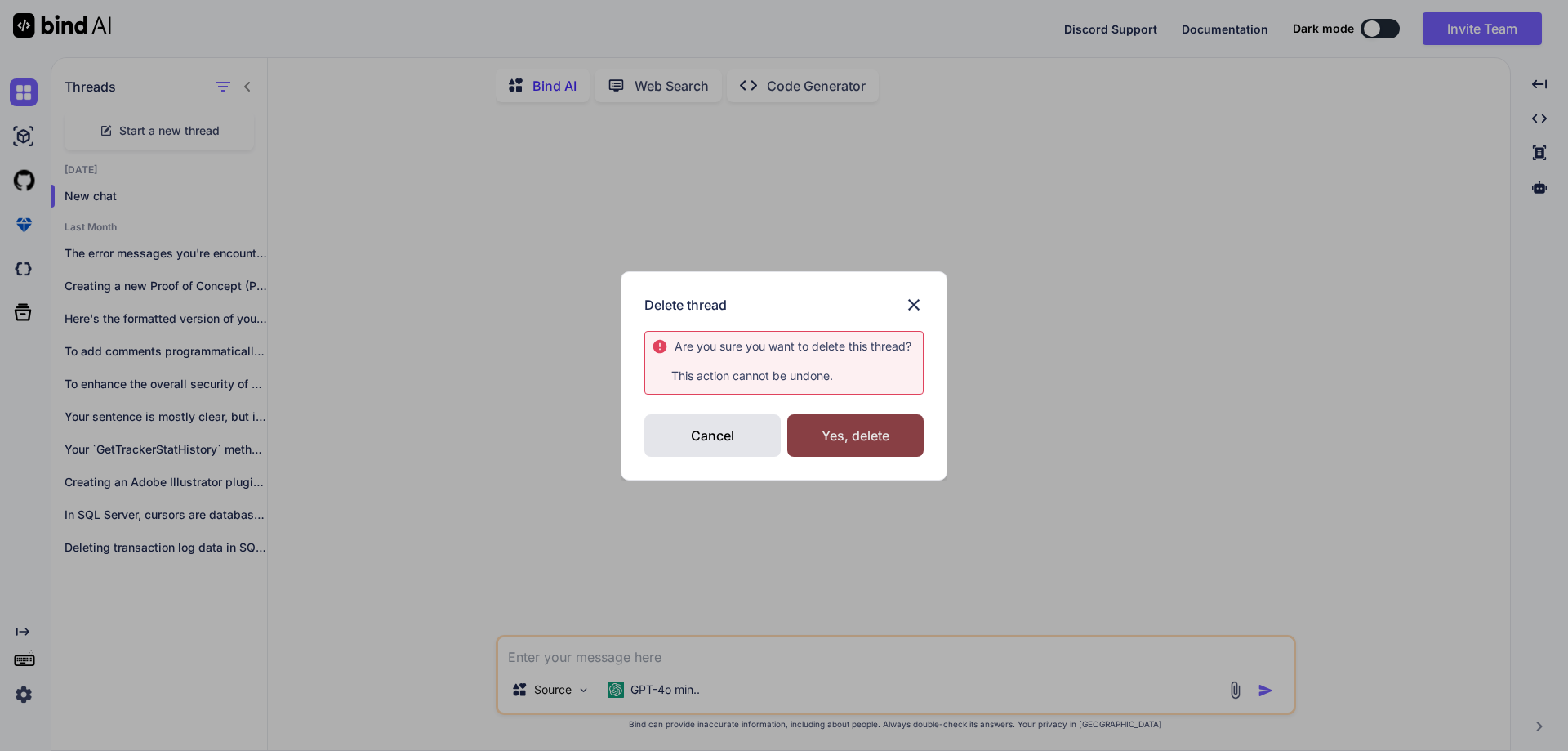
click at [851, 425] on div "Yes, delete" at bounding box center [855, 435] width 137 height 42
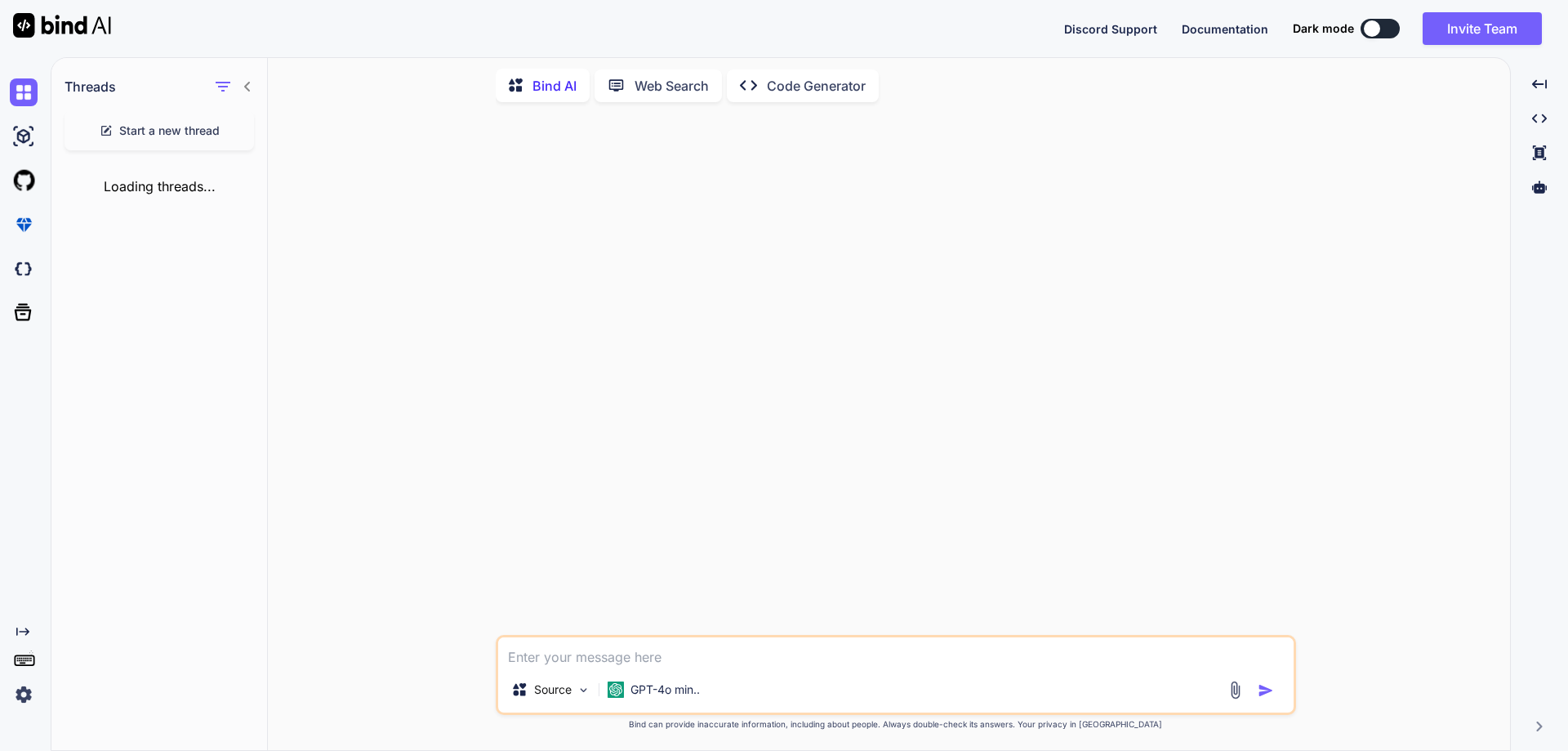
click at [176, 118] on div "Start a new thread" at bounding box center [159, 130] width 190 height 39
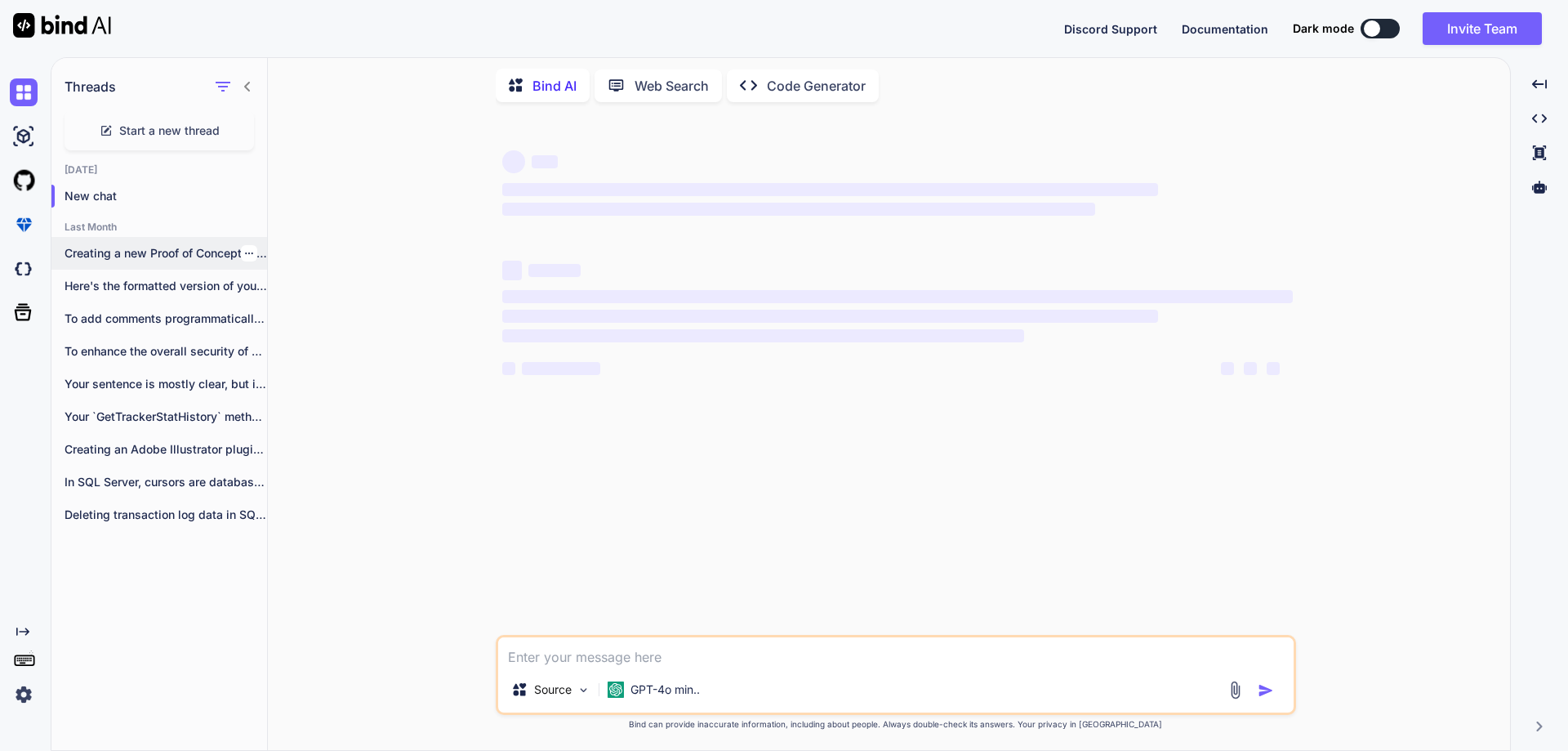
click at [245, 253] on icon "button" at bounding box center [249, 253] width 8 height 2
click at [286, 315] on span "Delete" at bounding box center [286, 315] width 35 height 17
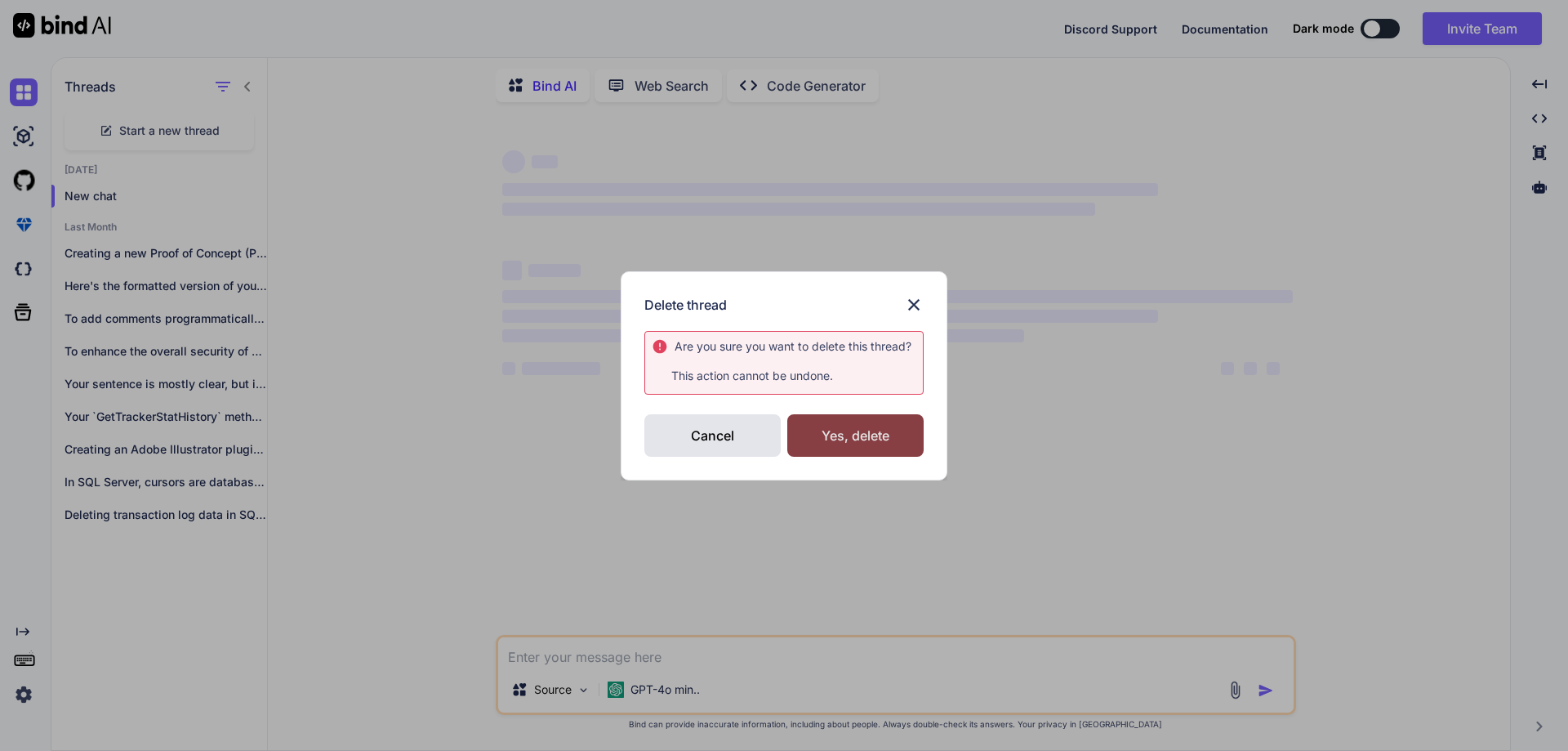
click at [875, 442] on div "Yes, delete" at bounding box center [855, 435] width 137 height 42
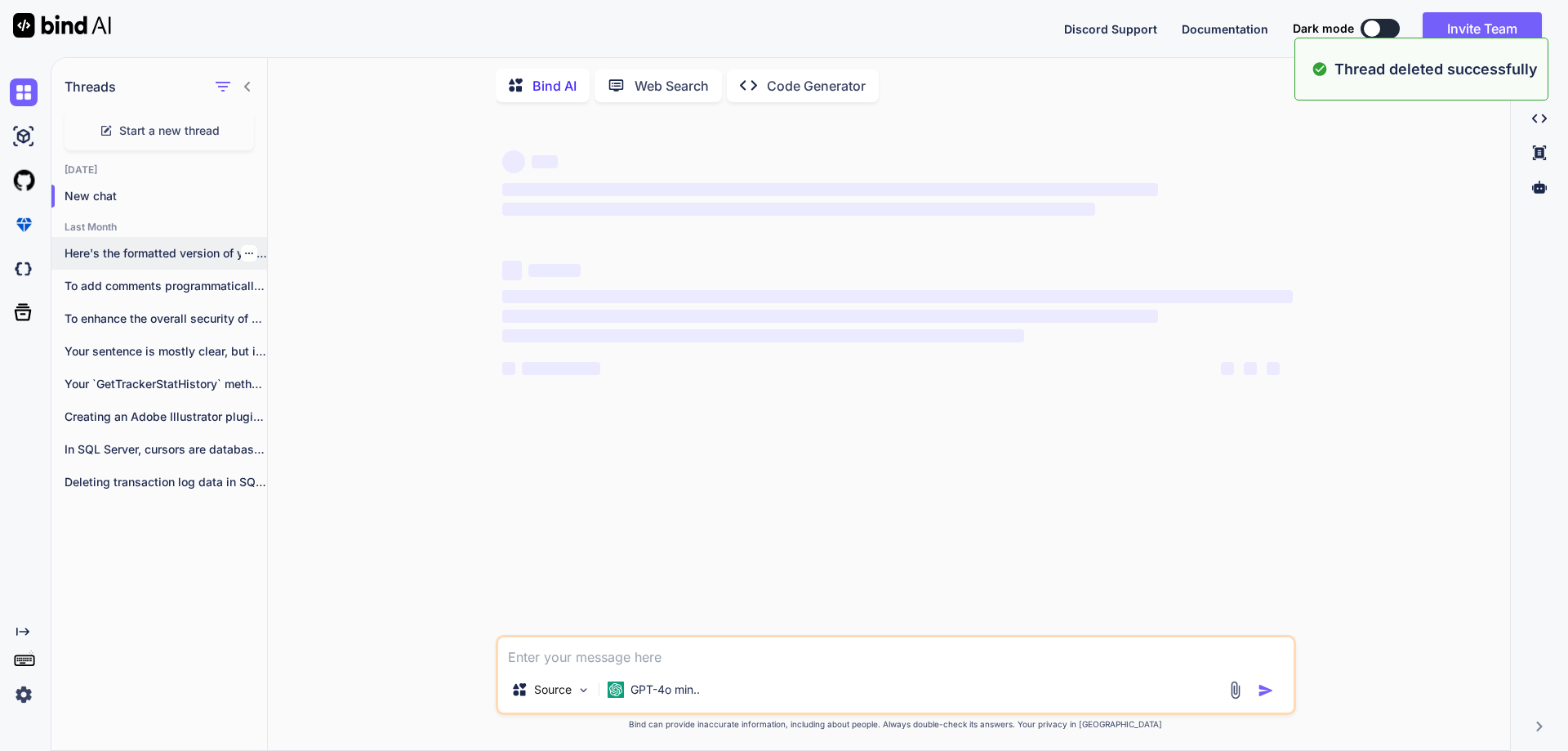
click at [245, 253] on icon "button" at bounding box center [249, 253] width 8 height 2
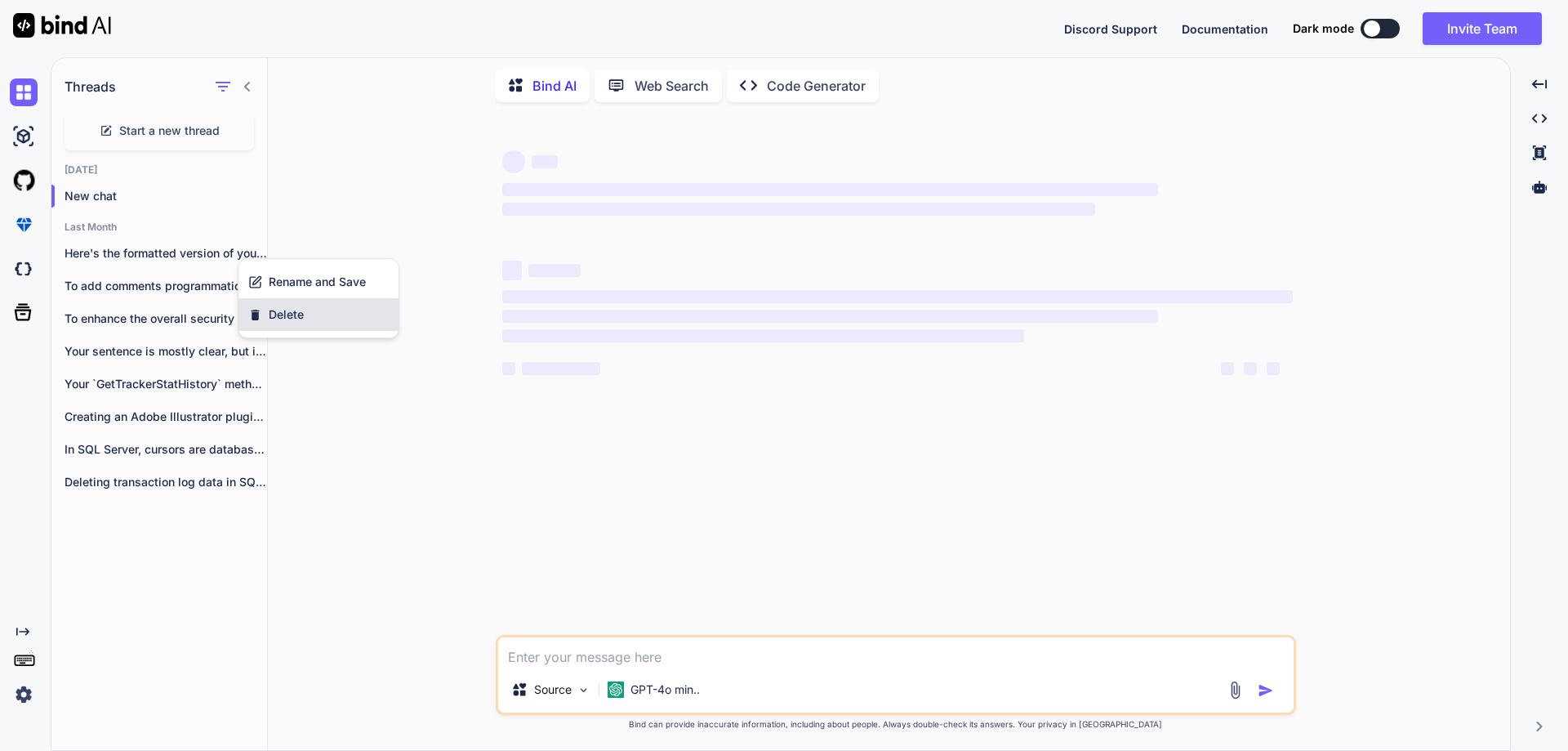
click at [286, 310] on span "Delete" at bounding box center [286, 315] width 35 height 17
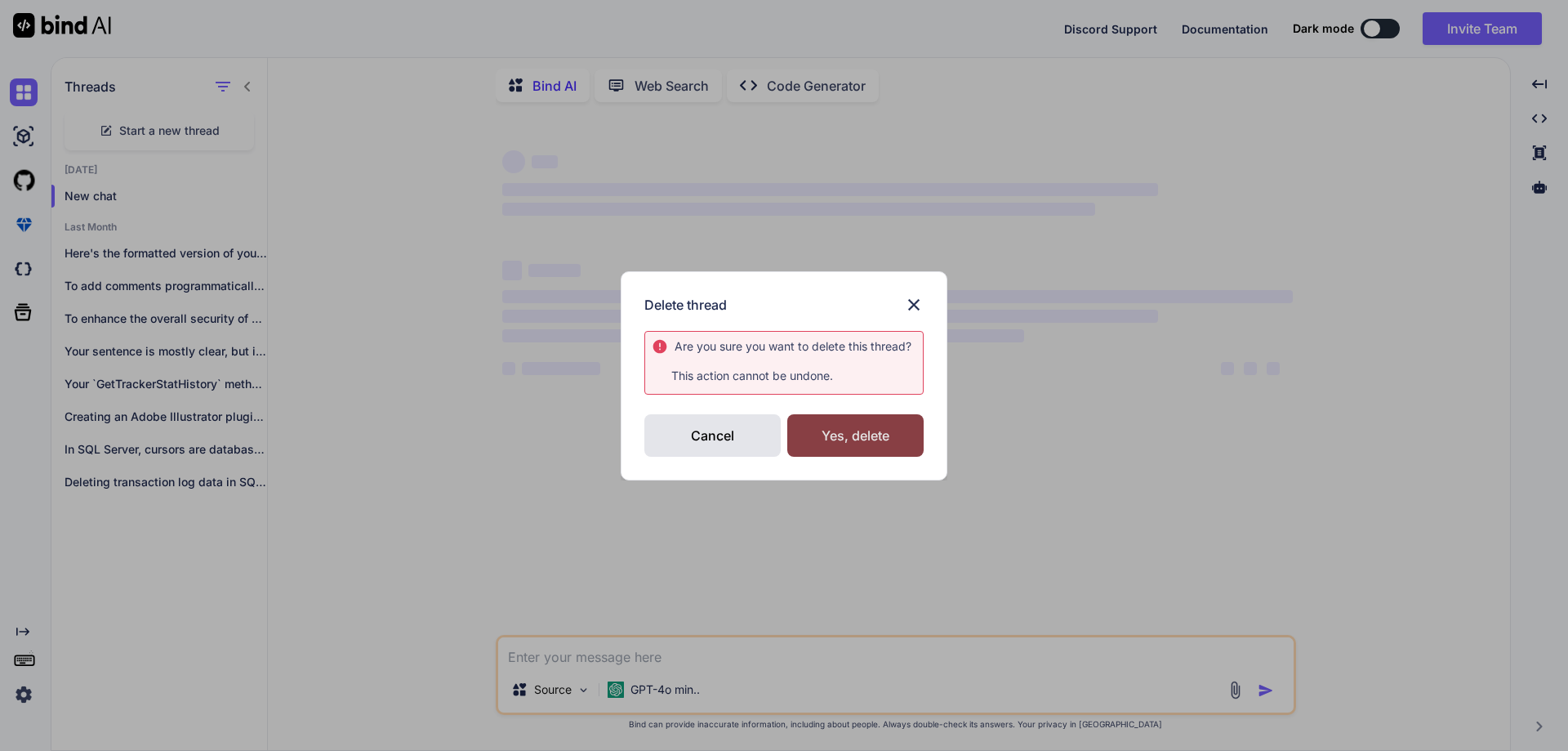
click at [849, 437] on div "Yes, delete" at bounding box center [855, 435] width 137 height 42
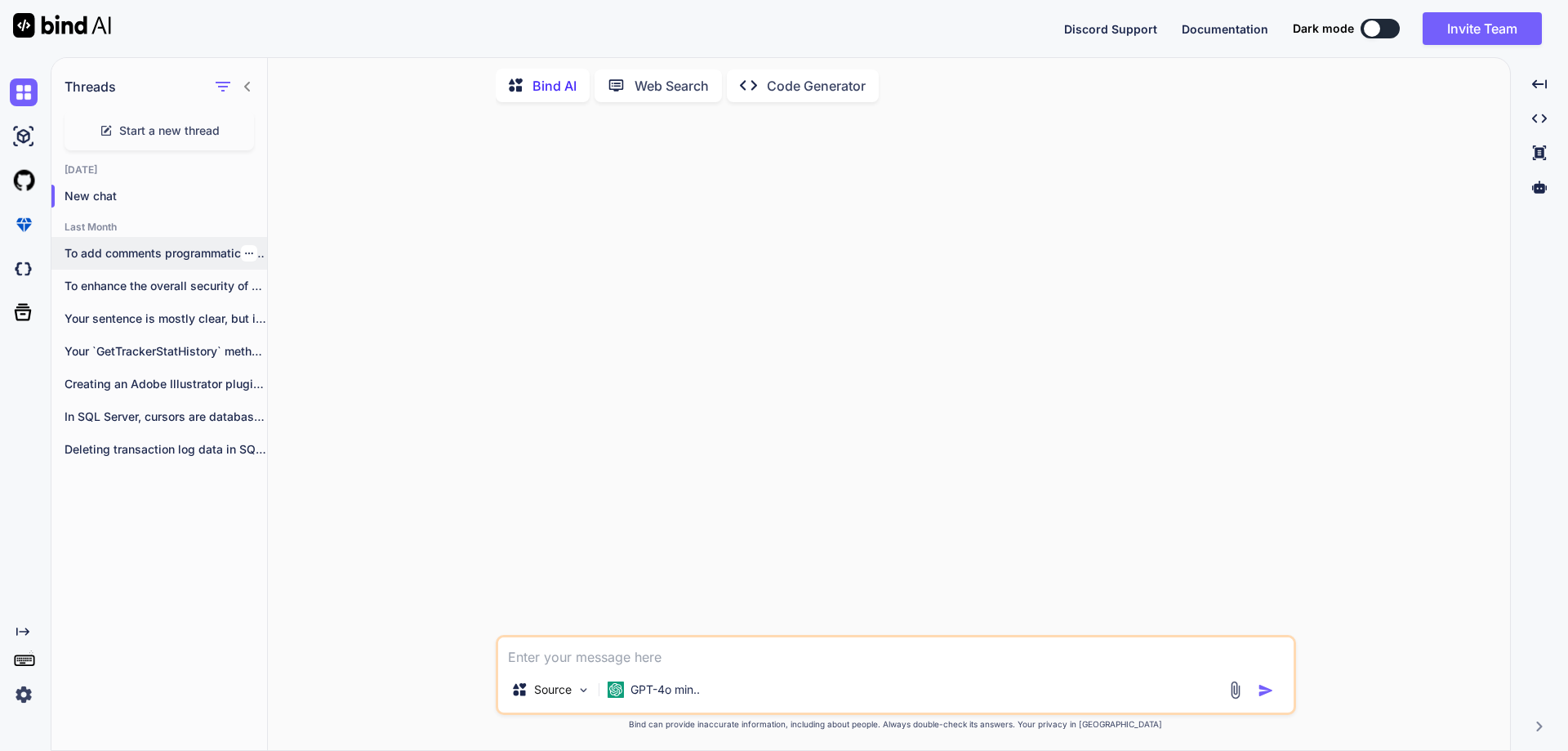
click at [246, 253] on icon "button" at bounding box center [249, 253] width 8 height 2
click at [298, 313] on span "Delete" at bounding box center [286, 315] width 35 height 17
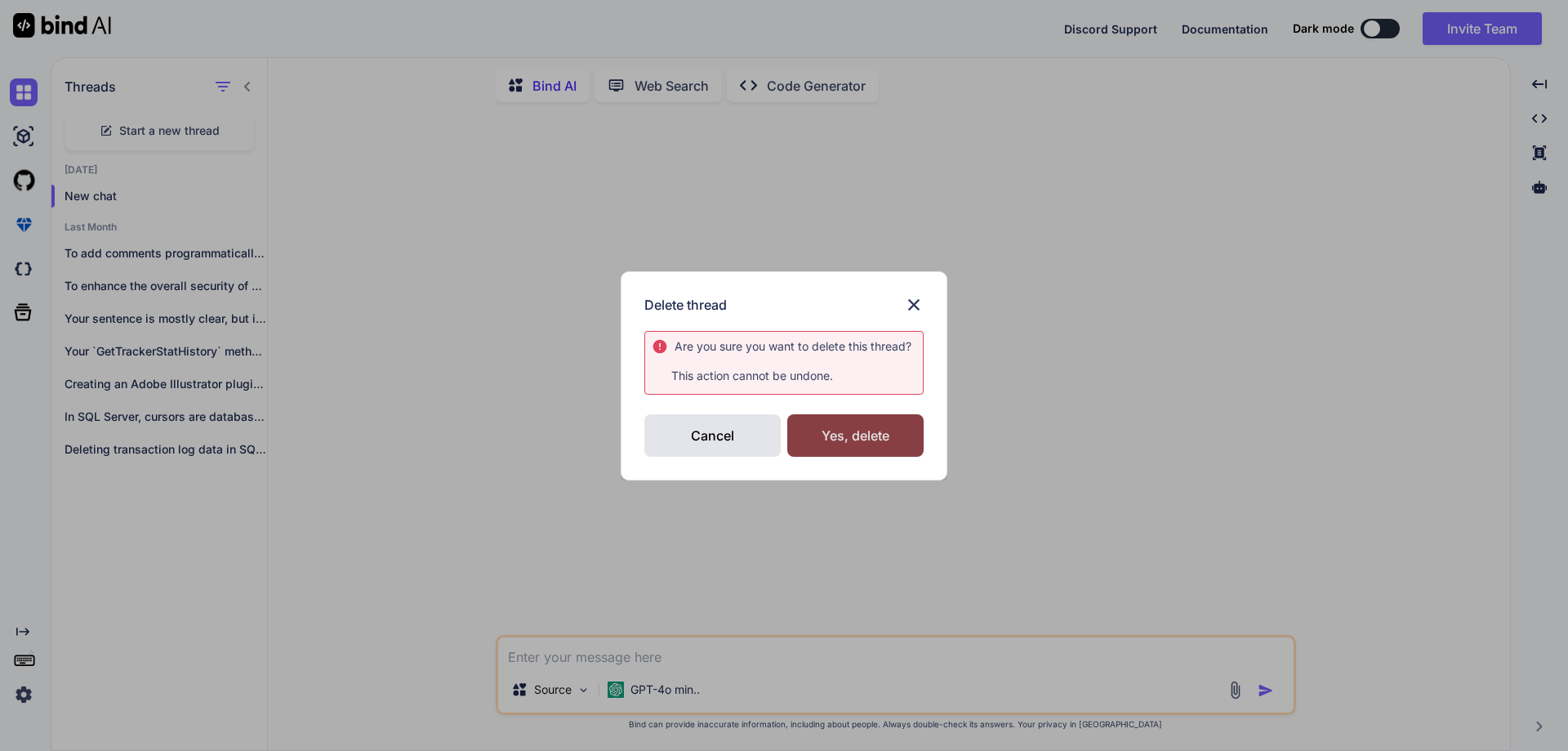
click at [859, 445] on div "Yes, delete" at bounding box center [855, 435] width 137 height 42
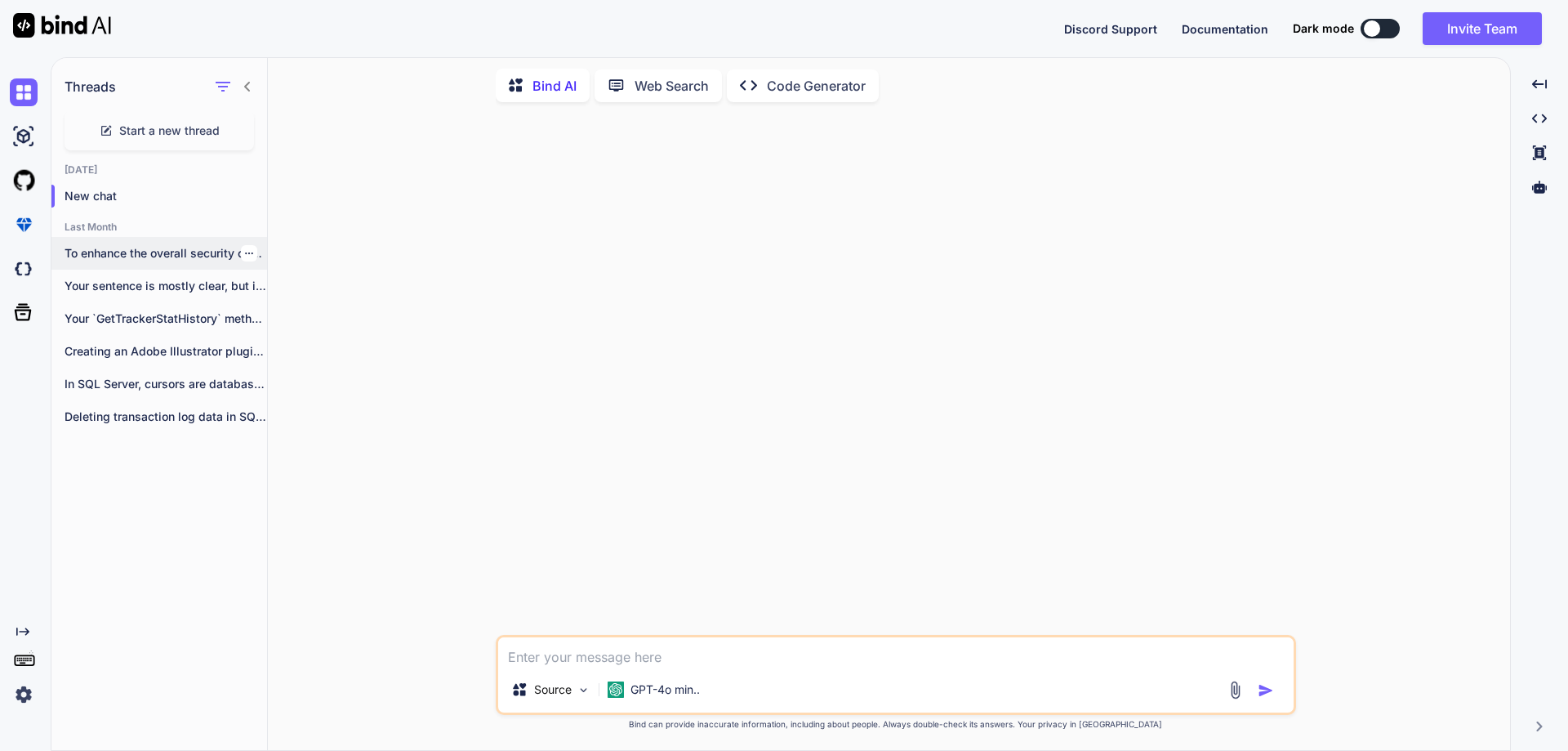
click at [244, 248] on icon "button" at bounding box center [249, 253] width 10 height 10
click at [293, 315] on span "Delete" at bounding box center [286, 315] width 35 height 17
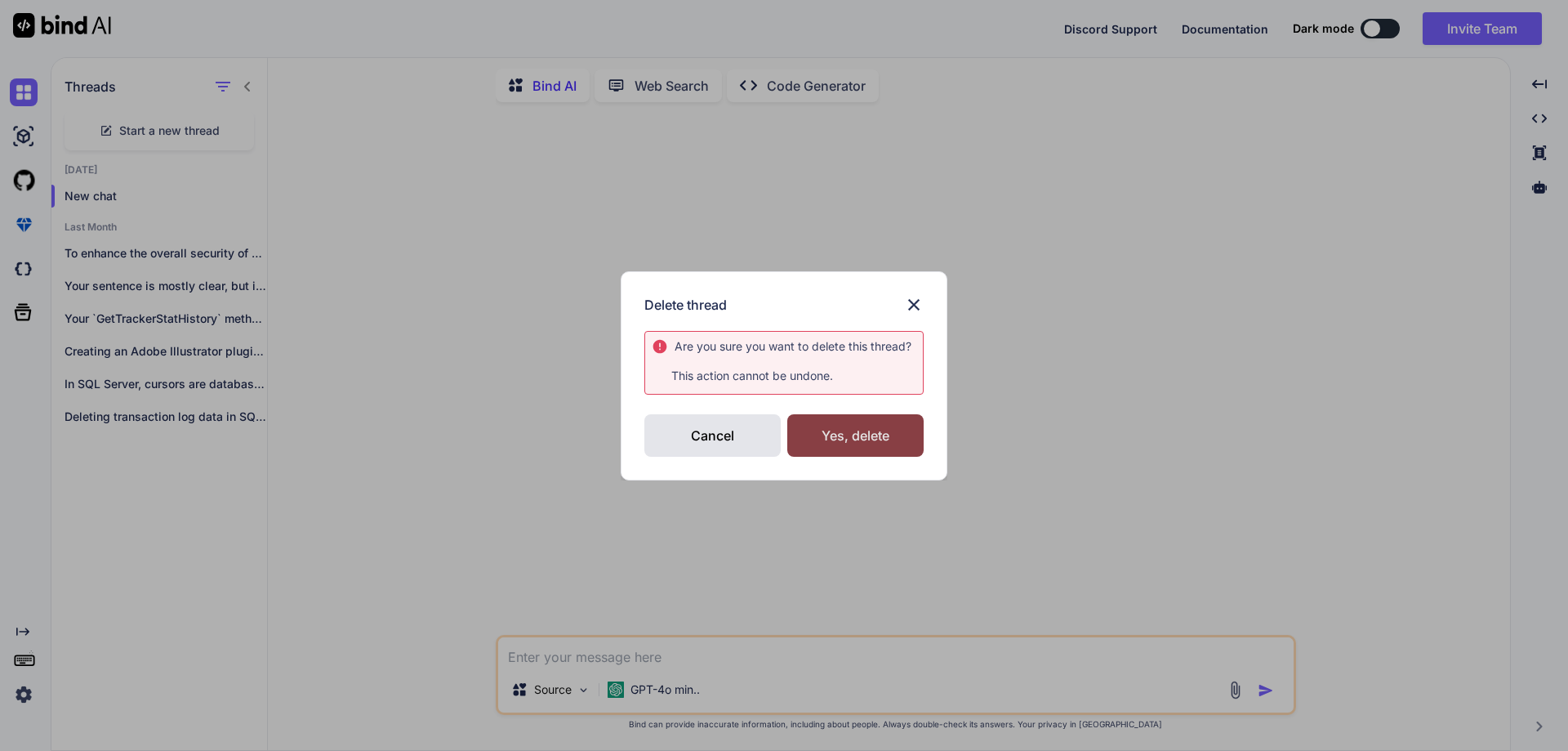
click at [839, 445] on div "Yes, delete" at bounding box center [855, 435] width 137 height 42
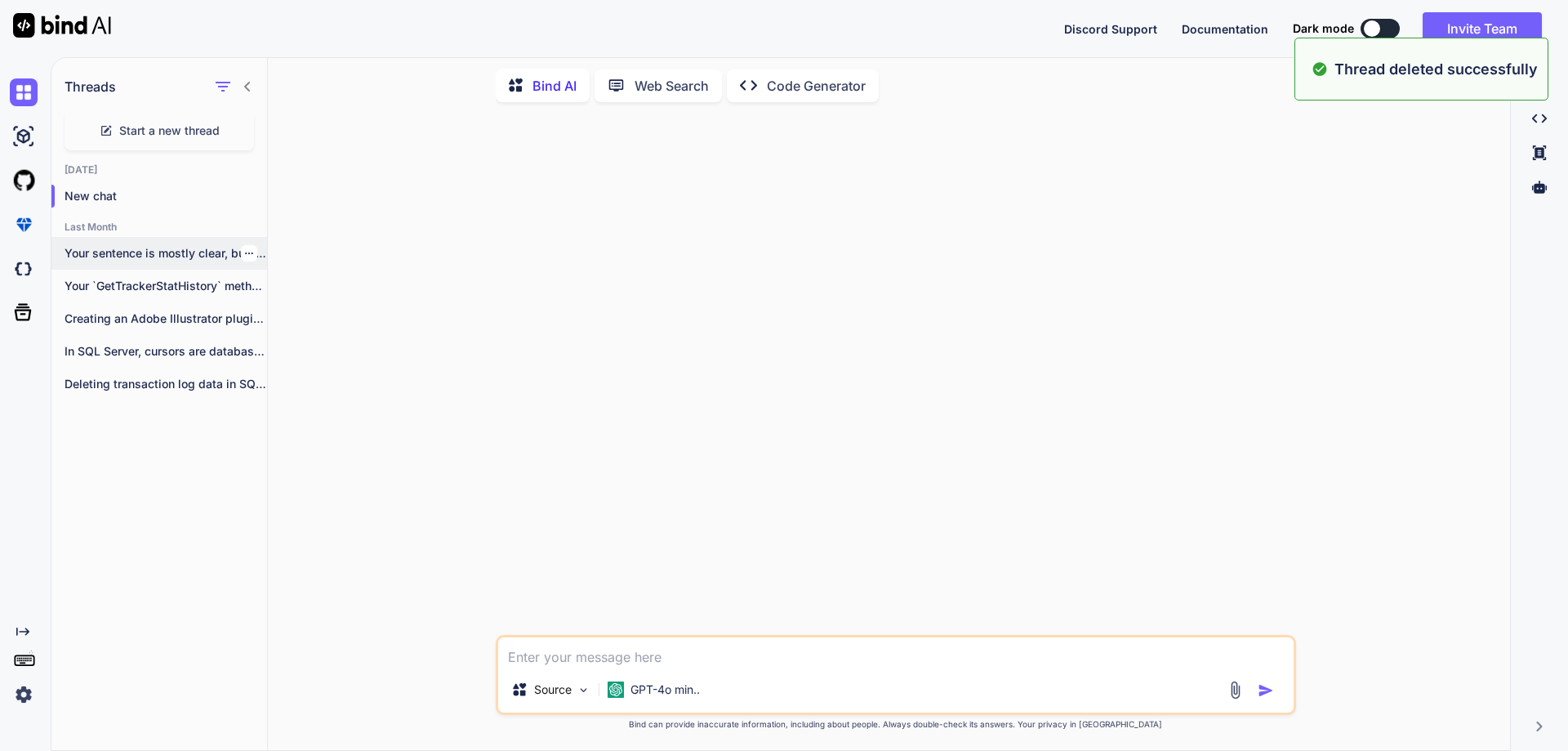
click at [244, 248] on icon "button" at bounding box center [249, 253] width 10 height 10
click at [305, 312] on div "Delete" at bounding box center [318, 314] width 160 height 32
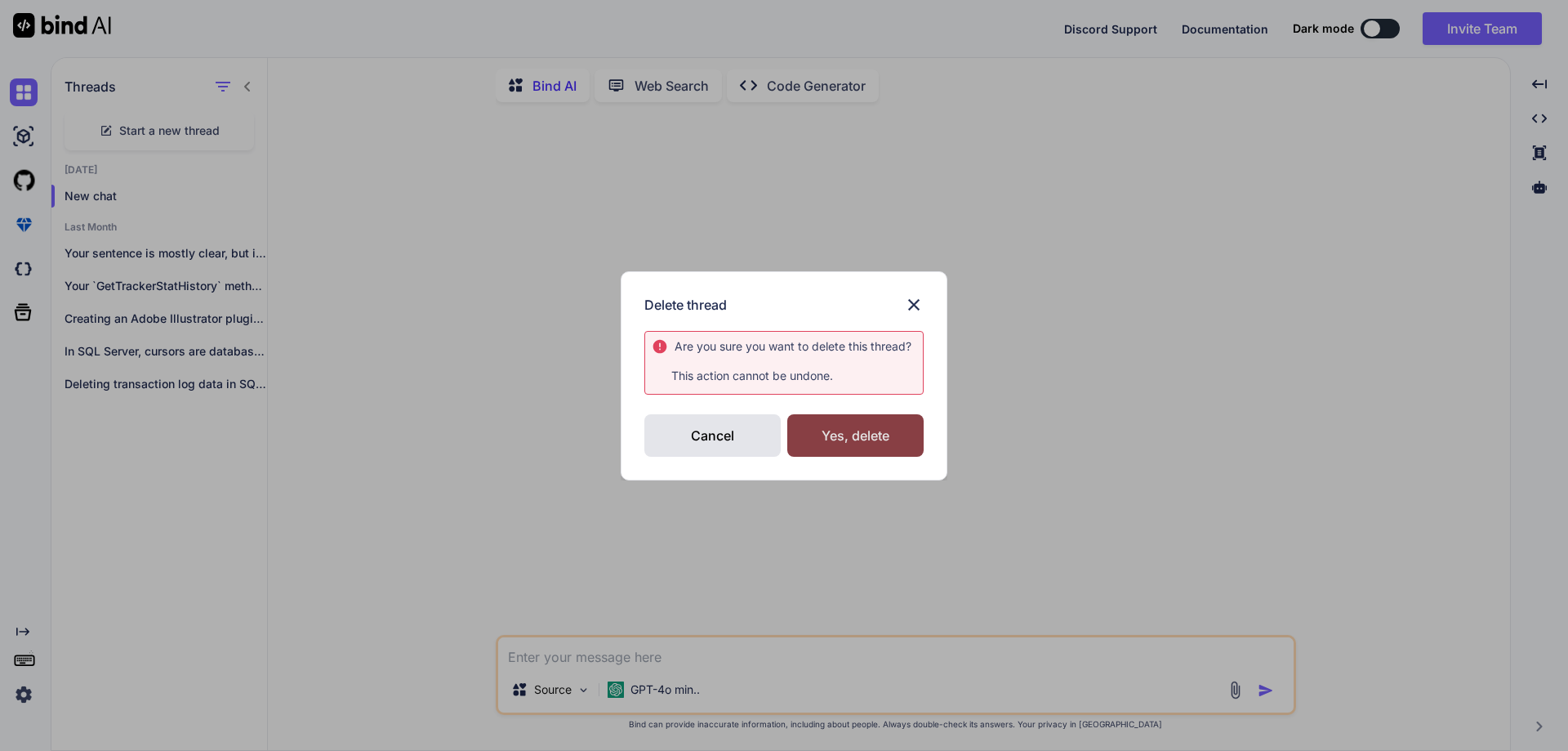
click at [831, 444] on div "Yes, delete" at bounding box center [855, 435] width 137 height 42
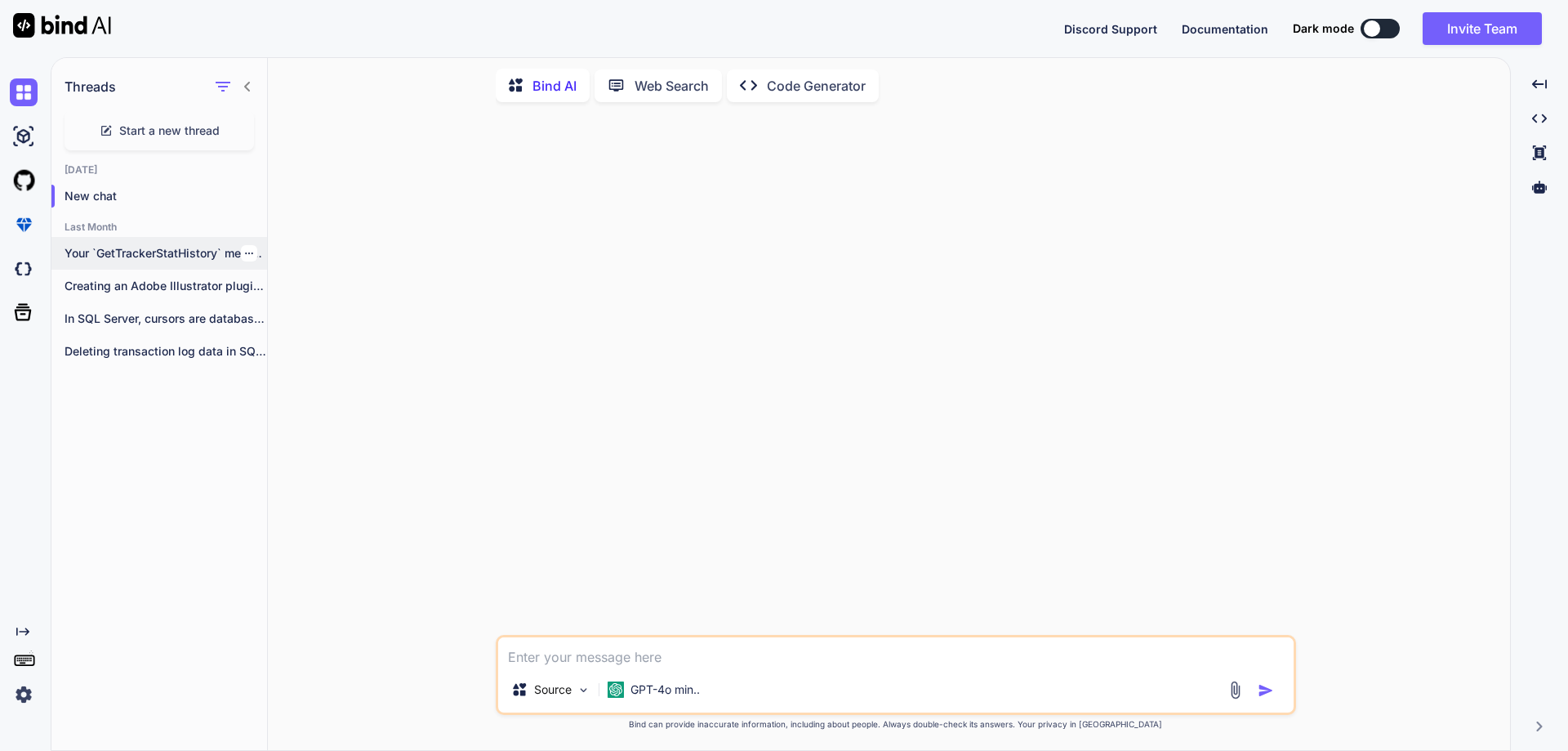
click at [245, 253] on icon "button" at bounding box center [249, 253] width 8 height 2
click at [326, 318] on div "Delete" at bounding box center [318, 314] width 160 height 32
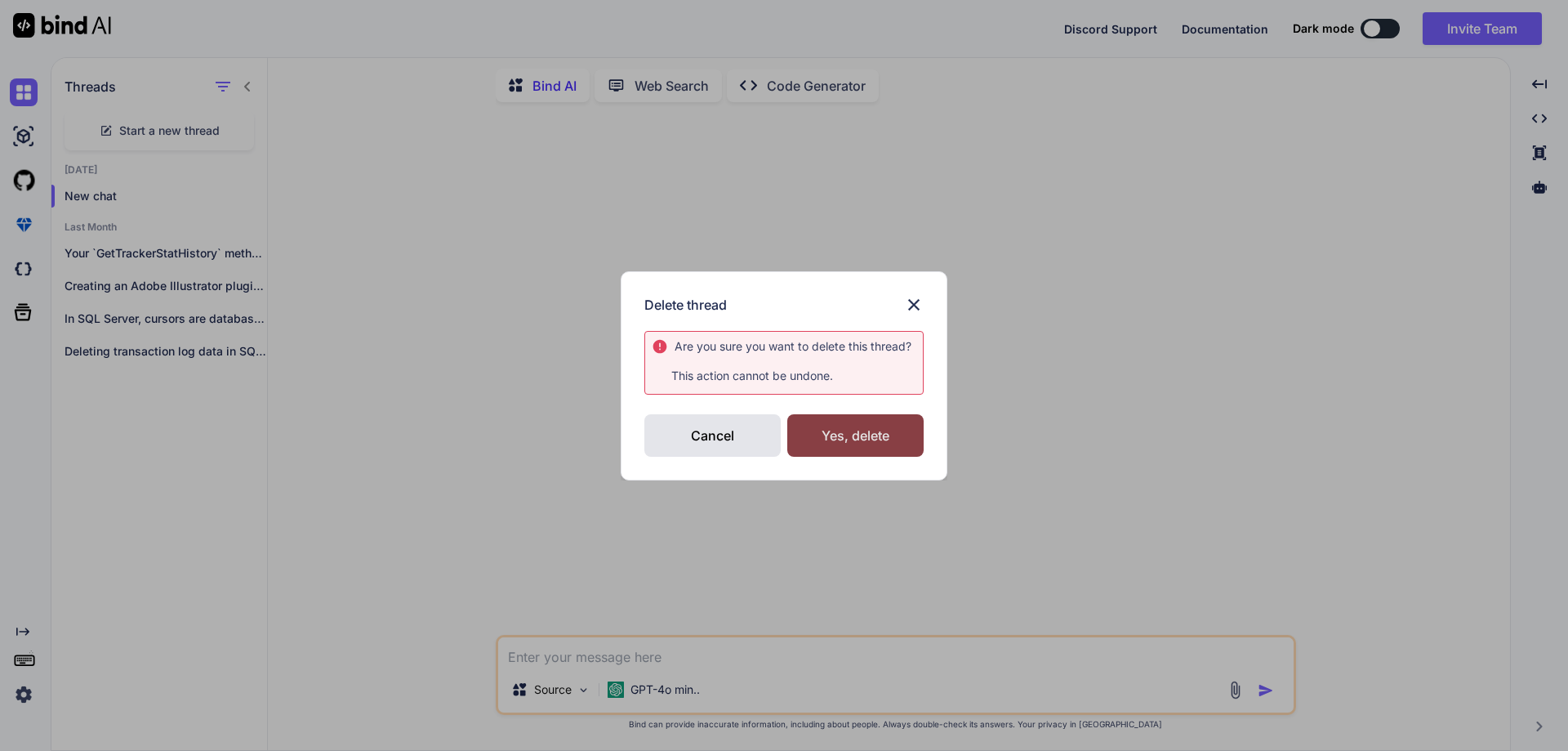
click at [847, 426] on div "Yes, delete" at bounding box center [855, 435] width 137 height 42
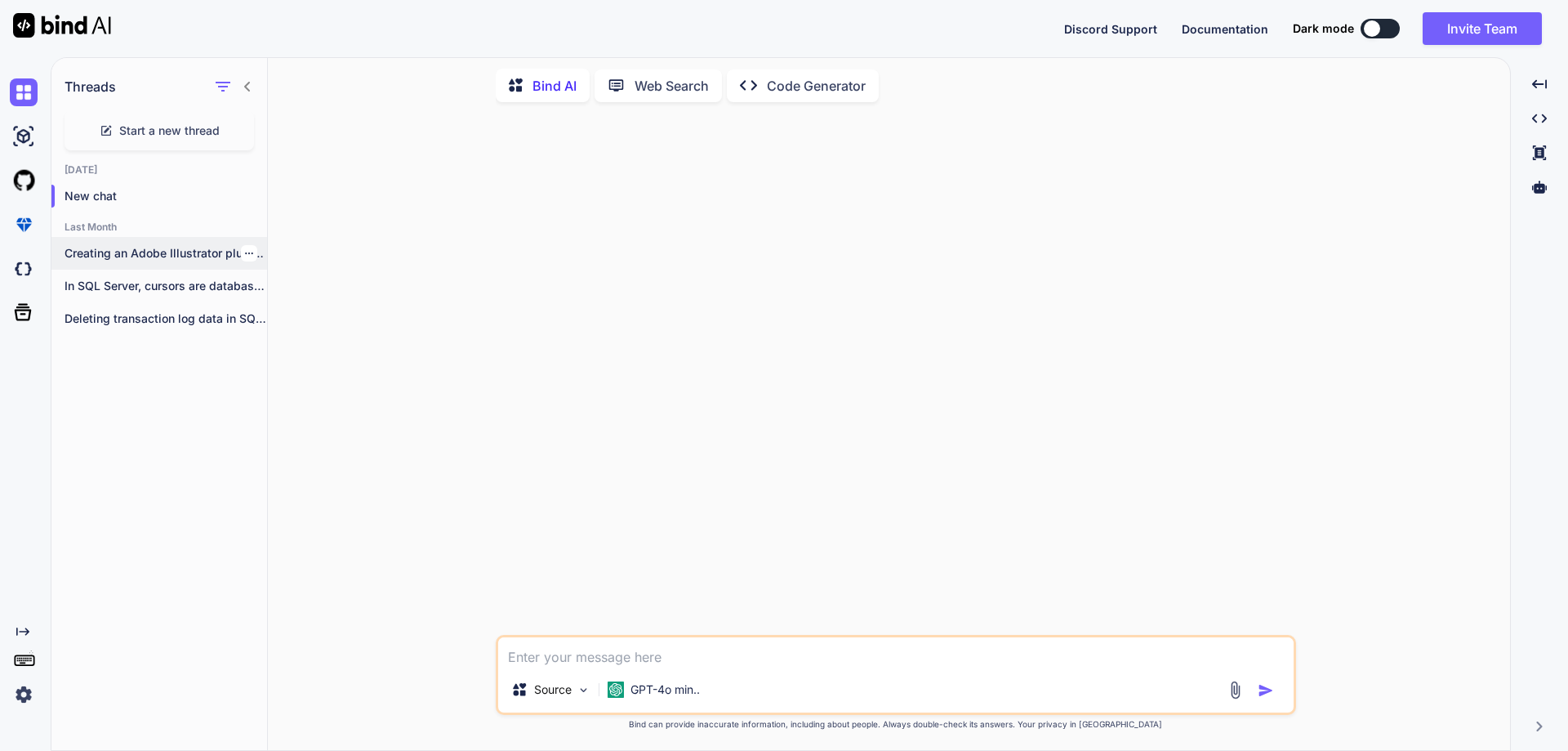
click at [244, 251] on icon "button" at bounding box center [249, 253] width 10 height 10
click at [329, 313] on div "Delete" at bounding box center [318, 314] width 160 height 32
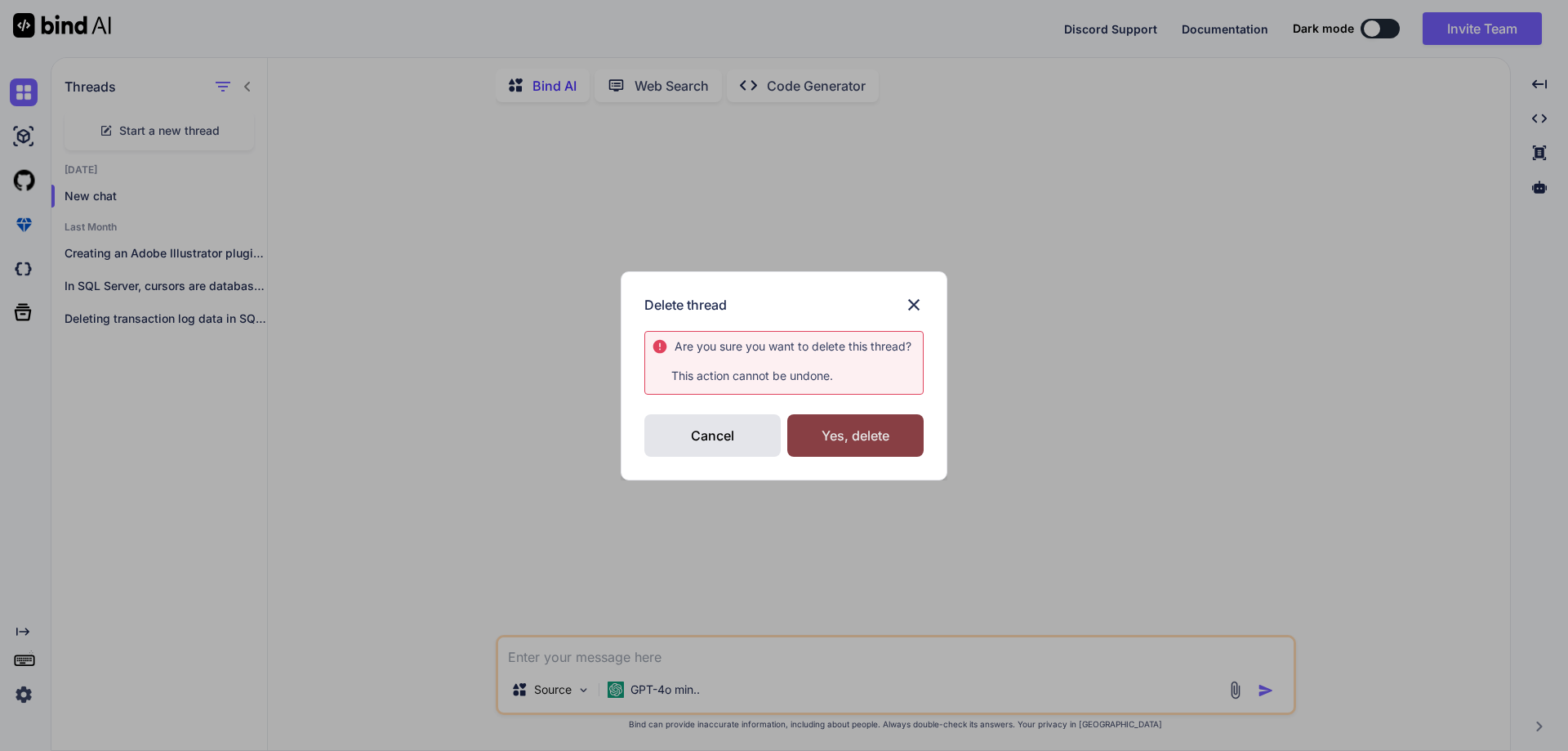
click at [844, 445] on div "Yes, delete" at bounding box center [855, 435] width 137 height 42
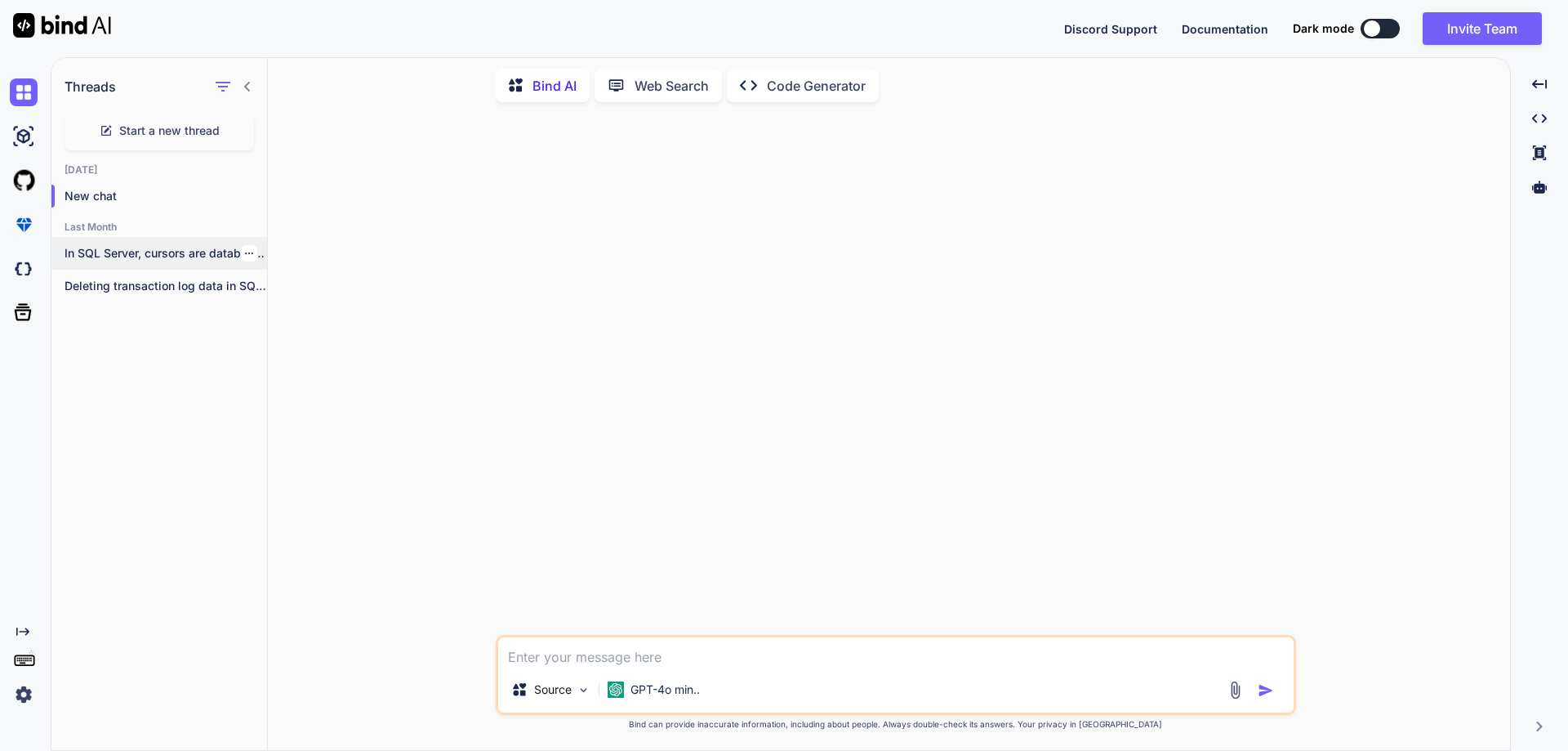
click at [244, 248] on icon "button" at bounding box center [249, 253] width 10 height 10
click at [268, 311] on div "Delete" at bounding box center [318, 314] width 160 height 32
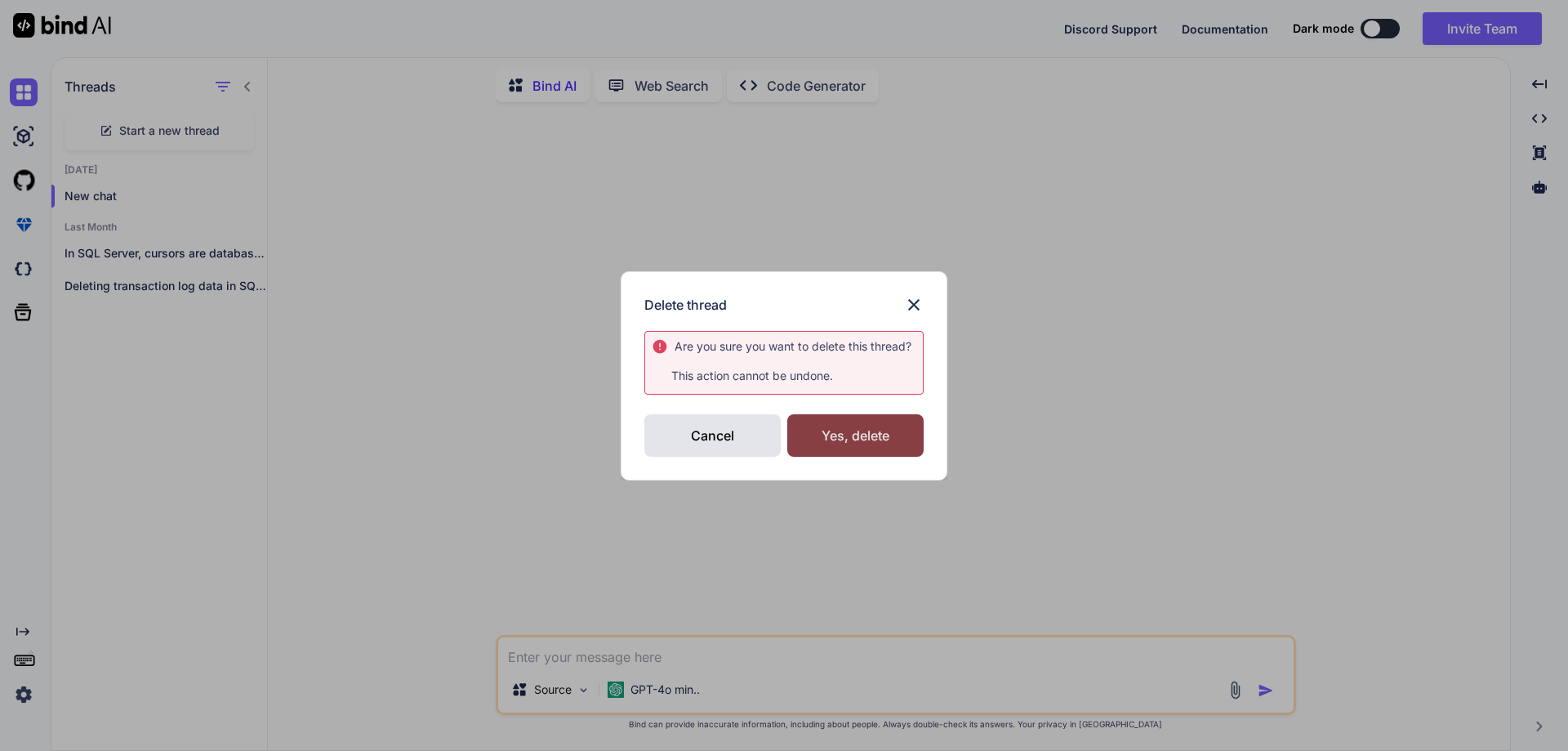
click at [855, 436] on div "Yes, delete" at bounding box center [855, 435] width 137 height 42
click at [731, 445] on div "Cancel" at bounding box center [712, 435] width 137 height 42
click at [916, 306] on img at bounding box center [914, 305] width 20 height 20
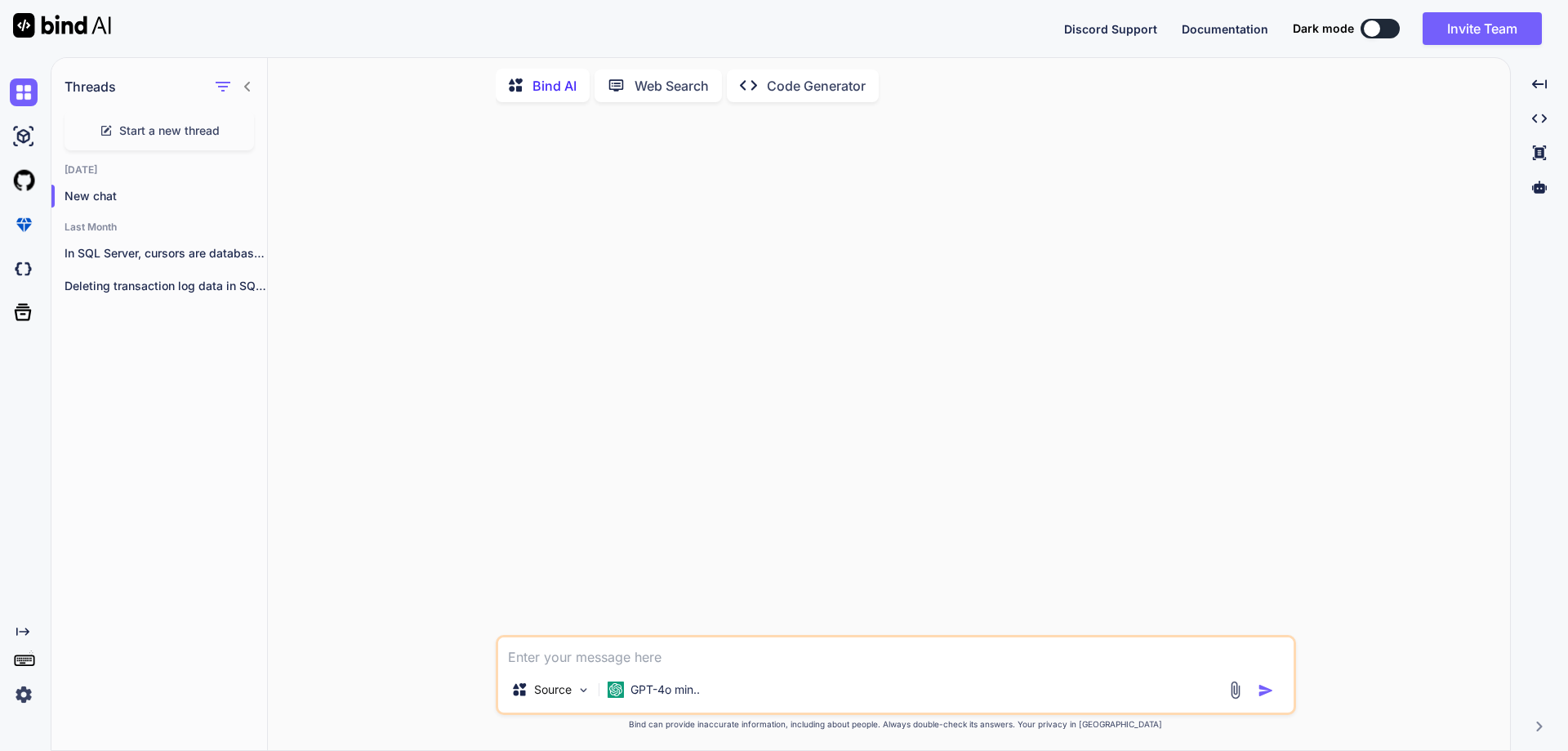
click at [565, 661] on textarea at bounding box center [896, 652] width 796 height 30
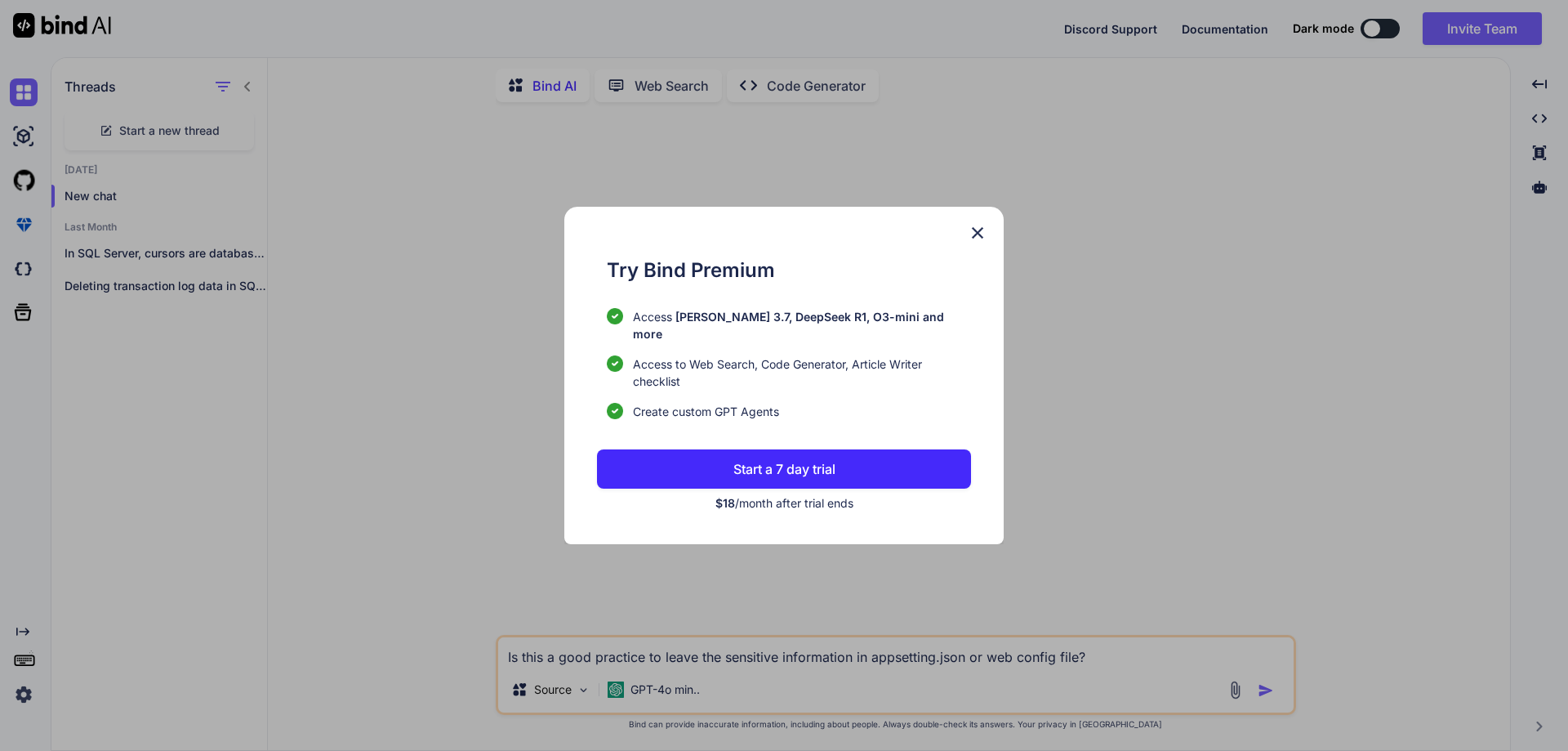
type textarea "Is this a good practice to leave the sensitive information in appsetting.json o…"
click at [984, 240] on img at bounding box center [978, 233] width 20 height 20
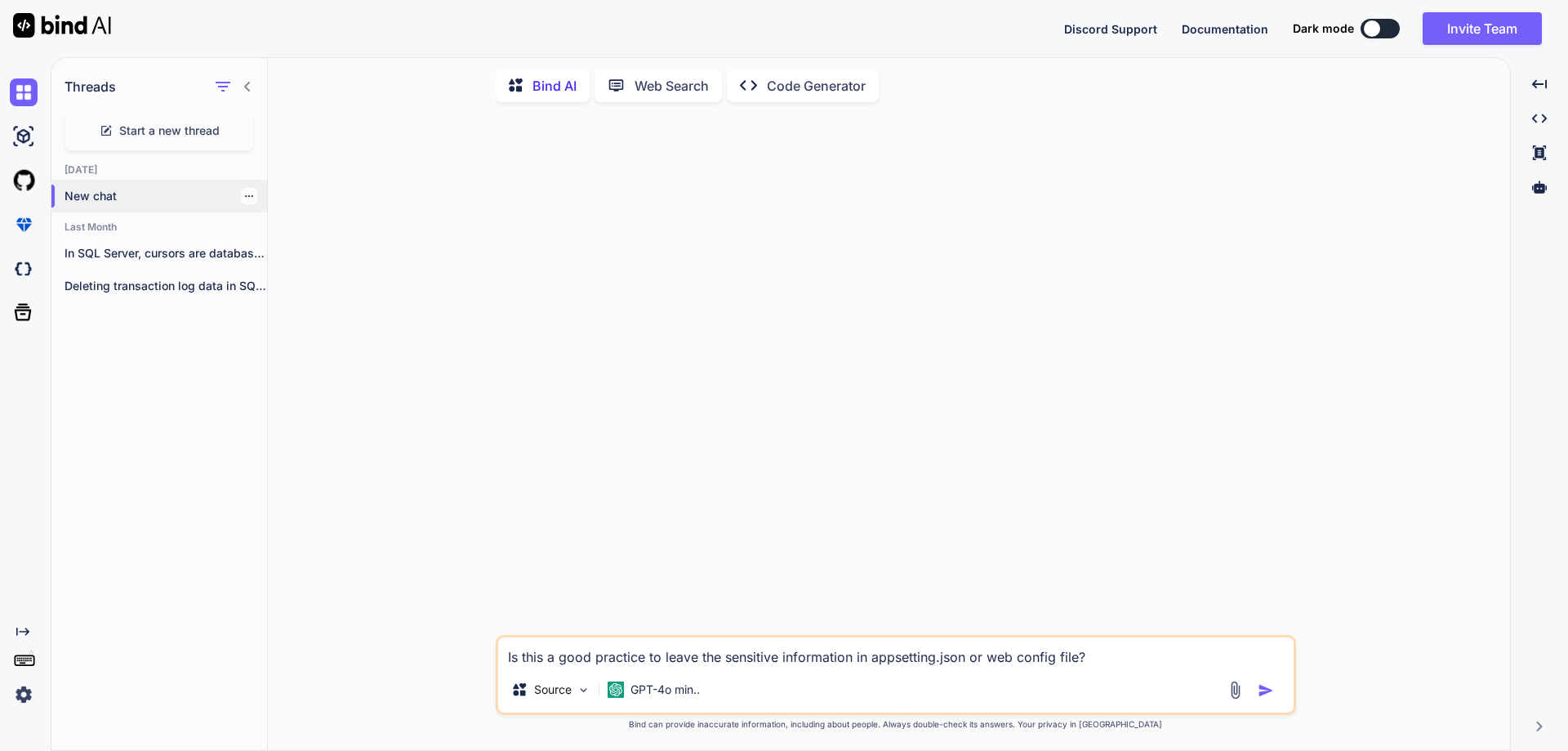
click at [93, 195] on p "New chat" at bounding box center [166, 196] width 203 height 17
drag, startPoint x: 1089, startPoint y: 650, endPoint x: 498, endPoint y: 664, distance: 591.2
click at [255, 624] on div "Threads Start a new thread Today New chat Last Month In SQL Server, cursors are…" at bounding box center [781, 402] width 1459 height 694
click at [113, 253] on p "In SQL Server, cursors are database objects..." at bounding box center [166, 253] width 203 height 17
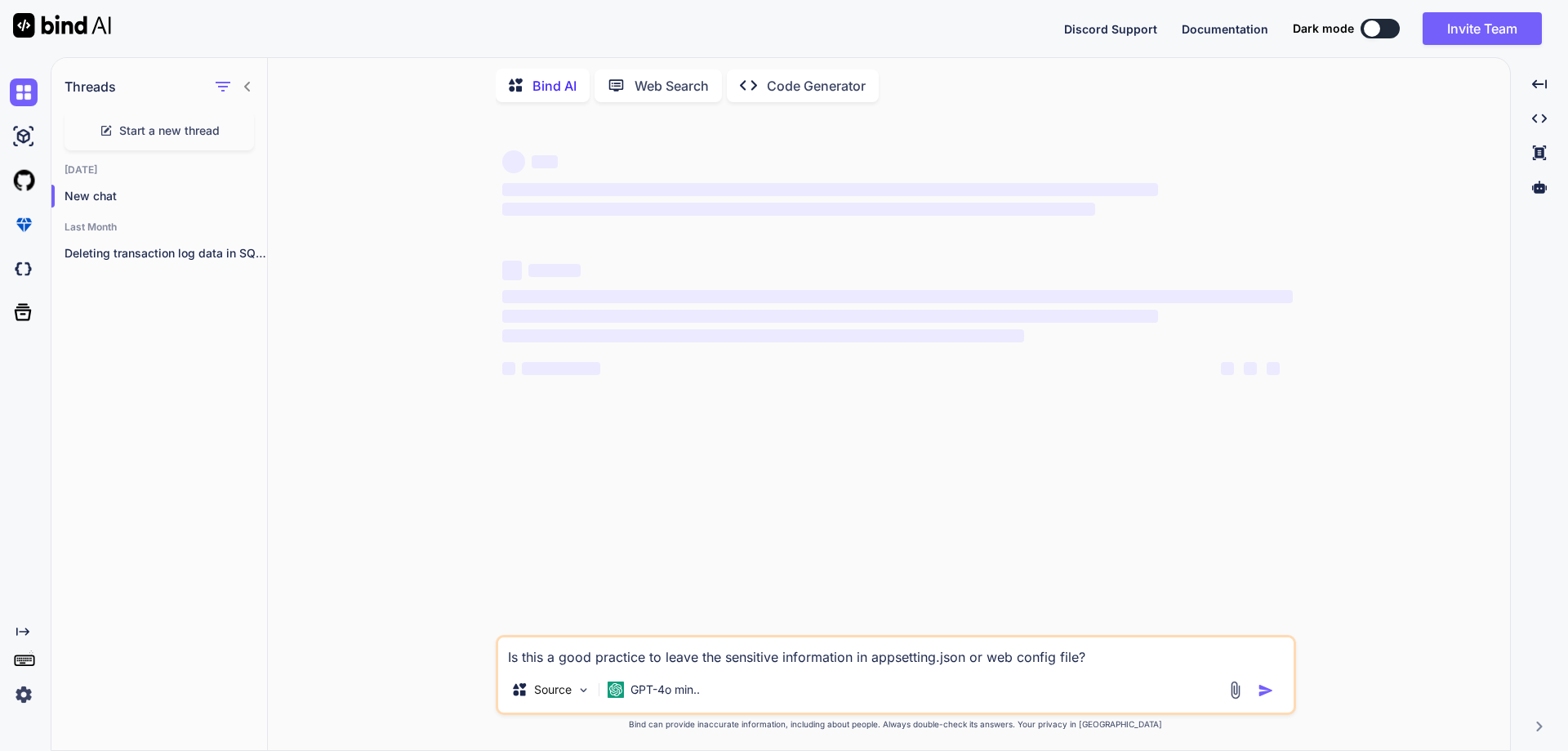
drag, startPoint x: 915, startPoint y: 657, endPoint x: 900, endPoint y: 660, distance: 15.3
click at [900, 660] on textarea "Is this a good practice to leave the sensitive information in appsetting.json o…" at bounding box center [896, 652] width 796 height 30
click at [962, 657] on textarea "Is this a good practice to leave the sensitive information in appsetting.json o…" at bounding box center [896, 652] width 796 height 30
click at [187, 248] on p "Deleting transaction log data in SQL Server..." at bounding box center [166, 253] width 203 height 17
click at [1091, 658] on textarea "Is this a good practice to leave the sensitive information in appsetting.json o…" at bounding box center [896, 652] width 796 height 30
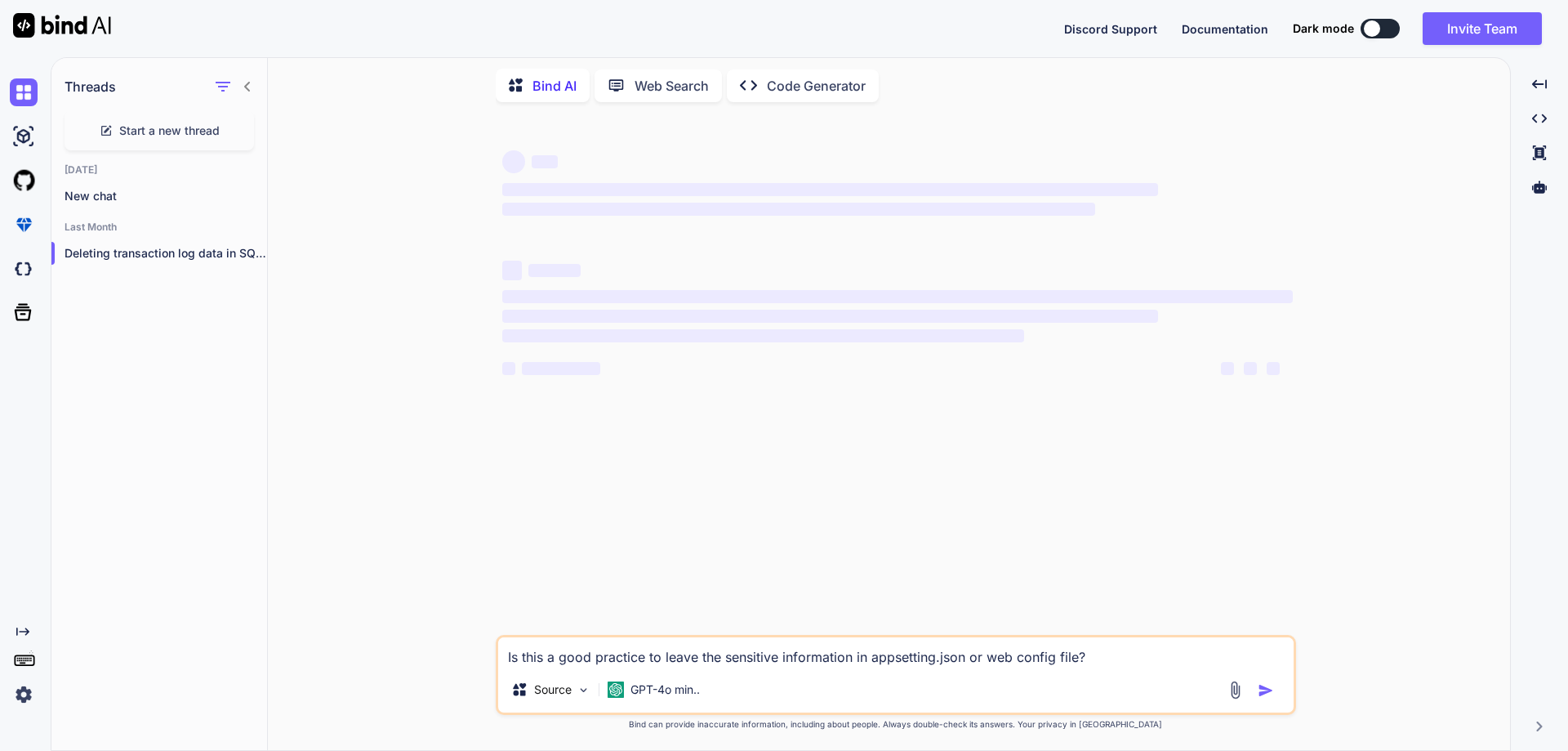
drag, startPoint x: 1114, startPoint y: 658, endPoint x: 442, endPoint y: 646, distance: 672.1
click at [426, 643] on div "‌ ‌ ‌ ‌ ‌ ‌ ‌ ‌ ‌ ‌ ‌ ‌ ‌ ‌ Is this a good practice to leave the sensitive info…" at bounding box center [895, 432] width 1229 height 634
